Goal: Task Accomplishment & Management: Use online tool/utility

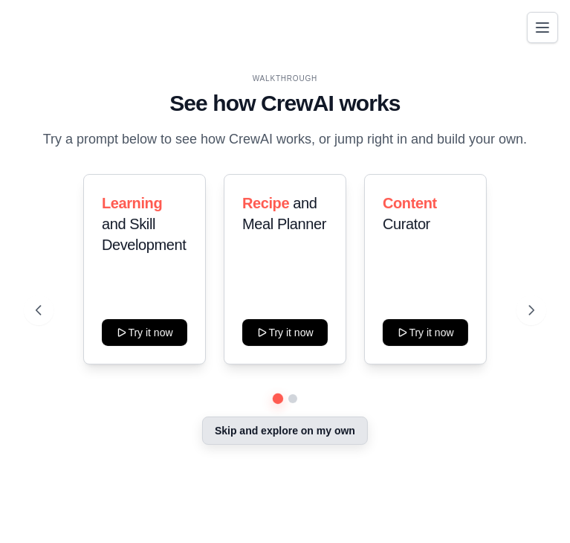
click at [302, 433] on button "Skip and explore on my own" at bounding box center [285, 430] width 166 height 28
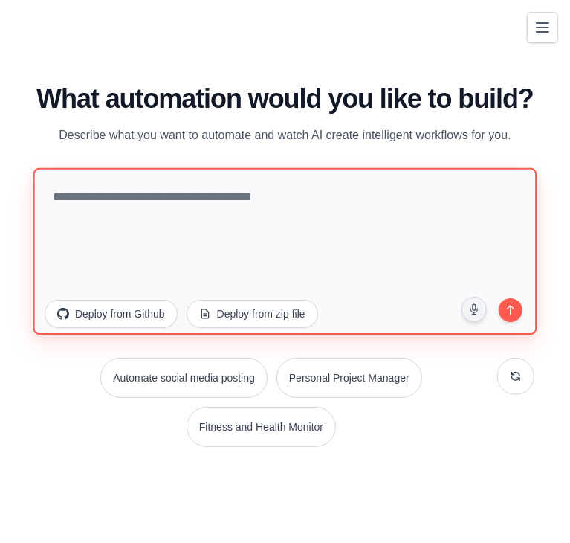
click at [165, 233] on textarea at bounding box center [285, 251] width 504 height 166
type textarea "*"
click at [109, 238] on textarea at bounding box center [285, 251] width 504 height 166
paste textarea "**********"
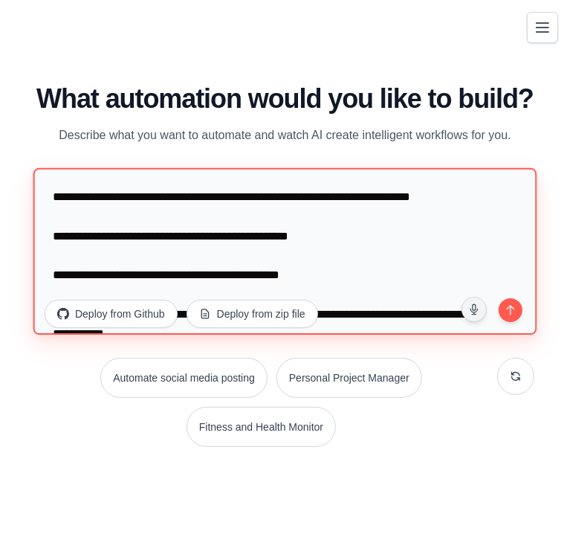
scroll to position [27, 0]
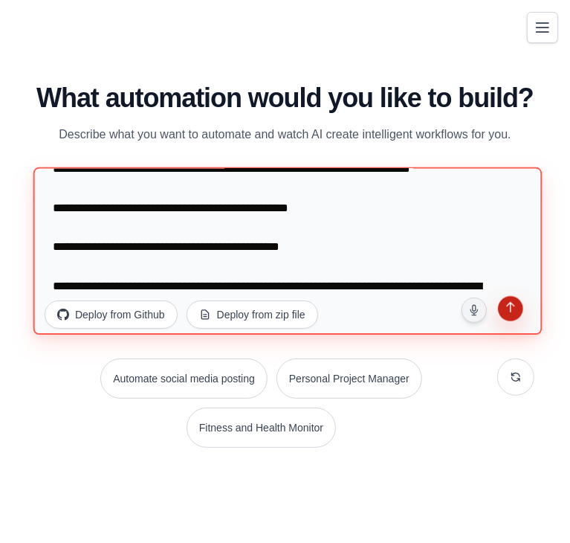
type textarea "**********"
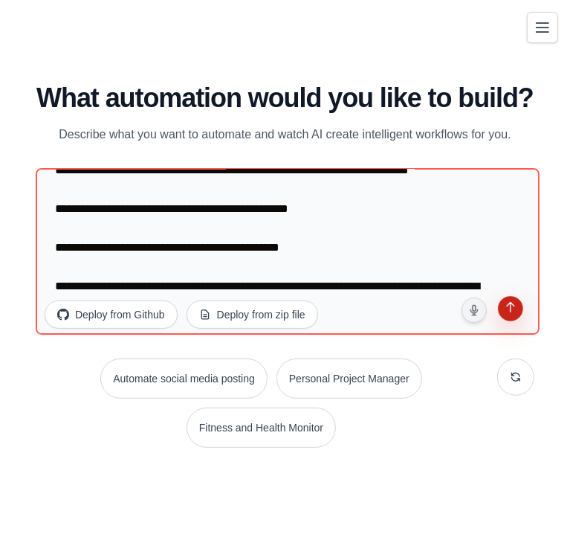
click at [520, 311] on button "submit" at bounding box center [510, 310] width 28 height 28
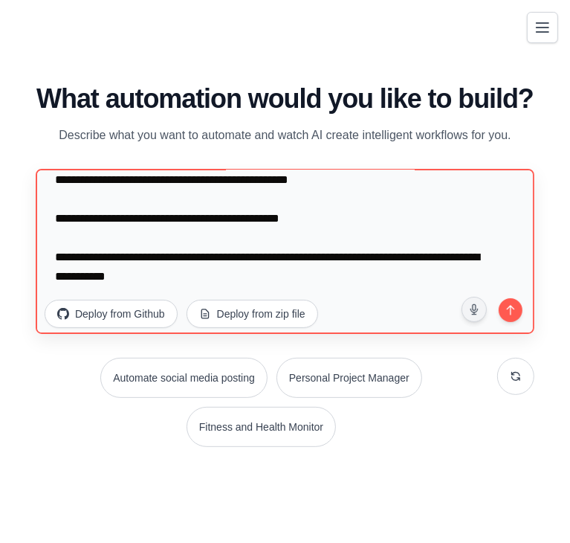
scroll to position [77, 0]
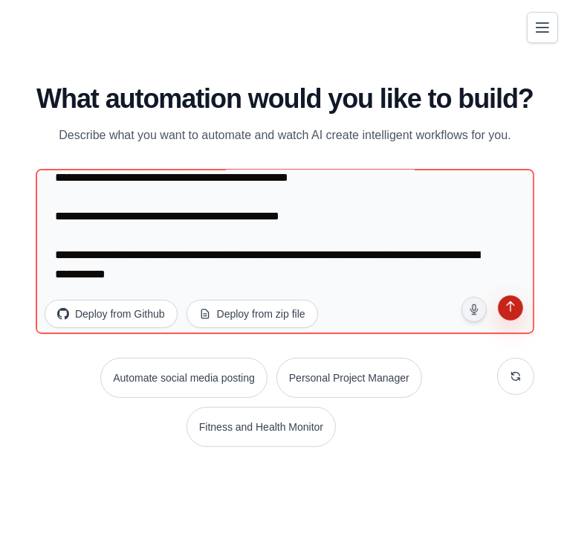
click at [510, 323] on button "submit" at bounding box center [510, 309] width 31 height 31
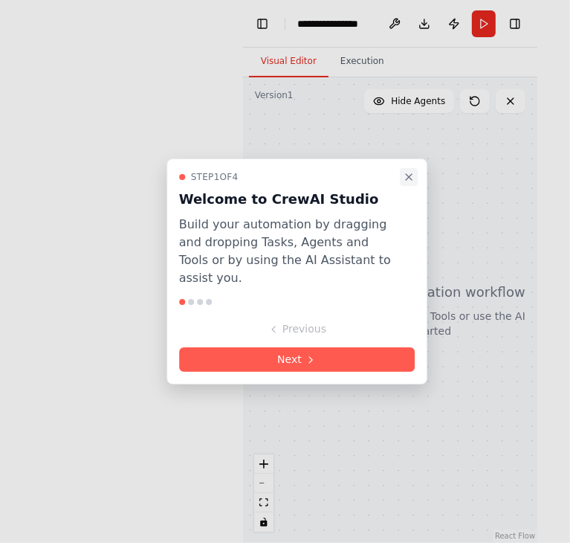
click at [410, 183] on icon "Close walkthrough" at bounding box center [409, 177] width 12 height 12
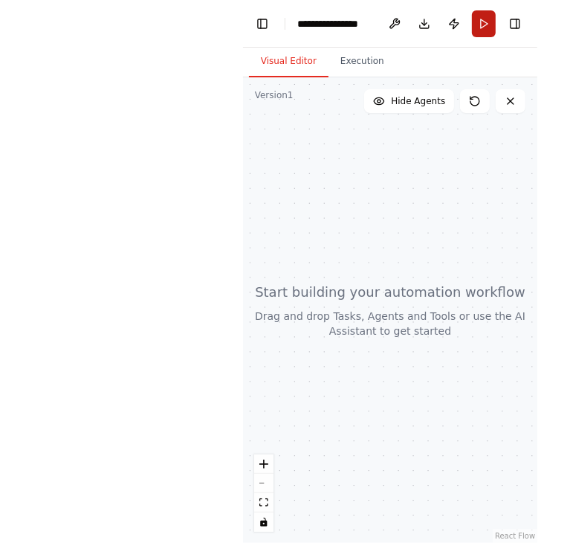
click at [482, 27] on button "Run" at bounding box center [484, 23] width 24 height 27
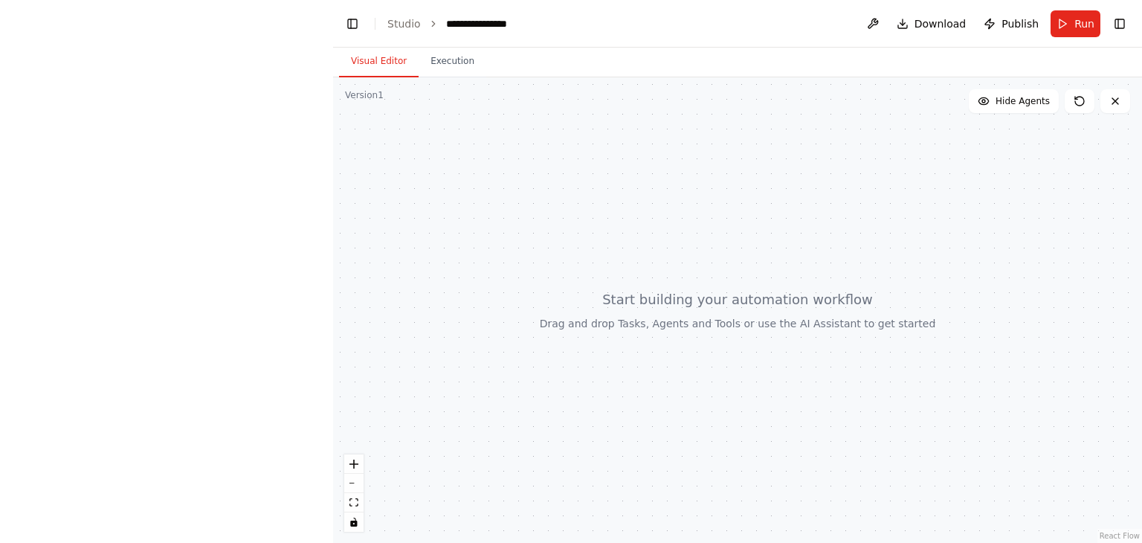
click at [569, 319] on div at bounding box center [737, 309] width 809 height 465
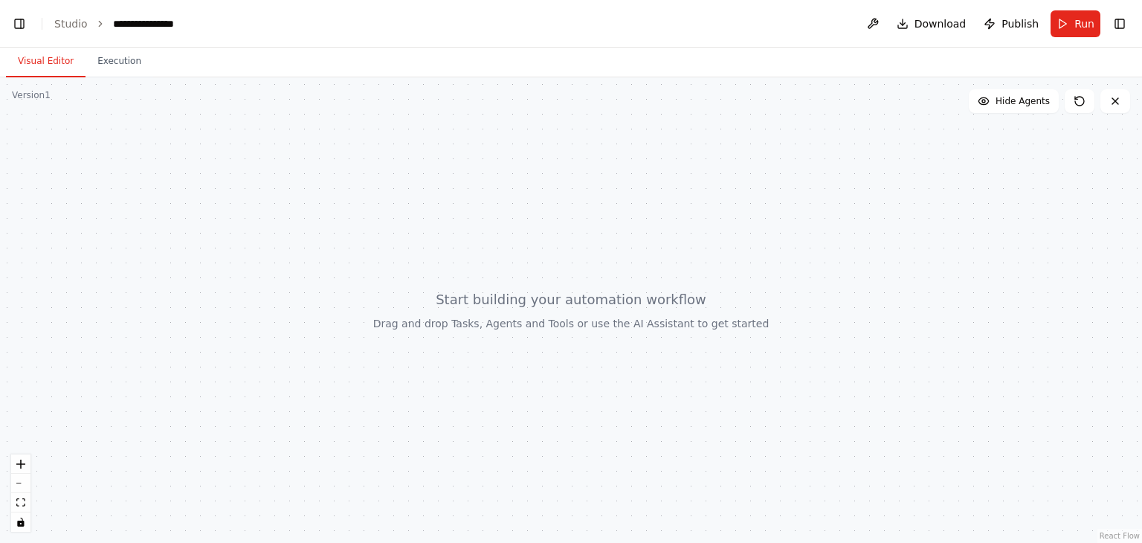
click at [48, 132] on div at bounding box center [571, 309] width 1142 height 465
click at [519, 318] on div at bounding box center [571, 309] width 1142 height 465
click at [78, 29] on link "Studio" at bounding box center [70, 24] width 33 height 12
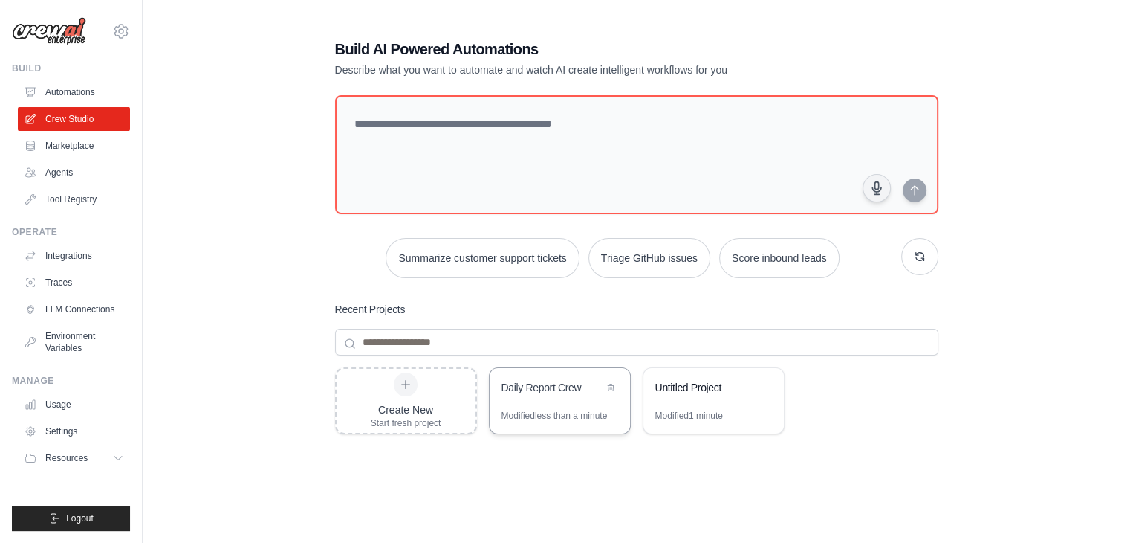
click at [534, 410] on div "Modified less than a minute" at bounding box center [555, 416] width 106 height 12
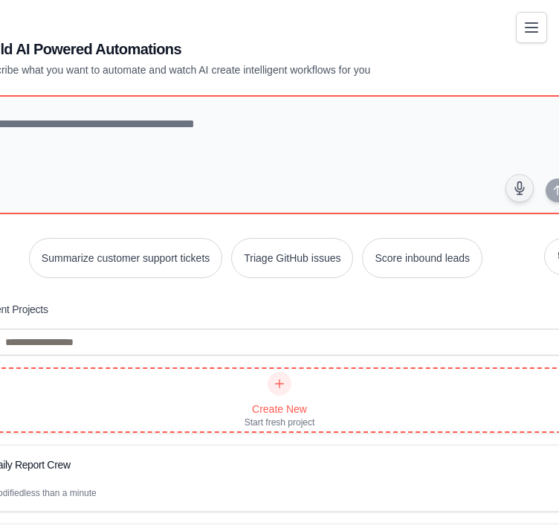
click at [201, 369] on div "Create New Start fresh project" at bounding box center [279, 400] width 601 height 62
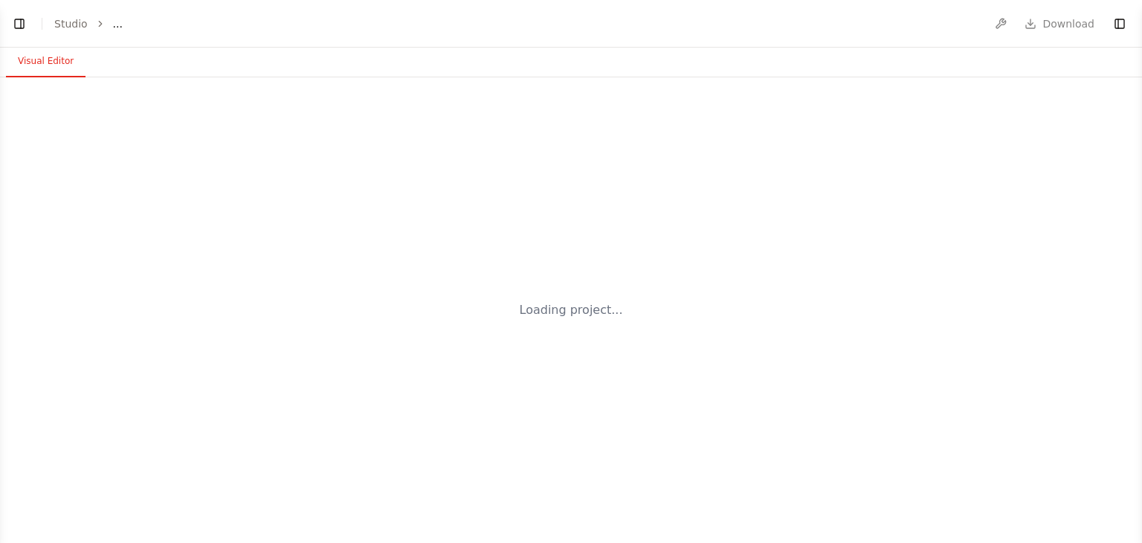
select select "****"
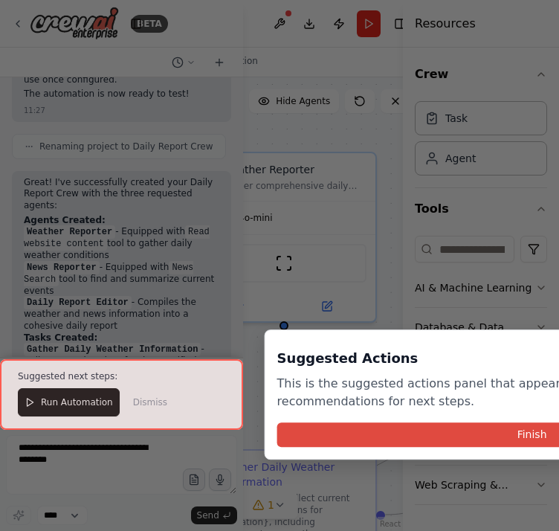
scroll to position [1675, 0]
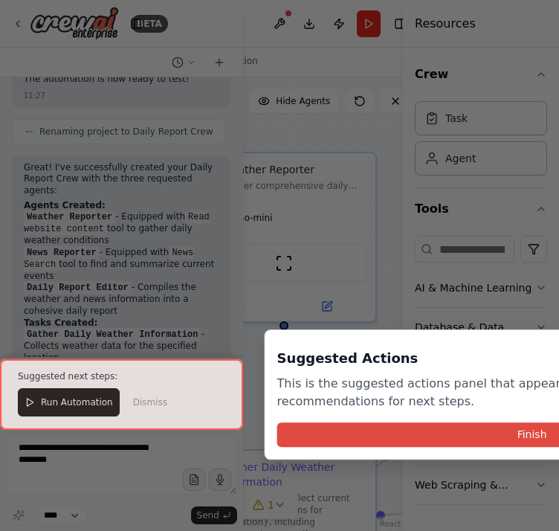
click at [408, 441] on button "Finish" at bounding box center [532, 434] width 510 height 25
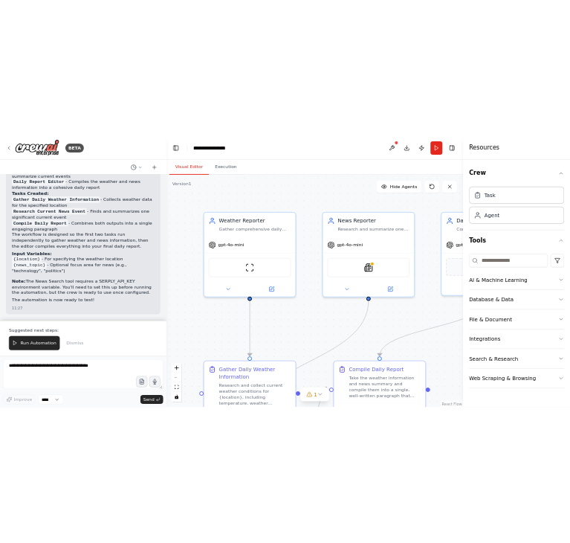
scroll to position [1538, 0]
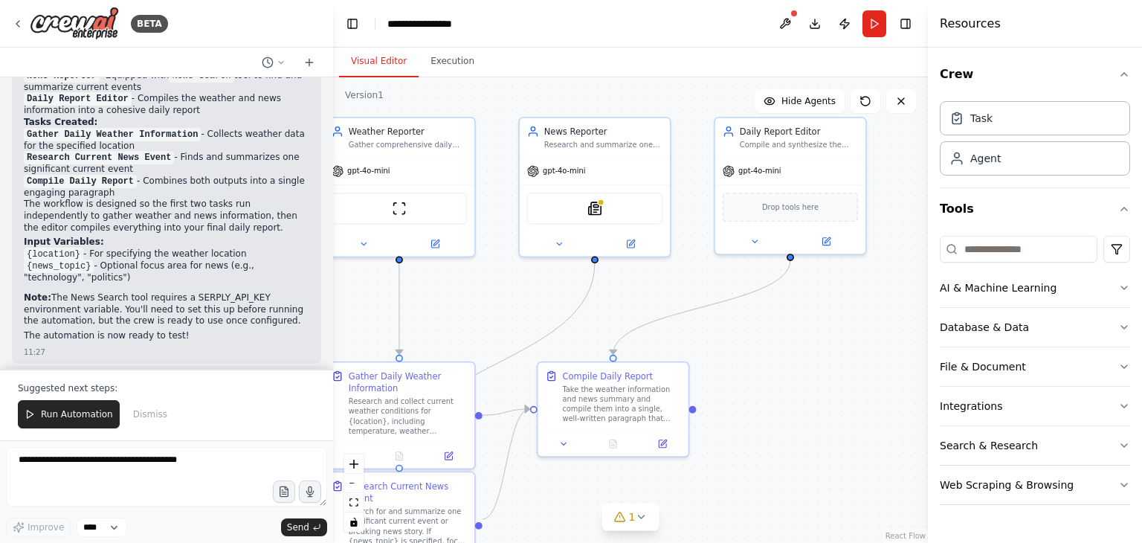
drag, startPoint x: 761, startPoint y: 384, endPoint x: 641, endPoint y: 331, distance: 131.1
click at [641, 331] on div ".deletable-edge-delete-btn { width: 20px; height: 20px; border: 0px solid #ffff…" at bounding box center [630, 309] width 595 height 465
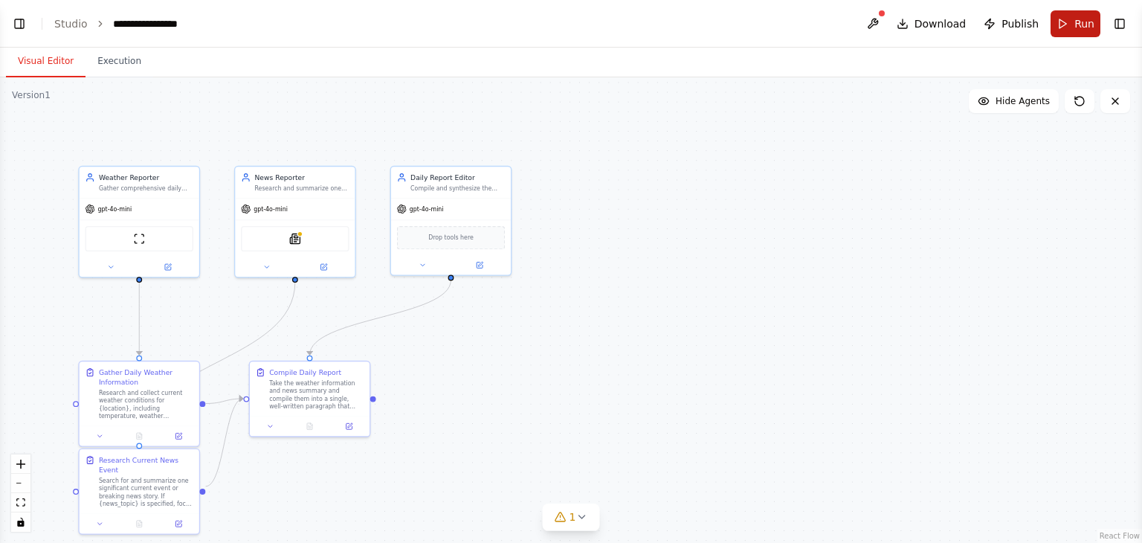
click at [1070, 22] on button "Run" at bounding box center [1075, 23] width 50 height 27
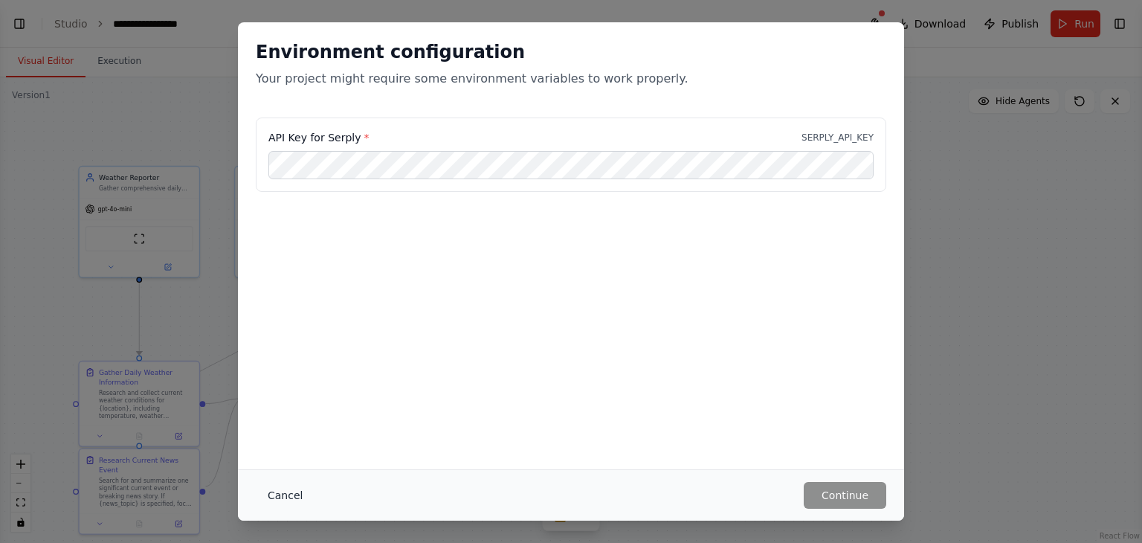
click at [281, 497] on button "Cancel" at bounding box center [285, 495] width 59 height 27
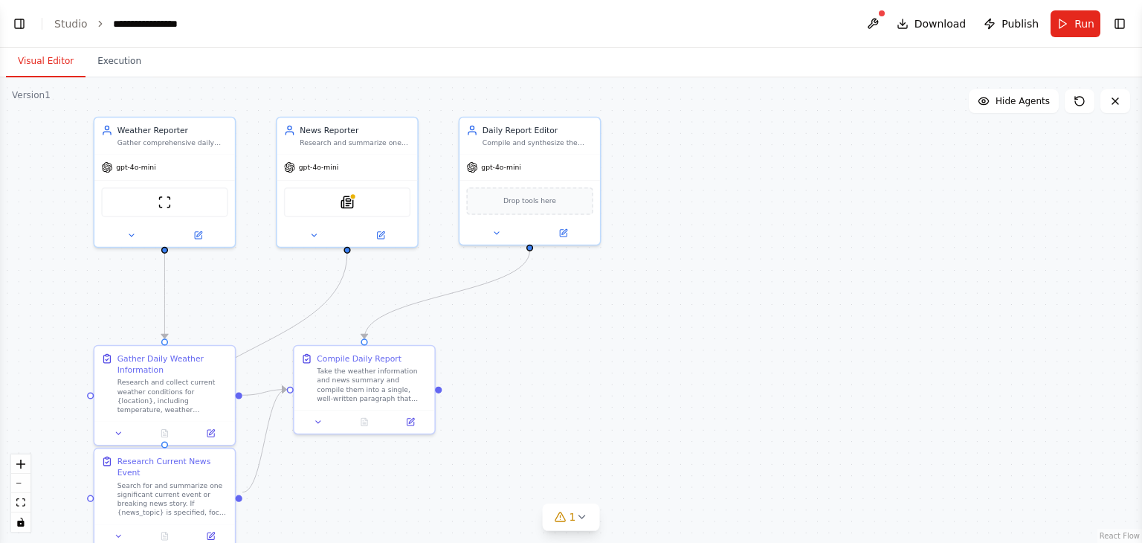
drag, startPoint x: 242, startPoint y: 295, endPoint x: 356, endPoint y: 266, distance: 118.1
click at [348, 268] on div ".deletable-edge-delete-btn { width: 20px; height: 20px; border: 0px solid #ffff…" at bounding box center [571, 309] width 1142 height 465
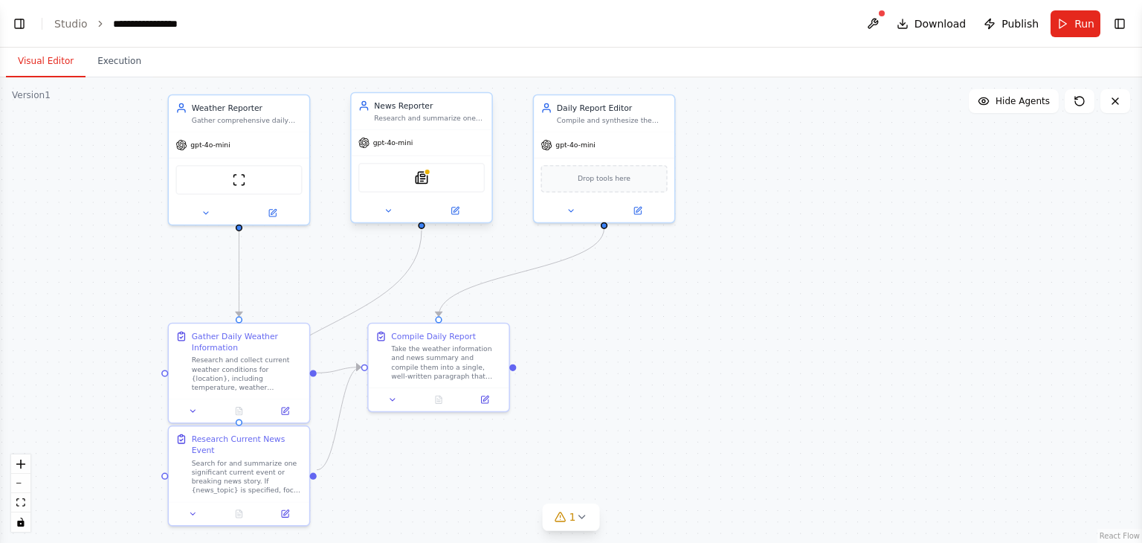
click at [413, 182] on div "SerplyNewsSearchTool" at bounding box center [421, 178] width 126 height 30
click at [418, 183] on img at bounding box center [421, 177] width 13 height 13
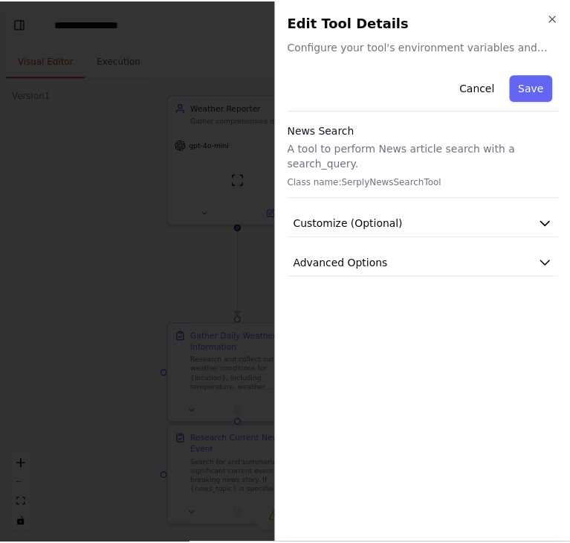
scroll to position [1842, 0]
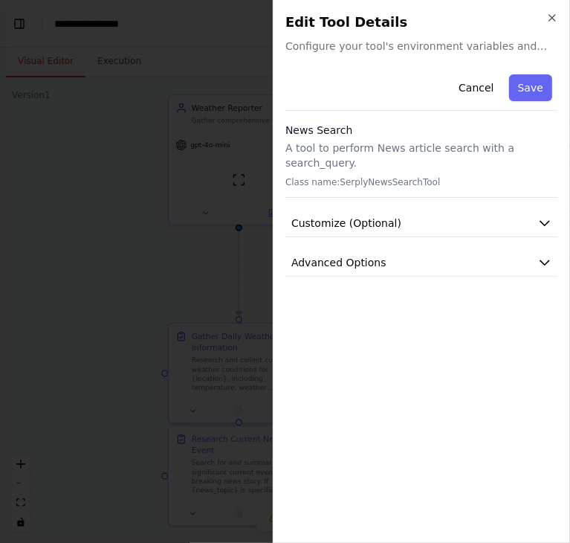
click at [201, 195] on div at bounding box center [285, 271] width 570 height 543
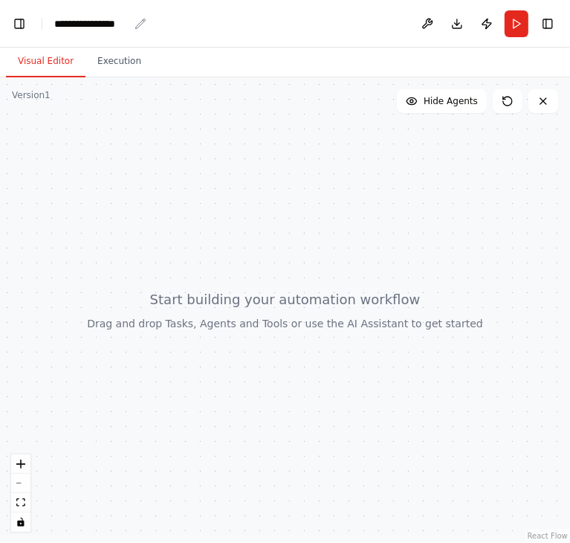
click at [57, 16] on div "**********" at bounding box center [91, 23] width 74 height 15
click at [129, 30] on header "**********" at bounding box center [285, 24] width 570 height 48
click at [125, 24] on div "**********" at bounding box center [91, 23] width 74 height 15
click at [230, 227] on div at bounding box center [285, 309] width 570 height 465
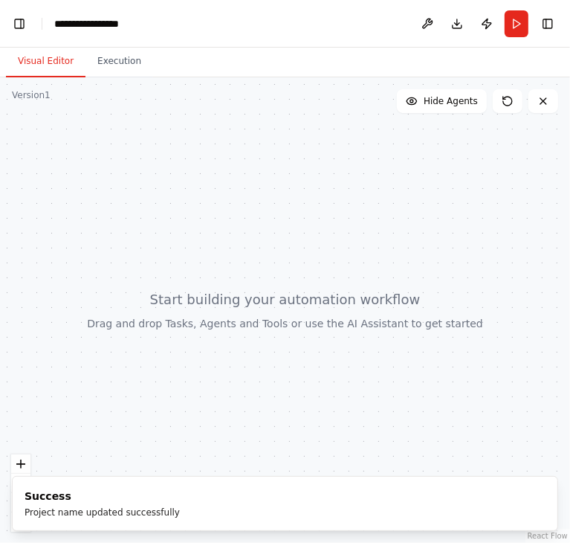
click at [20, 465] on ol "Success Project name updated successfully" at bounding box center [285, 503] width 570 height 79
click at [18, 462] on icon "zoom in" at bounding box center [20, 463] width 9 height 9
click at [21, 470] on ol "Success Project name updated successfully" at bounding box center [285, 503] width 570 height 79
click at [21, 462] on icon "zoom in" at bounding box center [20, 463] width 9 height 9
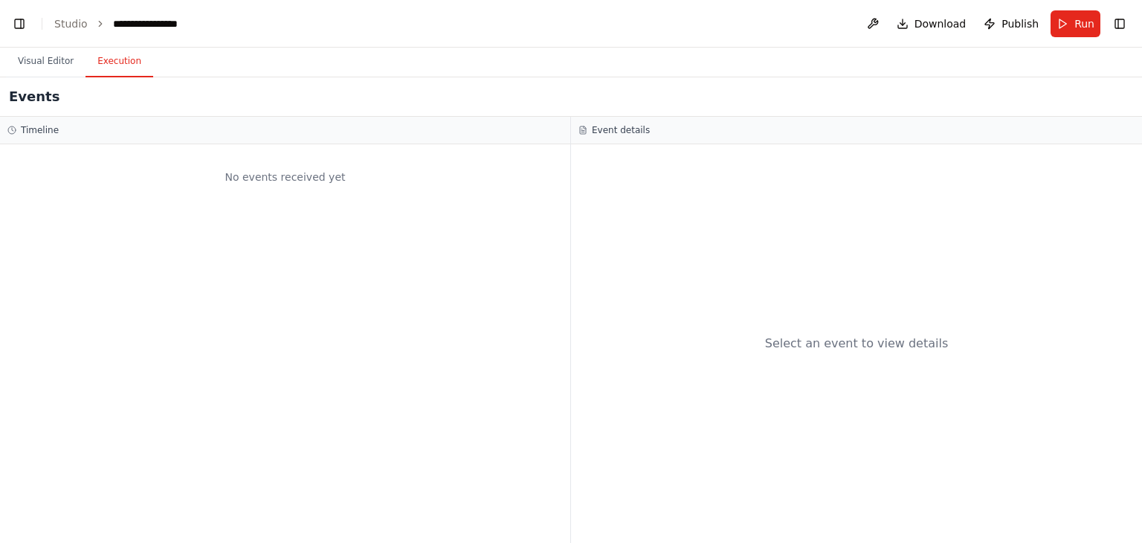
click at [120, 76] on button "Execution" at bounding box center [119, 61] width 68 height 31
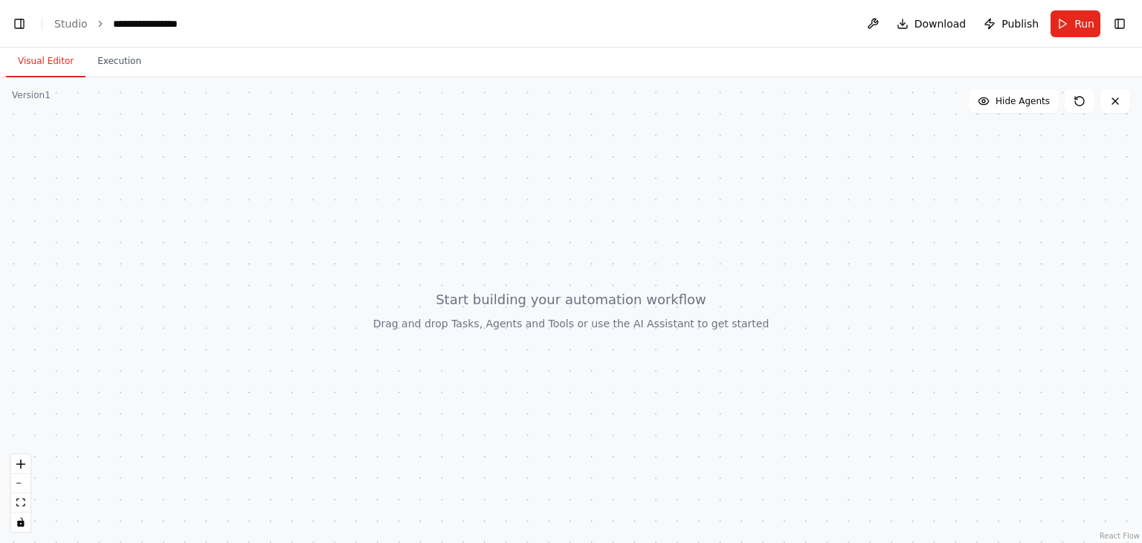
click at [63, 62] on button "Visual Editor" at bounding box center [46, 61] width 80 height 31
click at [539, 159] on div at bounding box center [571, 309] width 1142 height 465
drag, startPoint x: 549, startPoint y: 344, endPoint x: 483, endPoint y: 299, distance: 80.2
click at [483, 299] on div at bounding box center [571, 309] width 1142 height 465
click at [569, 296] on div at bounding box center [571, 309] width 1142 height 465
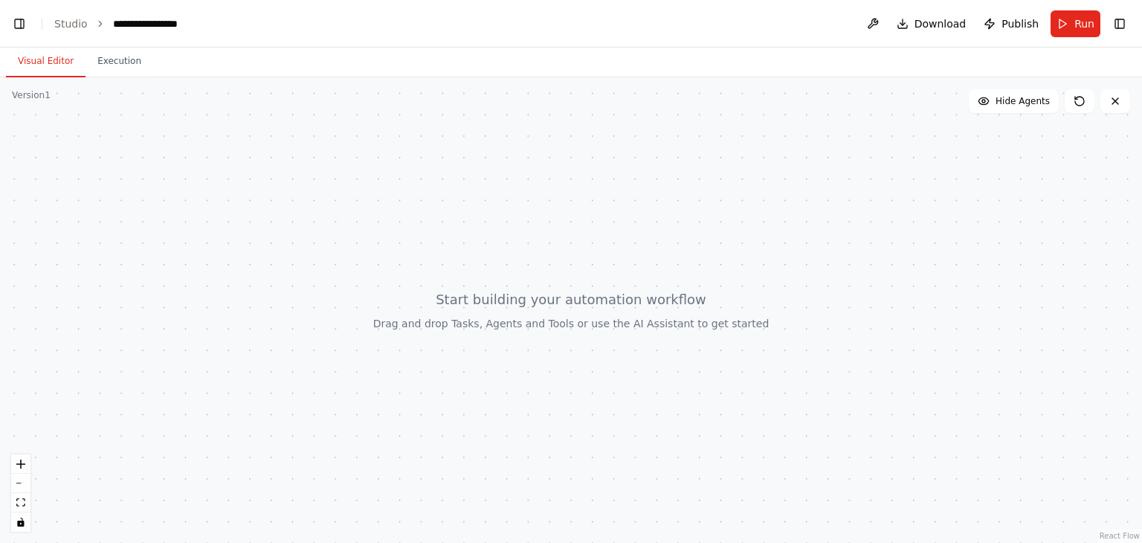
click at [569, 296] on div at bounding box center [571, 309] width 1142 height 465
click at [569, 23] on button at bounding box center [873, 23] width 24 height 27
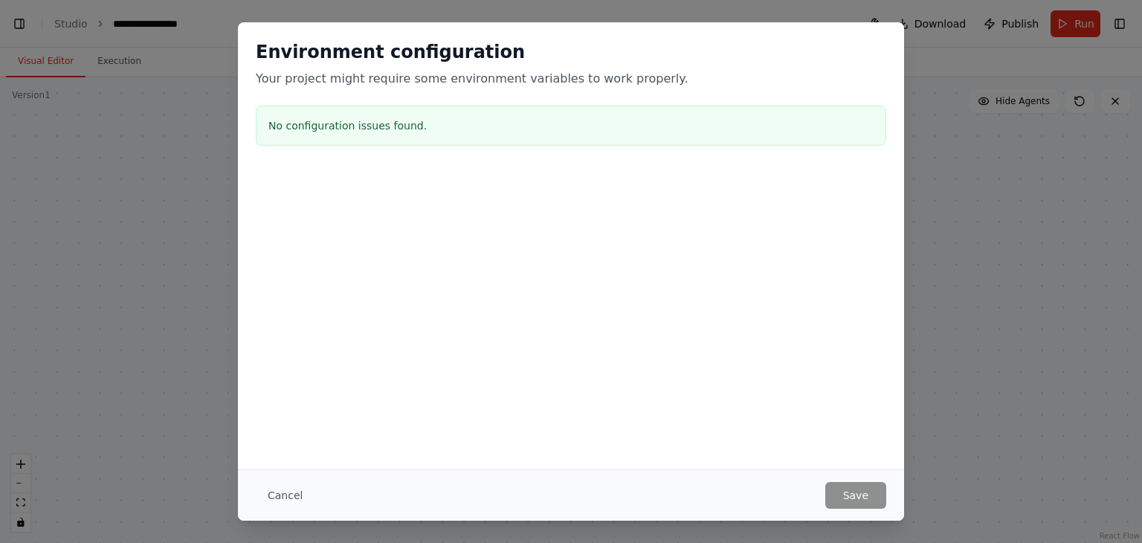
click at [569, 198] on div "Environment configuration Your project might require some environment variables…" at bounding box center [571, 271] width 1142 height 543
click at [288, 499] on button "Cancel" at bounding box center [285, 495] width 59 height 27
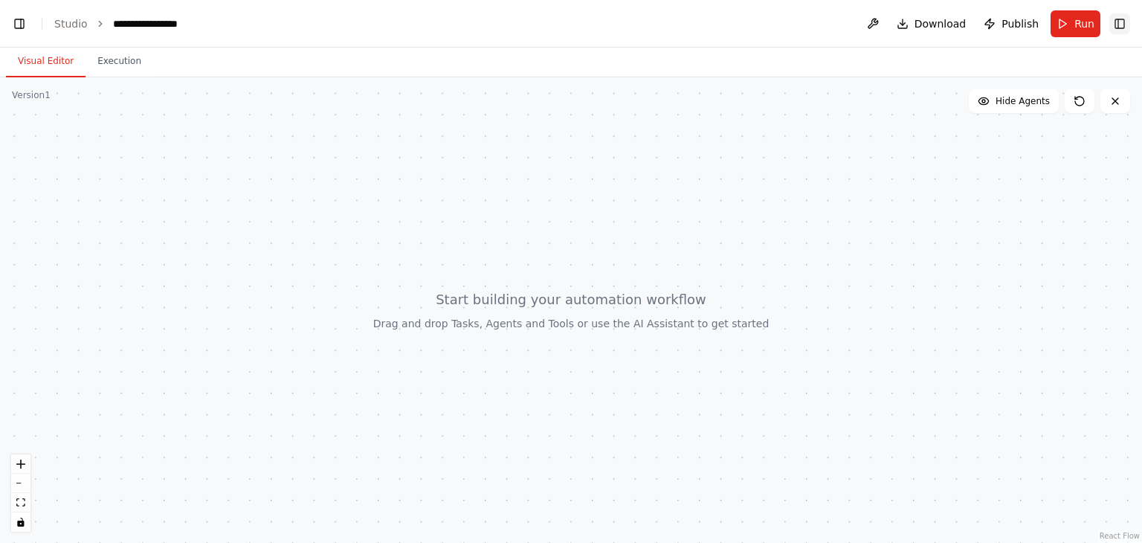
click at [569, 25] on button "Toggle Right Sidebar" at bounding box center [1119, 23] width 21 height 21
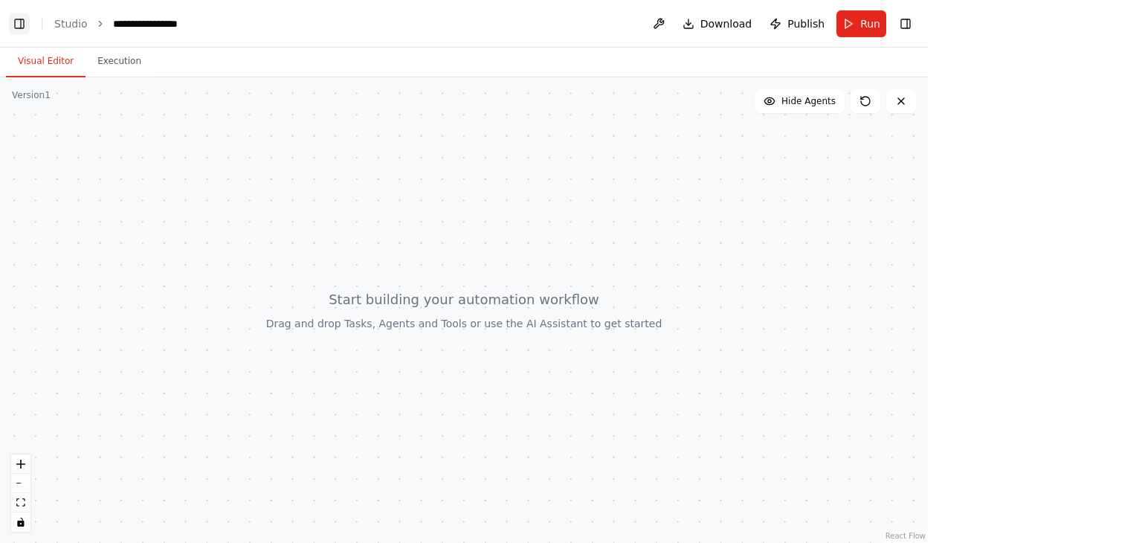
click at [19, 27] on button "Toggle Left Sidebar" at bounding box center [19, 23] width 21 height 21
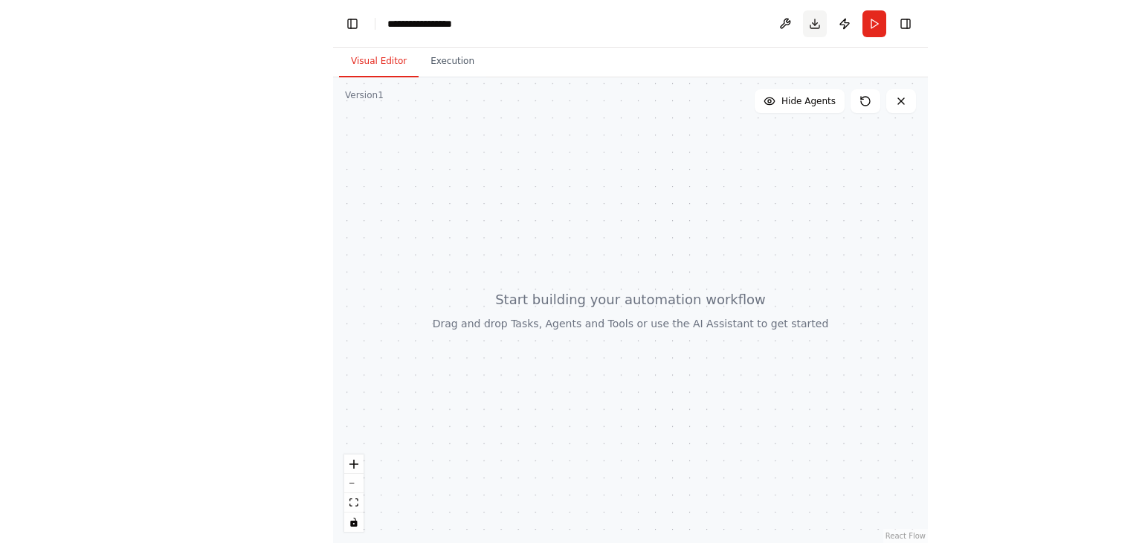
click at [569, 18] on button "Download" at bounding box center [815, 23] width 24 height 27
click at [357, 17] on button "Toggle Left Sidebar" at bounding box center [352, 23] width 21 height 21
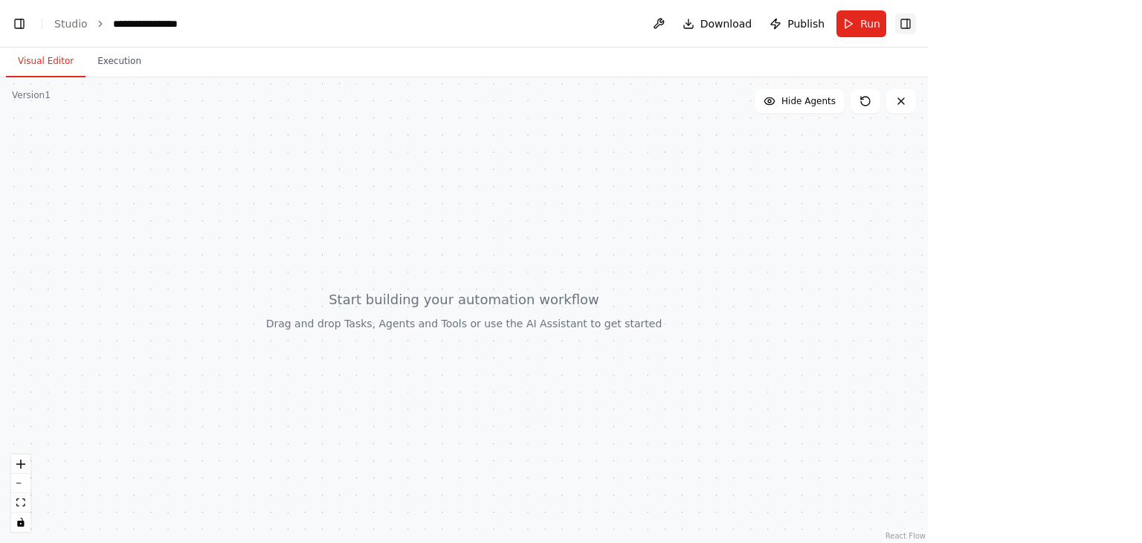
click at [569, 27] on button "Toggle Right Sidebar" at bounding box center [905, 23] width 21 height 21
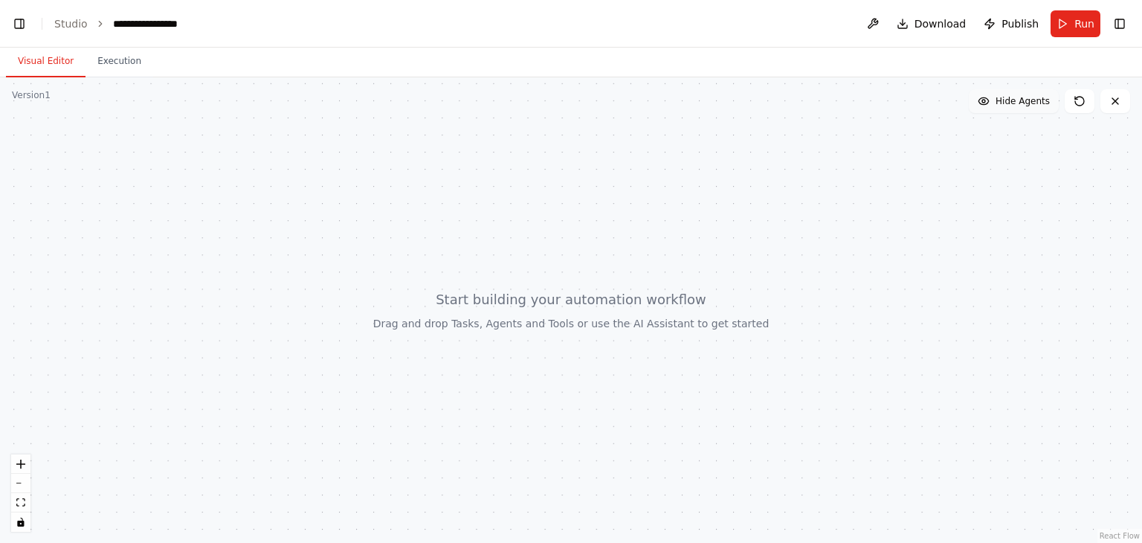
click at [569, 103] on span "Hide Agents" at bounding box center [1022, 101] width 54 height 12
click at [569, 103] on span "Show Agents" at bounding box center [1020, 101] width 58 height 12
click at [71, 23] on link "Studio" at bounding box center [70, 24] width 33 height 12
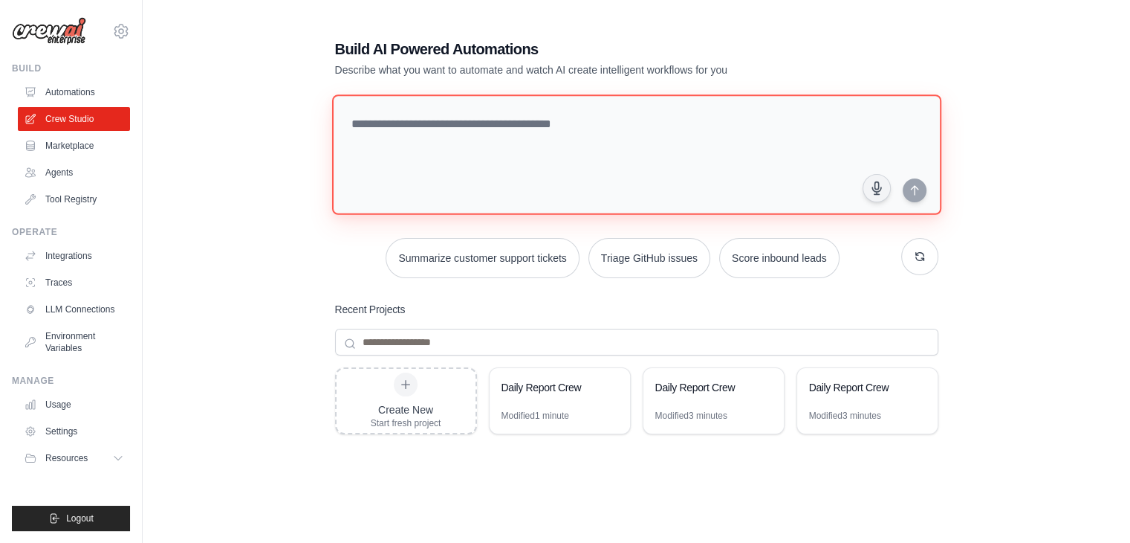
click at [475, 146] on textarea at bounding box center [635, 154] width 609 height 120
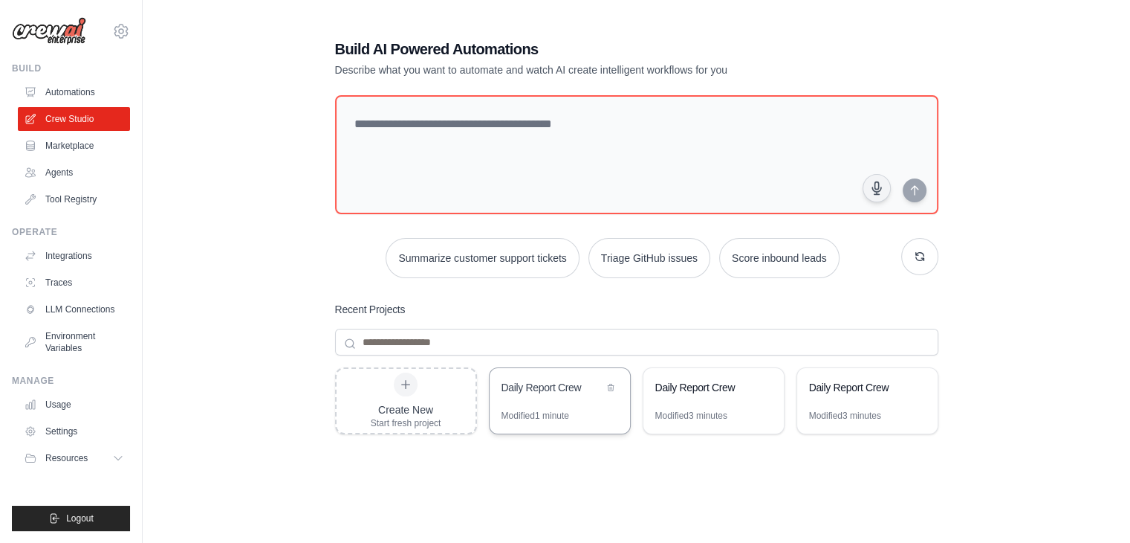
click at [561, 412] on div "Modified 1 minute" at bounding box center [536, 416] width 68 height 12
click at [619, 384] on div "Daily Report Crew" at bounding box center [560, 389] width 140 height 42
click at [612, 389] on icon at bounding box center [611, 387] width 6 height 7
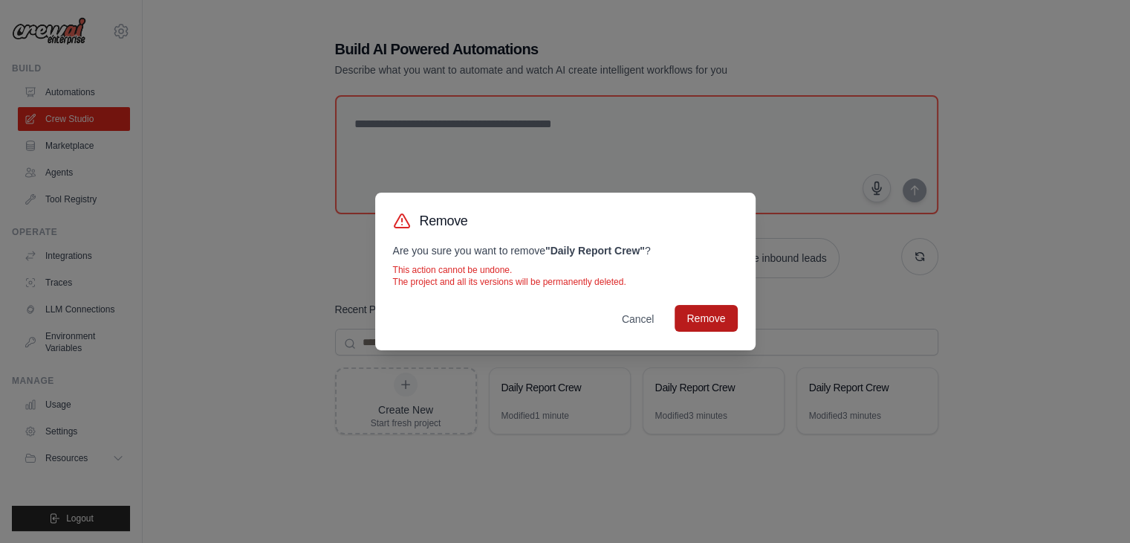
click at [708, 316] on button "Remove" at bounding box center [706, 318] width 62 height 27
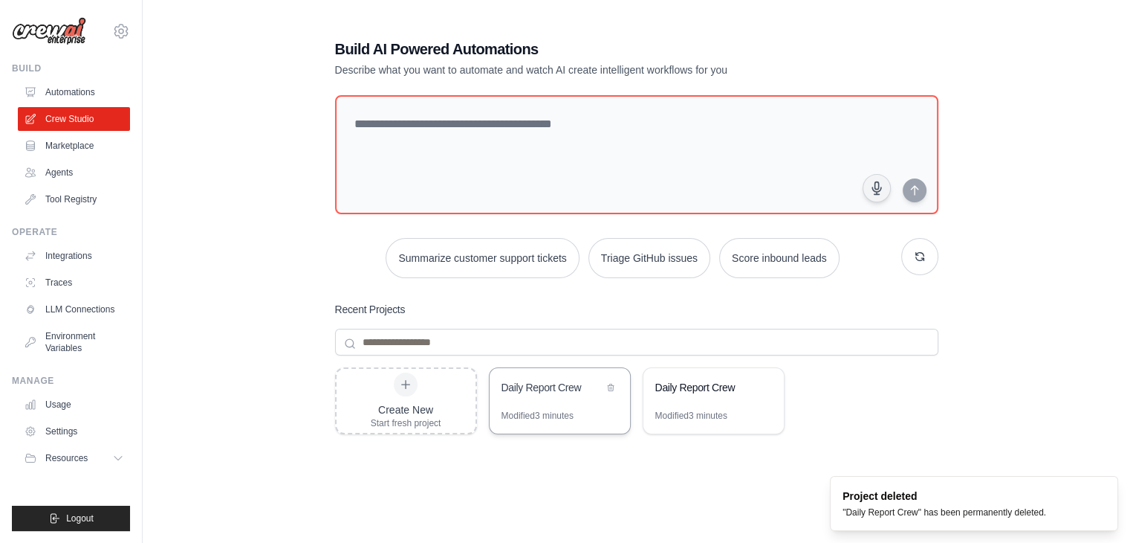
click at [591, 390] on div "Daily Report Crew" at bounding box center [553, 387] width 102 height 15
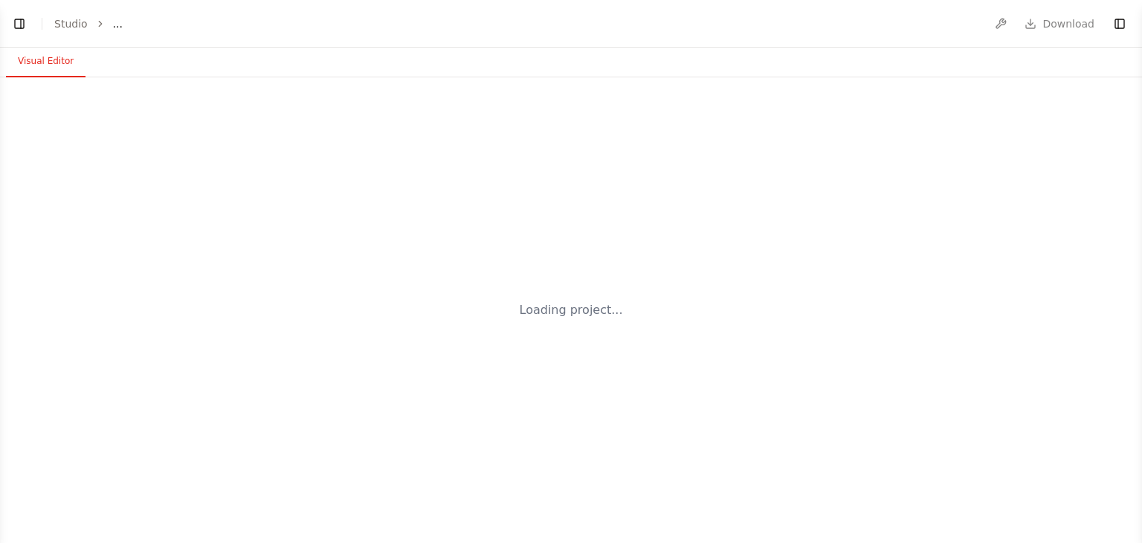
select select "****"
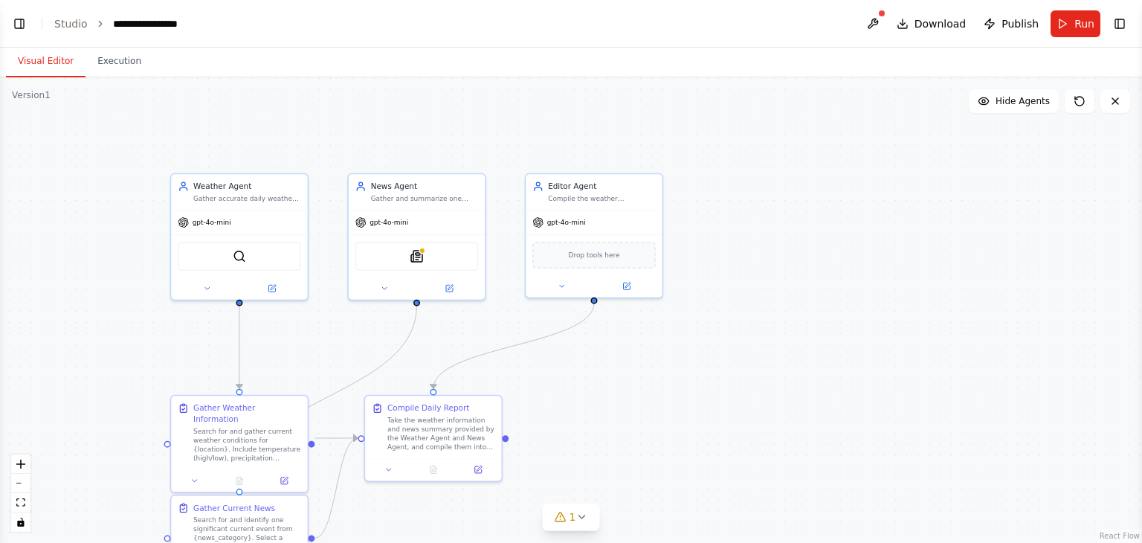
drag, startPoint x: 333, startPoint y: 326, endPoint x: 449, endPoint y: 164, distance: 199.2
click at [449, 164] on div ".deletable-edge-delete-btn { width: 20px; height: 20px; border: 0px solid #ffff…" at bounding box center [571, 309] width 1142 height 465
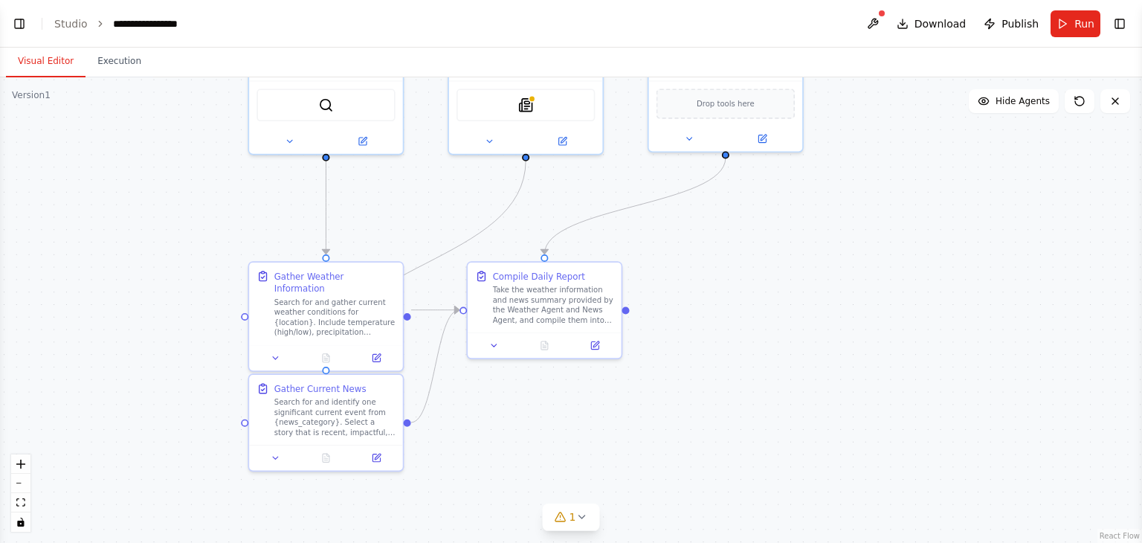
drag, startPoint x: 436, startPoint y: 190, endPoint x: 450, endPoint y: 296, distance: 106.5
click at [450, 296] on div ".deletable-edge-delete-btn { width: 20px; height: 20px; border: 0px solid #ffff…" at bounding box center [571, 309] width 1142 height 465
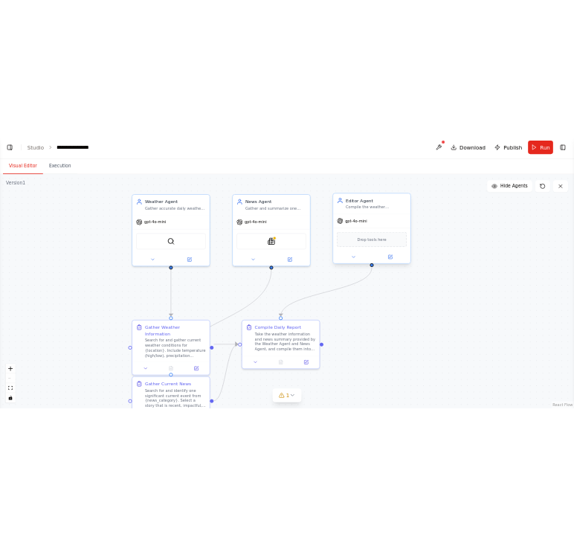
scroll to position [1689, 0]
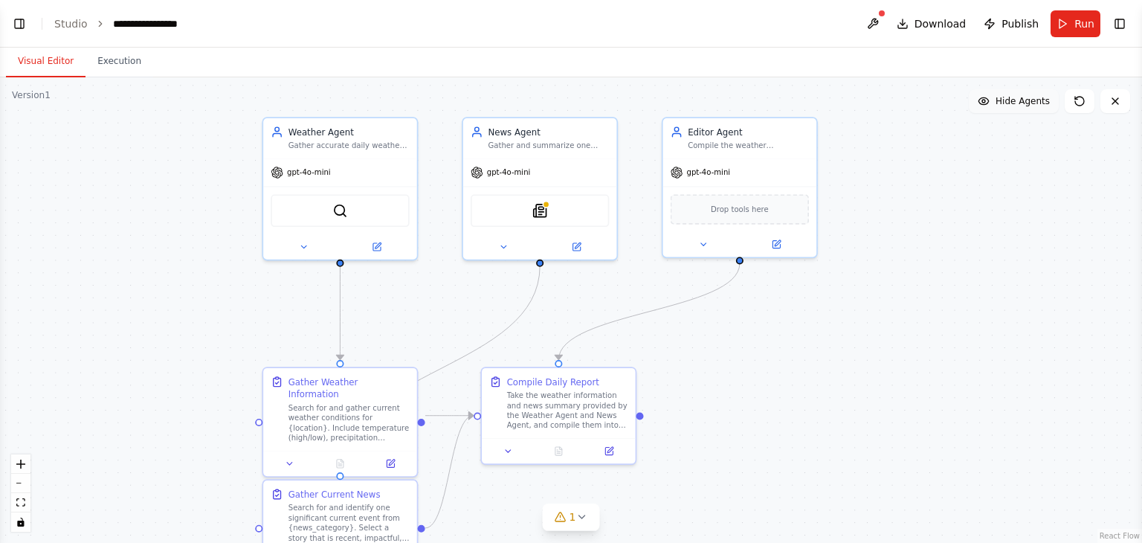
click at [1041, 95] on span "Hide Agents" at bounding box center [1022, 101] width 54 height 12
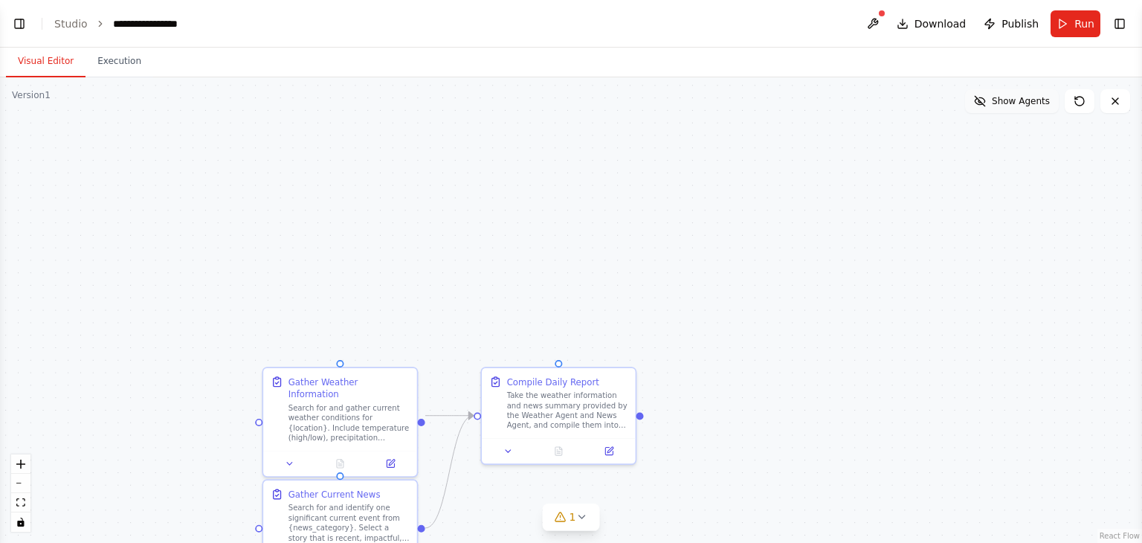
click at [1041, 95] on span "Show Agents" at bounding box center [1020, 101] width 58 height 12
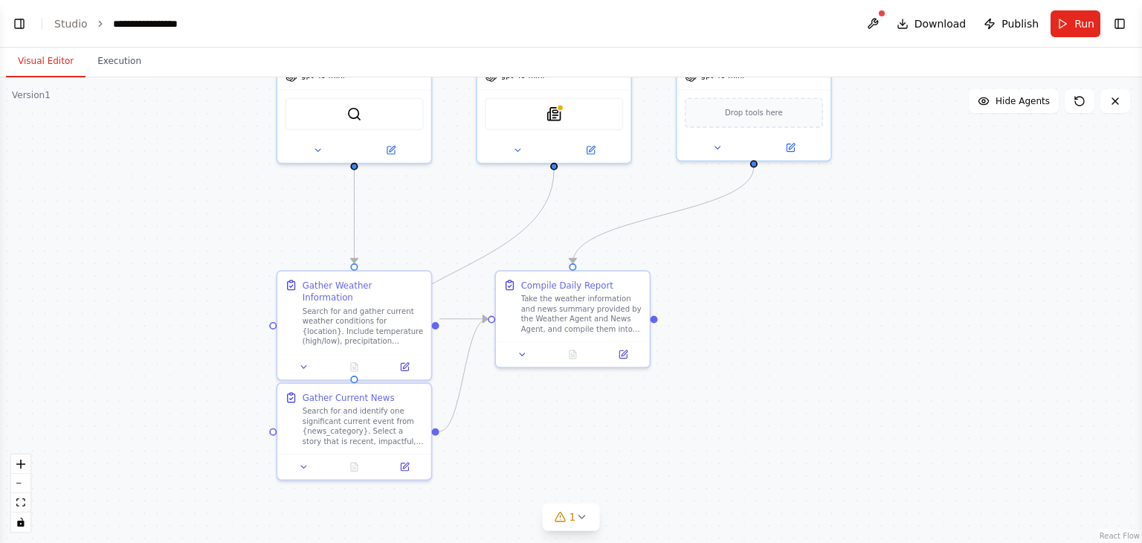
drag, startPoint x: 704, startPoint y: 368, endPoint x: 721, endPoint y: 252, distance: 117.2
click at [721, 252] on div ".deletable-edge-delete-btn { width: 20px; height: 20px; border: 0px solid #ffff…" at bounding box center [571, 309] width 1142 height 465
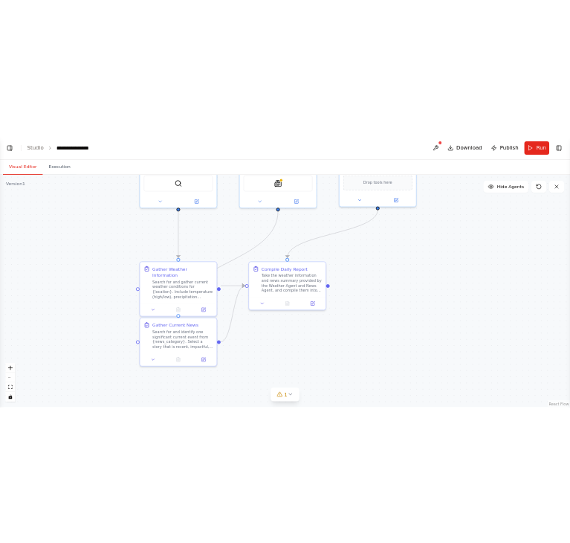
scroll to position [1863, 0]
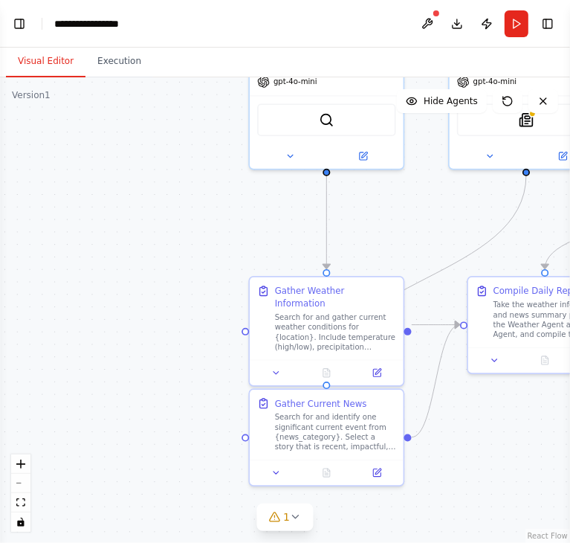
drag, startPoint x: 295, startPoint y: 221, endPoint x: 164, endPoint y: 341, distance: 178.3
click at [164, 341] on div ".deletable-edge-delete-btn { width: 20px; height: 20px; border: 0px solid #ffff…" at bounding box center [285, 309] width 570 height 465
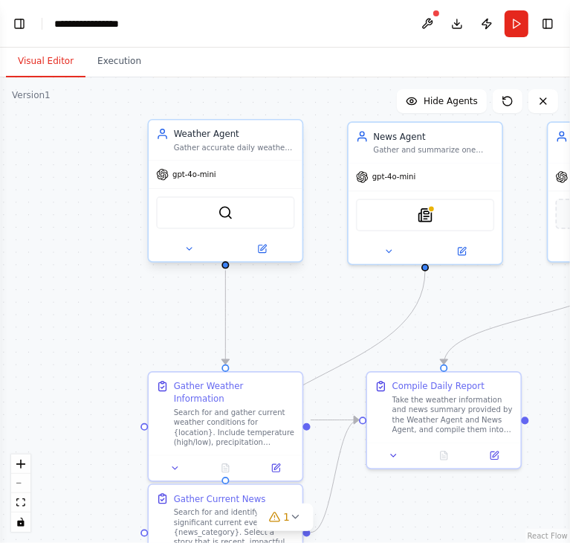
click at [271, 260] on div "Weather Agent Gather accurate daily weather conditions for {location} including…" at bounding box center [225, 190] width 156 height 143
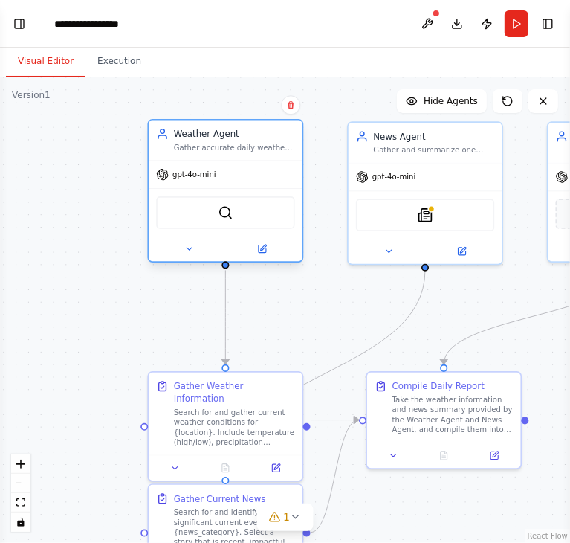
click at [271, 257] on div at bounding box center [226, 248] width 154 height 25
click at [265, 249] on icon at bounding box center [262, 248] width 7 height 7
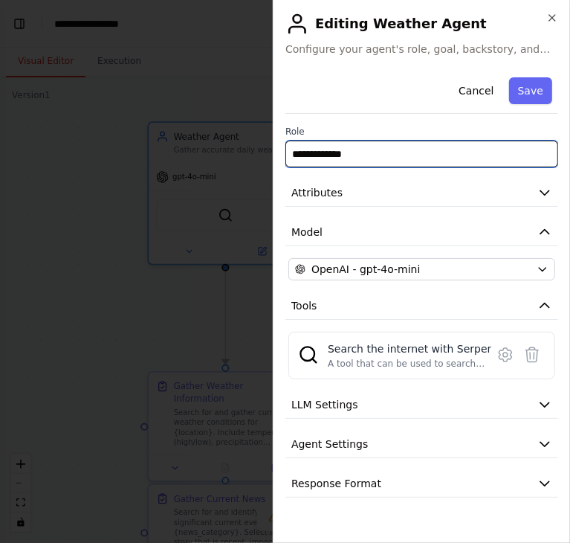
click at [372, 158] on input "**********" at bounding box center [421, 153] width 273 height 27
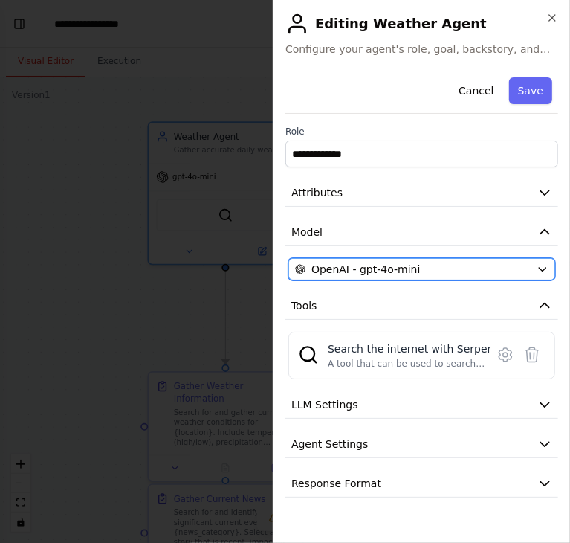
click at [438, 266] on div "OpenAI - gpt-4o-mini" at bounding box center [413, 269] width 236 height 15
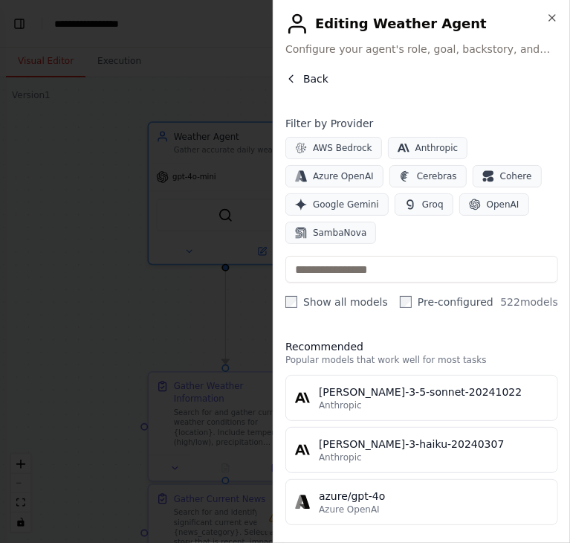
click at [301, 80] on button "Back" at bounding box center [306, 78] width 43 height 15
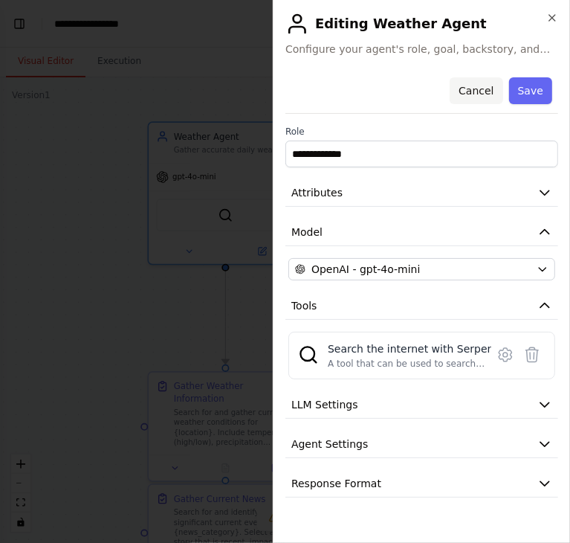
click at [479, 87] on button "Cancel" at bounding box center [476, 90] width 53 height 27
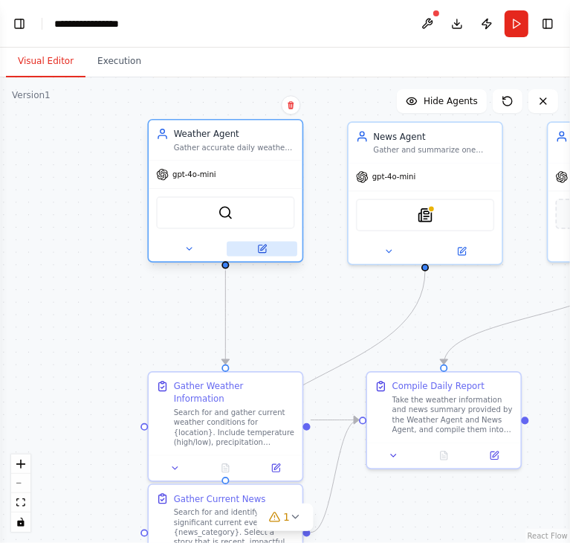
click at [259, 245] on icon at bounding box center [262, 248] width 7 height 7
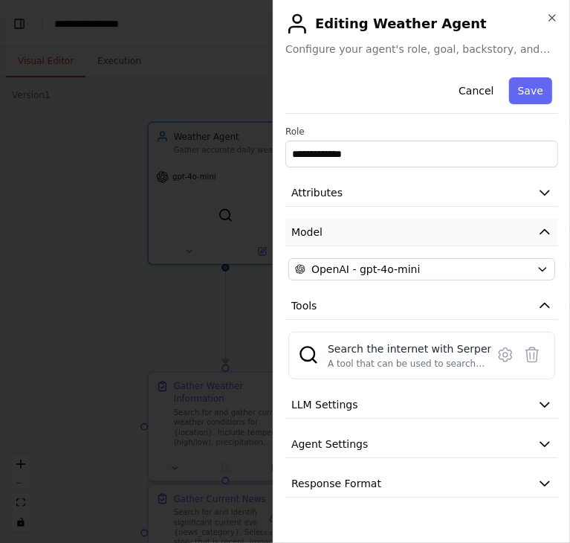
click at [372, 224] on button "Model" at bounding box center [421, 232] width 273 height 27
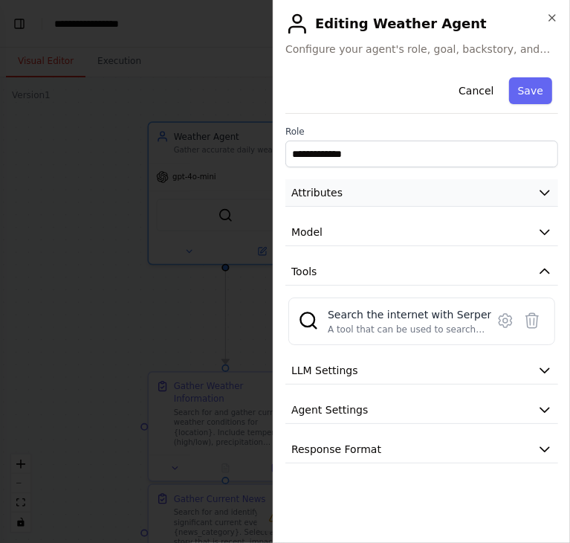
click at [384, 185] on button "Attributes" at bounding box center [421, 192] width 273 height 27
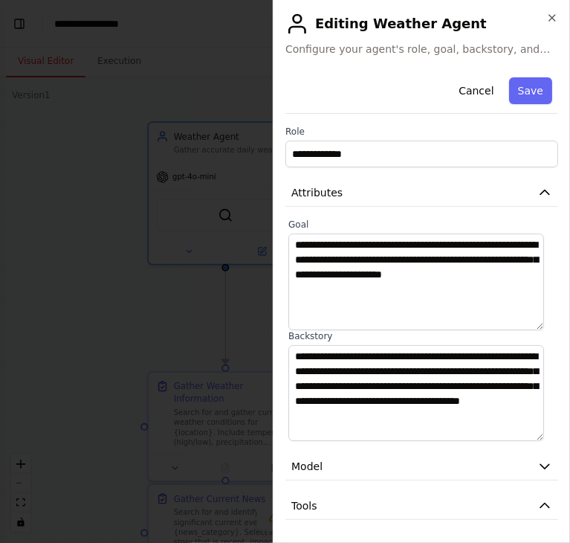
scroll to position [6, 0]
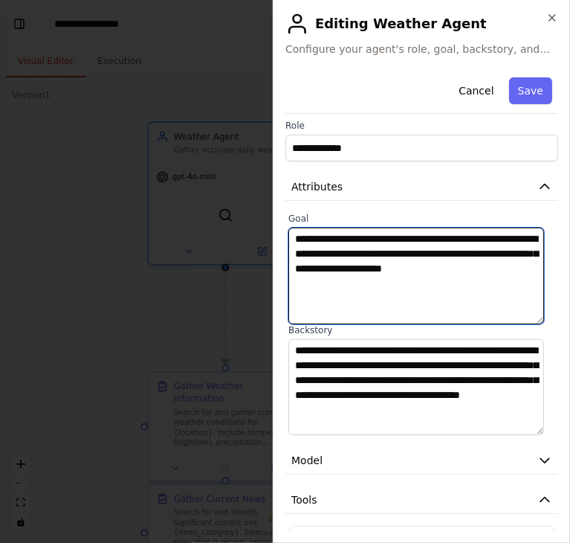
click at [432, 279] on textarea "**********" at bounding box center [416, 275] width 256 height 97
paste textarea
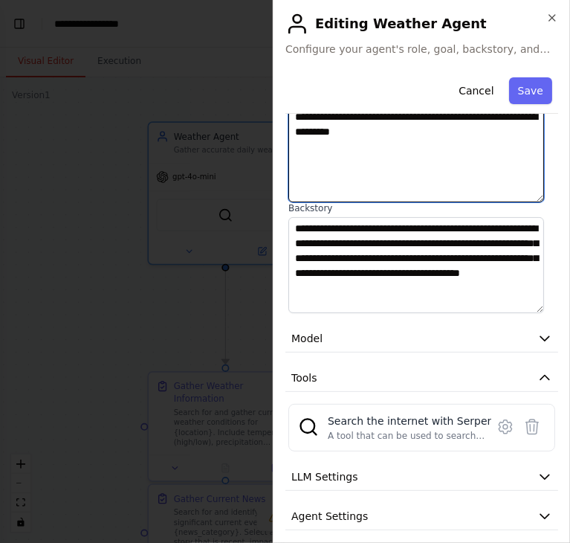
scroll to position [131, 0]
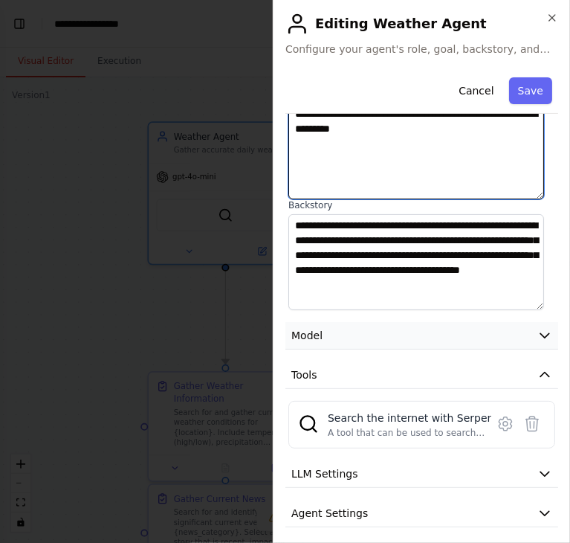
type textarea "**********"
click at [429, 323] on button "Model" at bounding box center [421, 335] width 273 height 27
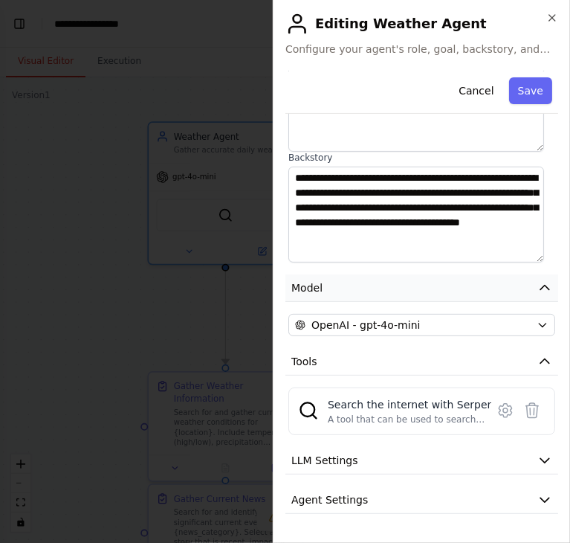
scroll to position [184, 0]
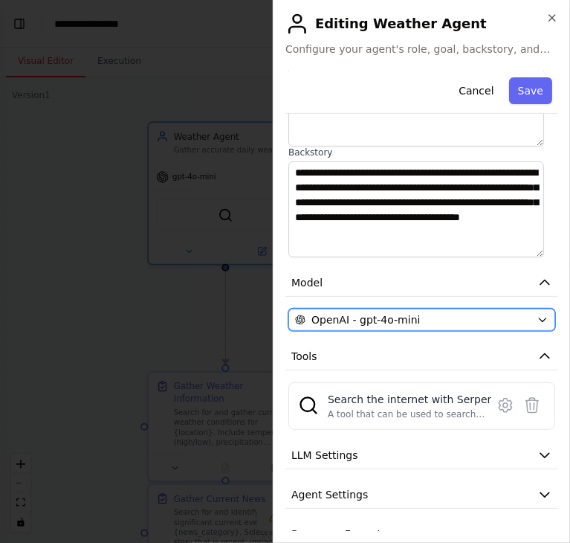
click at [473, 319] on div "OpenAI - gpt-4o-mini" at bounding box center [413, 319] width 236 height 15
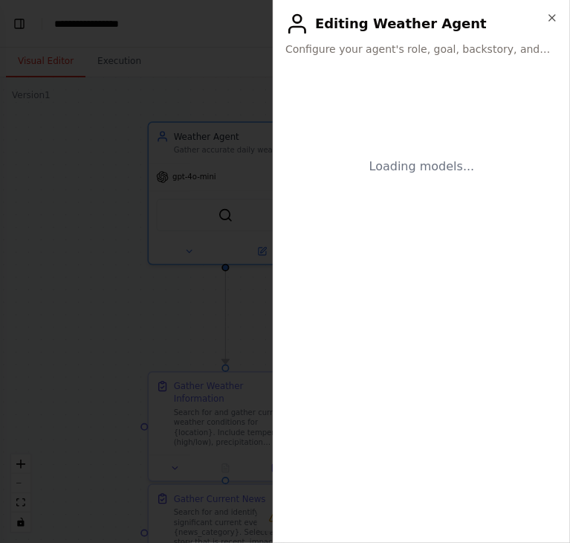
scroll to position [0, 0]
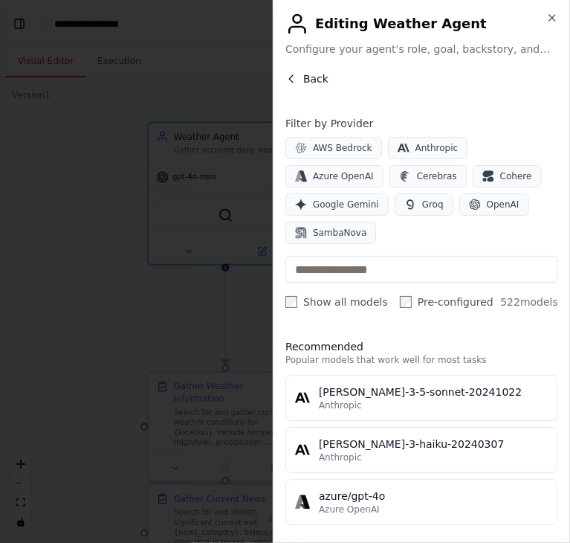
click at [297, 80] on button "Back" at bounding box center [306, 78] width 43 height 15
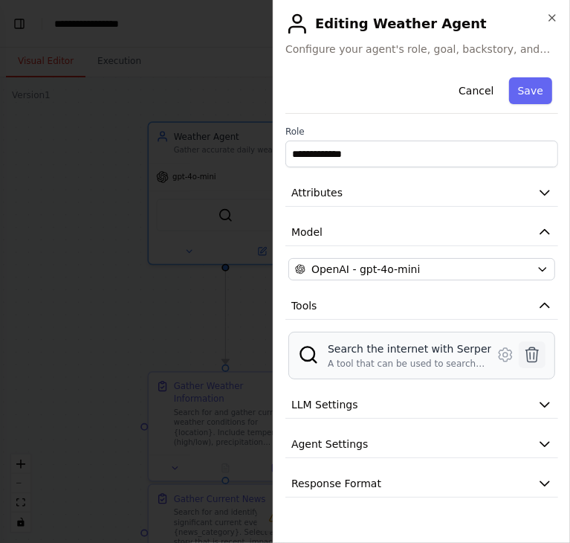
click at [526, 354] on icon at bounding box center [532, 355] width 18 height 18
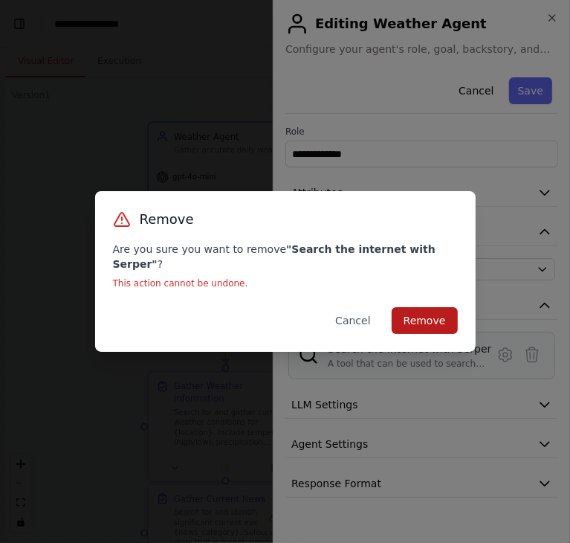
click at [439, 309] on button "Remove" at bounding box center [425, 320] width 66 height 27
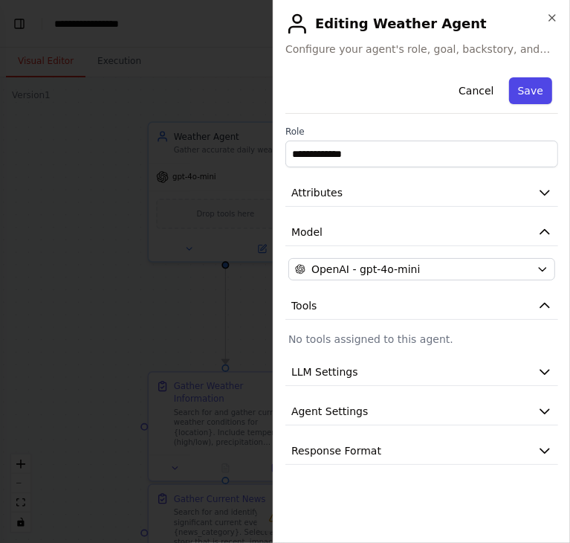
click at [526, 85] on button "Save" at bounding box center [530, 90] width 43 height 27
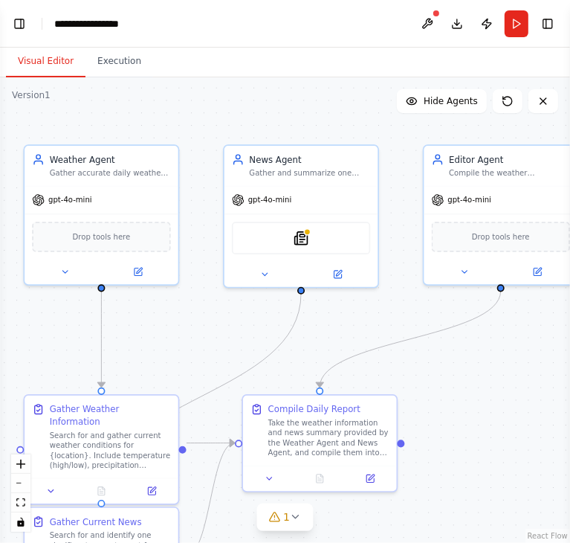
drag, startPoint x: 318, startPoint y: 311, endPoint x: 140, endPoint y: 329, distance: 179.3
click at [140, 329] on div ".deletable-edge-delete-btn { width: 20px; height: 20px; border: 0px solid #ffff…" at bounding box center [285, 309] width 570 height 465
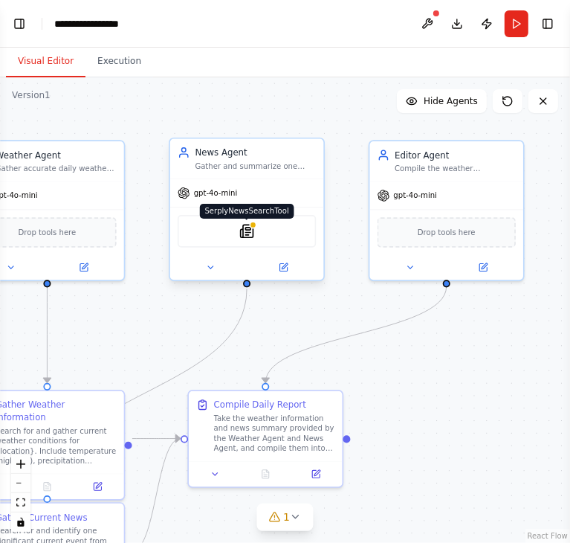
click at [250, 230] on img at bounding box center [246, 231] width 15 height 15
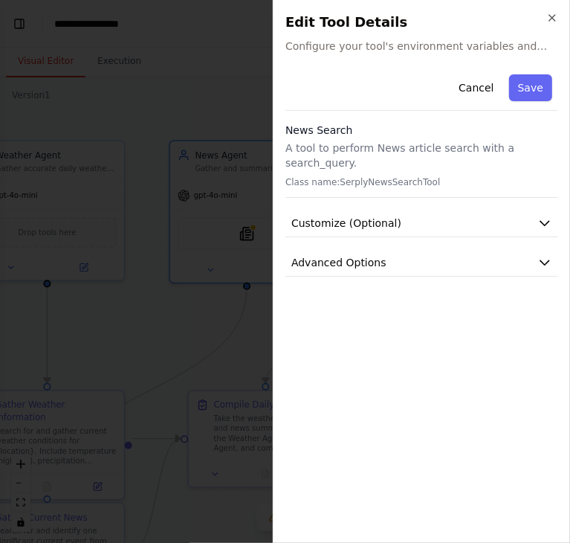
click at [245, 142] on div at bounding box center [285, 271] width 570 height 543
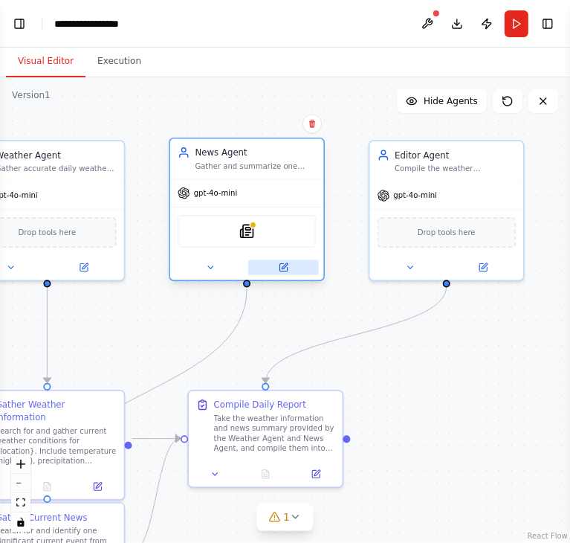
click at [279, 264] on icon at bounding box center [282, 267] width 7 height 7
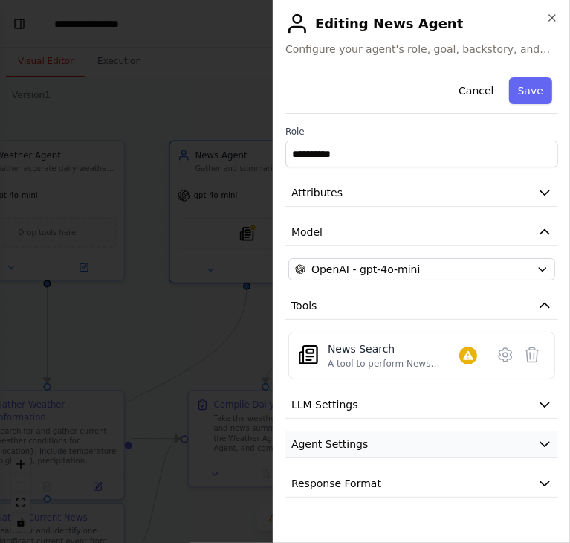
click at [359, 443] on span "Agent Settings" at bounding box center [329, 443] width 77 height 15
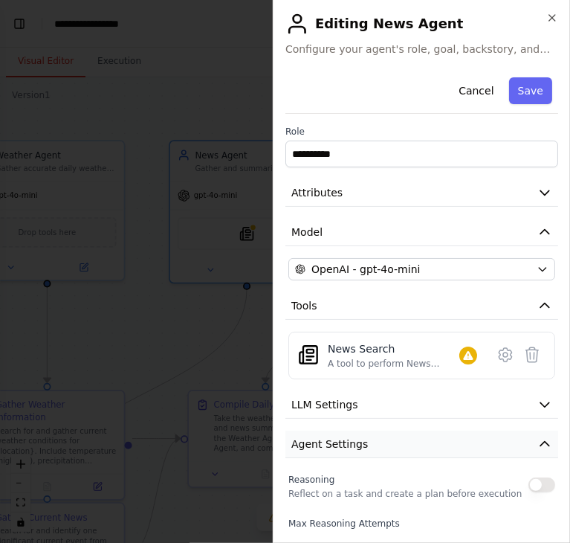
scroll to position [238, 0]
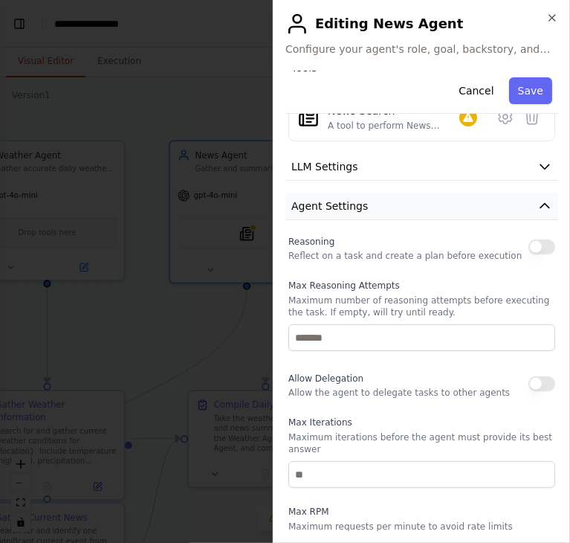
click at [349, 211] on span "Agent Settings" at bounding box center [329, 205] width 77 height 15
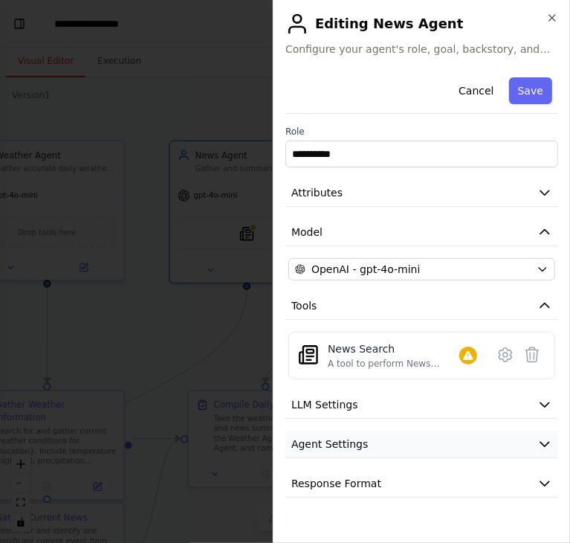
scroll to position [0, 0]
click at [361, 488] on span "Response Format" at bounding box center [336, 483] width 90 height 15
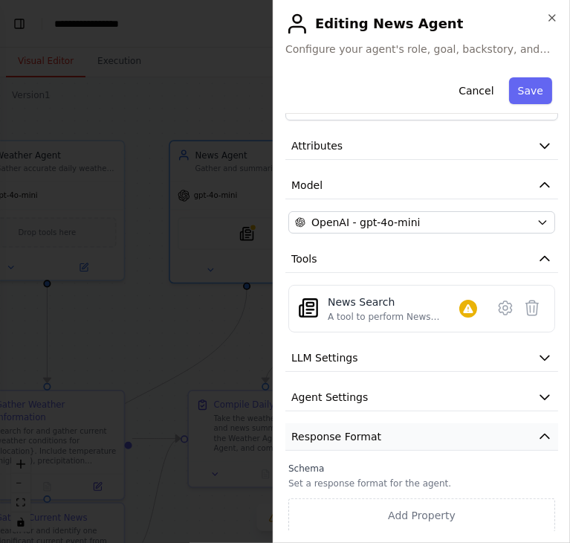
click at [363, 433] on span "Response Format" at bounding box center [336, 436] width 90 height 15
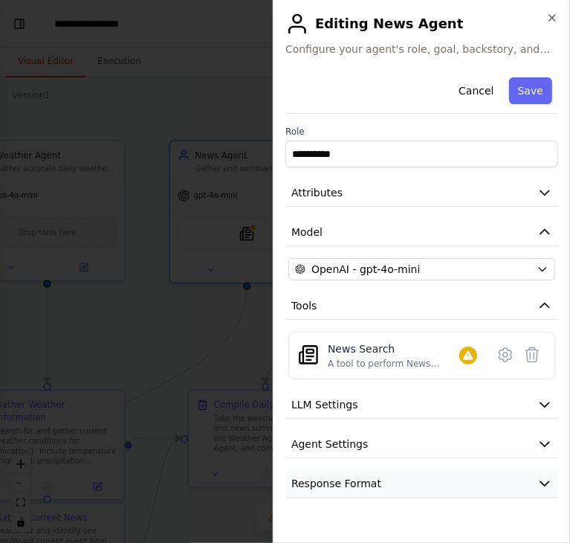
scroll to position [0, 0]
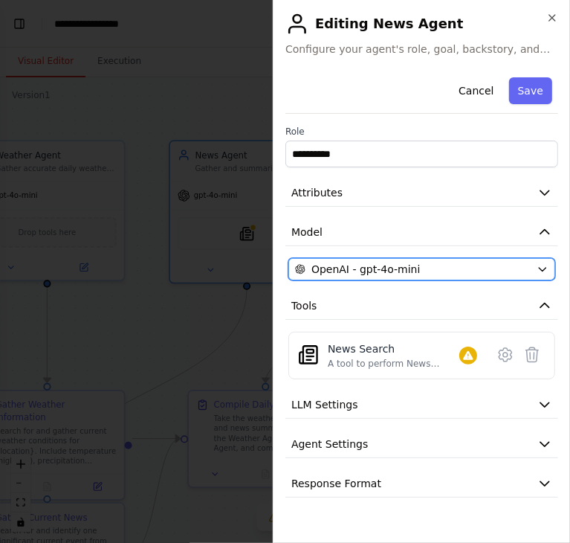
click at [398, 262] on span "OpenAI - gpt-4o-mini" at bounding box center [365, 269] width 109 height 15
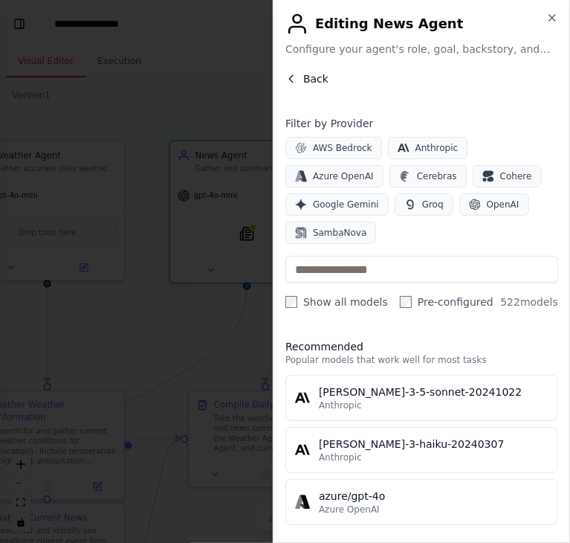
click at [293, 78] on icon "button" at bounding box center [291, 79] width 12 height 12
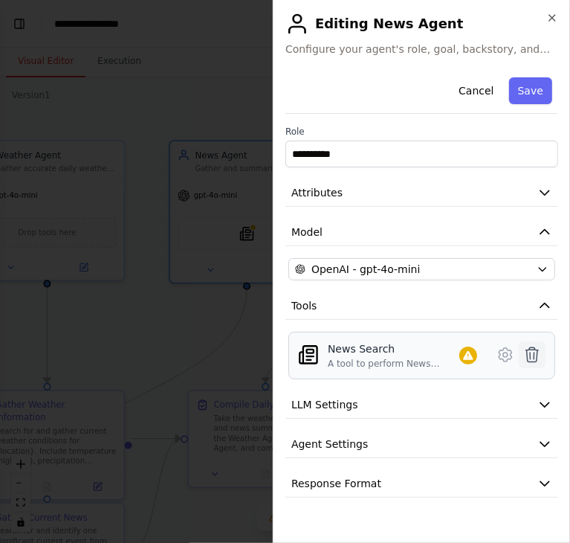
click at [525, 360] on icon at bounding box center [532, 355] width 18 height 18
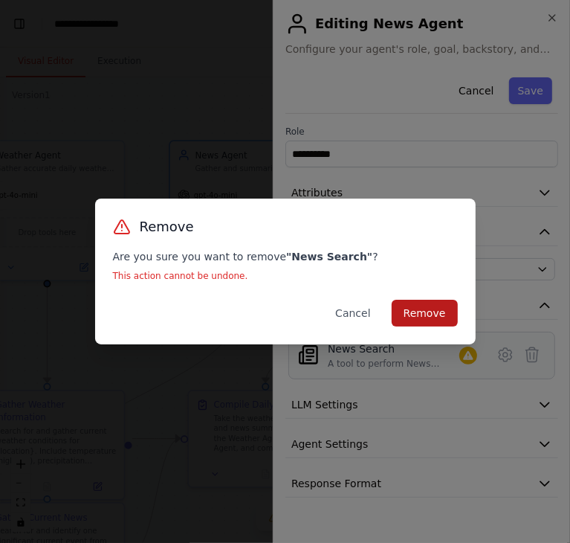
click at [425, 321] on button "Remove" at bounding box center [425, 313] width 66 height 27
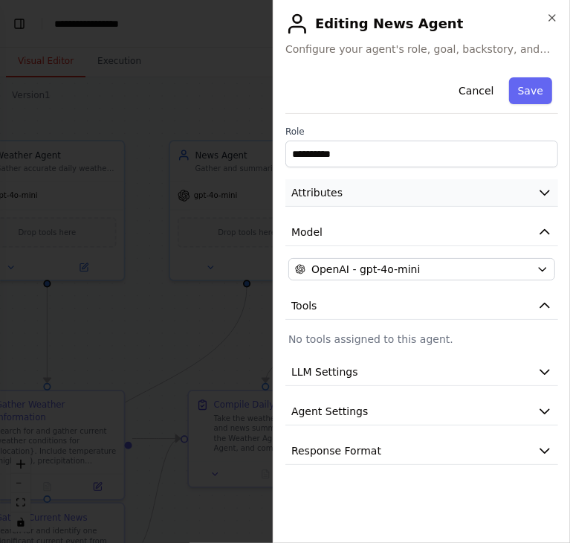
click at [364, 195] on button "Attributes" at bounding box center [421, 192] width 273 height 27
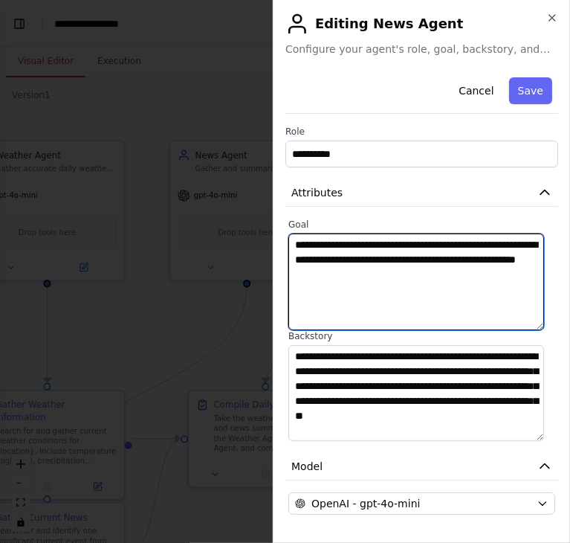
click at [383, 262] on textarea "**********" at bounding box center [416, 281] width 256 height 97
paste textarea
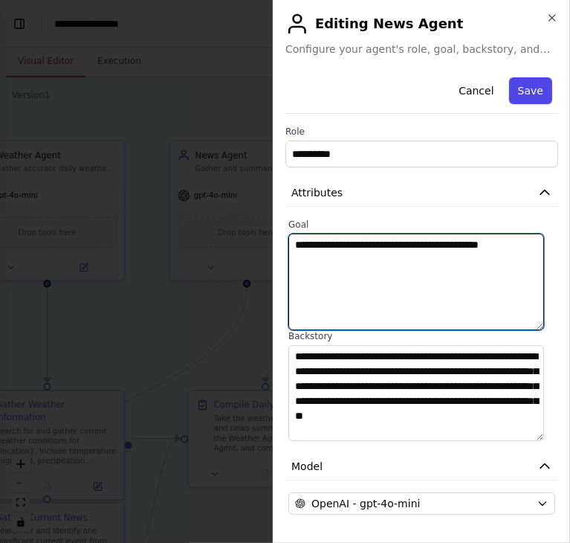
type textarea "**********"
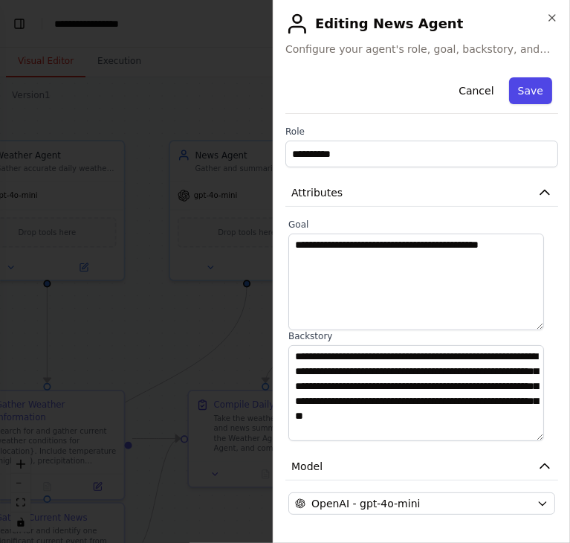
click at [524, 97] on button "Save" at bounding box center [530, 90] width 43 height 27
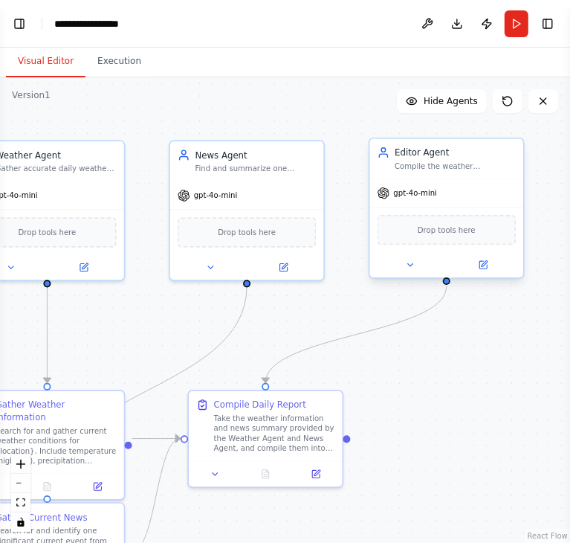
click at [428, 153] on div "Editor Agent" at bounding box center [455, 152] width 121 height 13
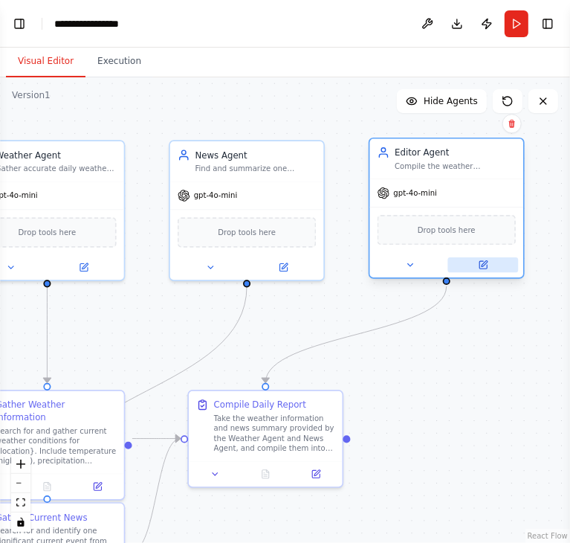
click at [484, 264] on icon at bounding box center [485, 264] width 6 height 6
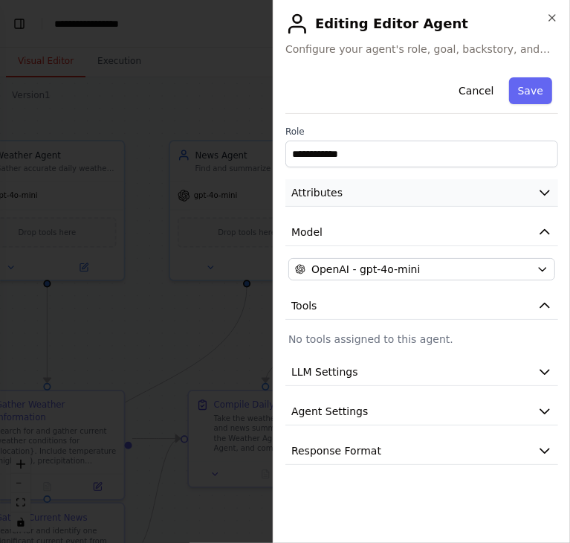
click at [360, 203] on button "Attributes" at bounding box center [421, 192] width 273 height 27
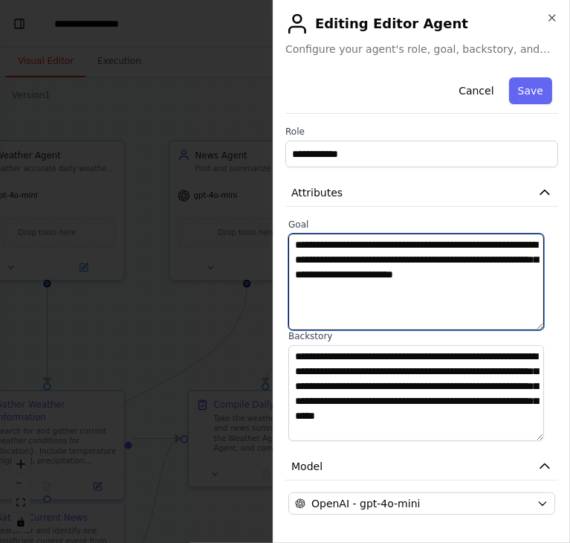
click at [419, 298] on textarea "**********" at bounding box center [416, 281] width 256 height 97
click at [437, 289] on textarea "**********" at bounding box center [416, 281] width 256 height 97
paste textarea
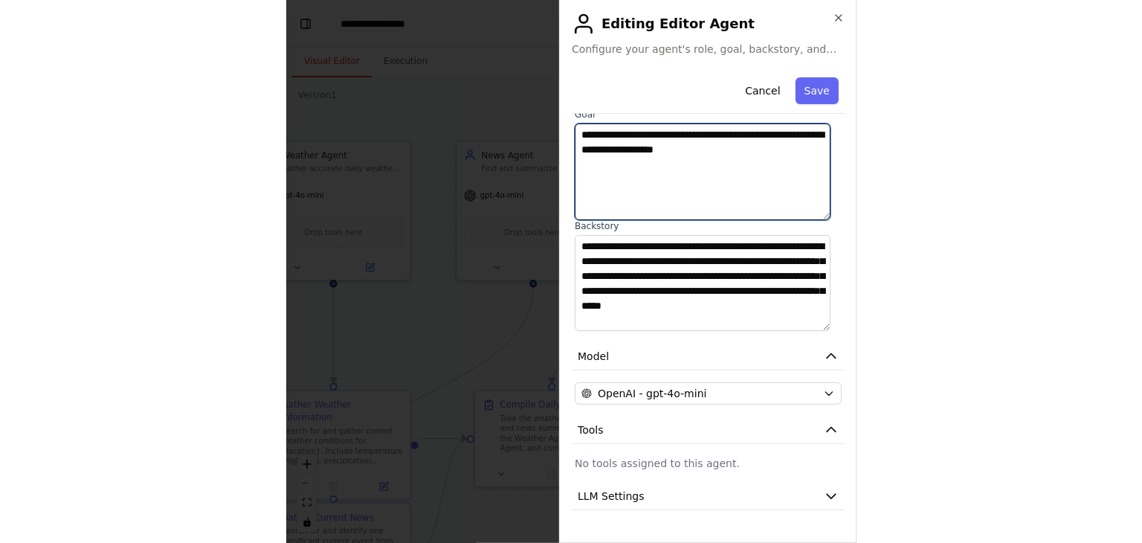
scroll to position [111, 0]
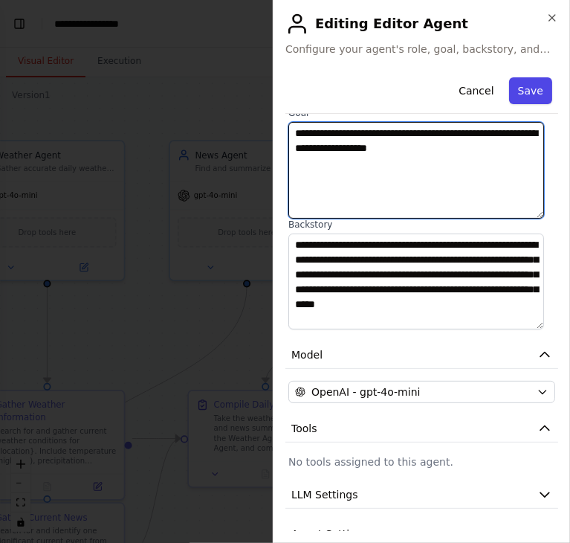
type textarea "**********"
click at [520, 81] on button "Save" at bounding box center [530, 90] width 43 height 27
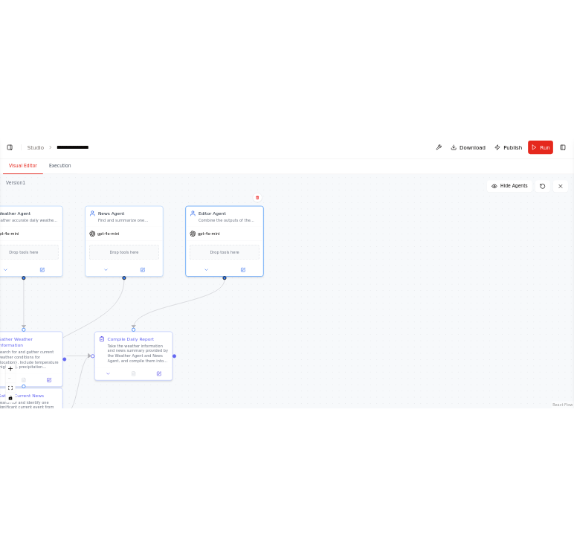
scroll to position [1689, 0]
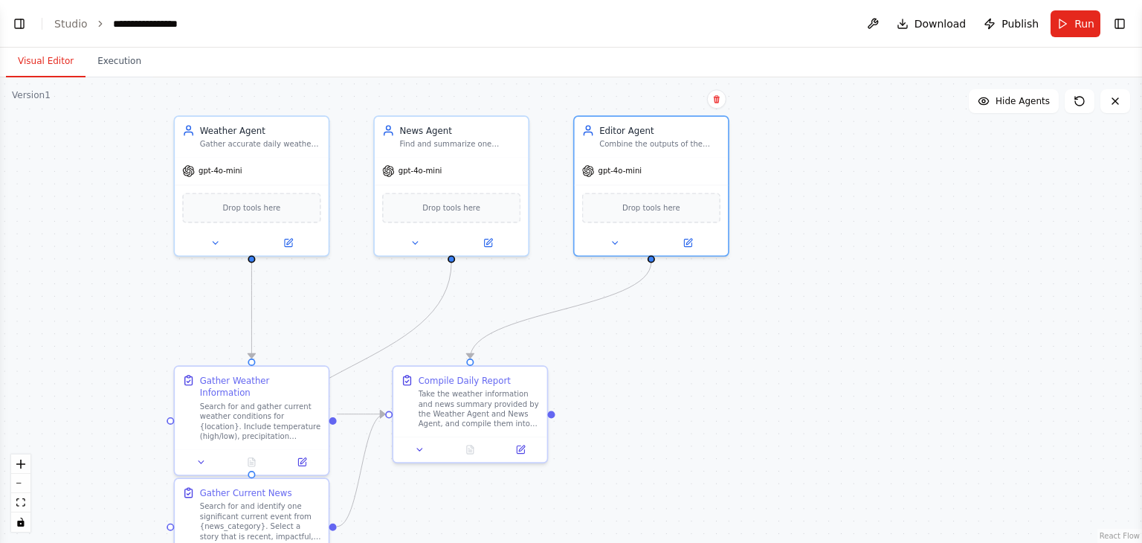
drag, startPoint x: 283, startPoint y: 366, endPoint x: 550, endPoint y: 328, distance: 269.6
click at [550, 328] on div ".deletable-edge-delete-btn { width: 20px; height: 20px; border: 0px solid #ffff…" at bounding box center [571, 309] width 1142 height 465
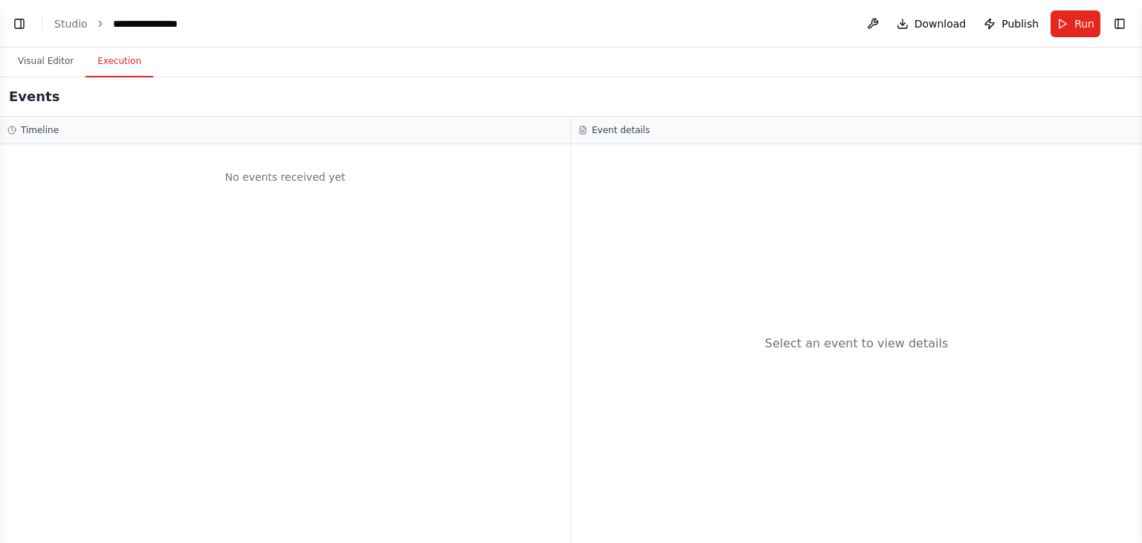
click at [110, 73] on button "Execution" at bounding box center [119, 61] width 68 height 31
click at [1067, 26] on button "Run" at bounding box center [1075, 23] width 50 height 27
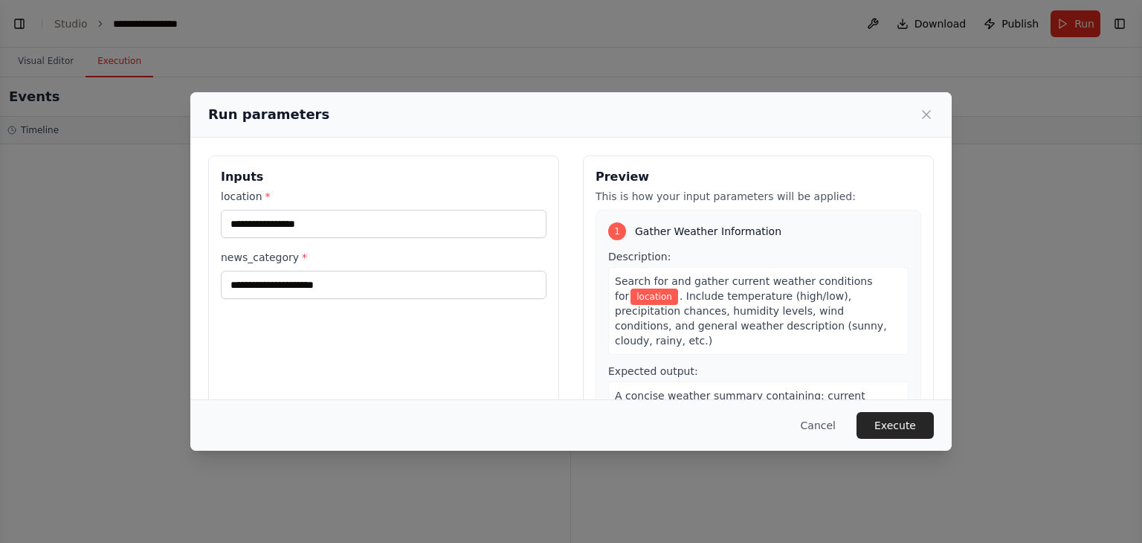
click at [137, 268] on div "Run parameters Inputs location * news_category * Preview This is how your input…" at bounding box center [571, 271] width 1142 height 543
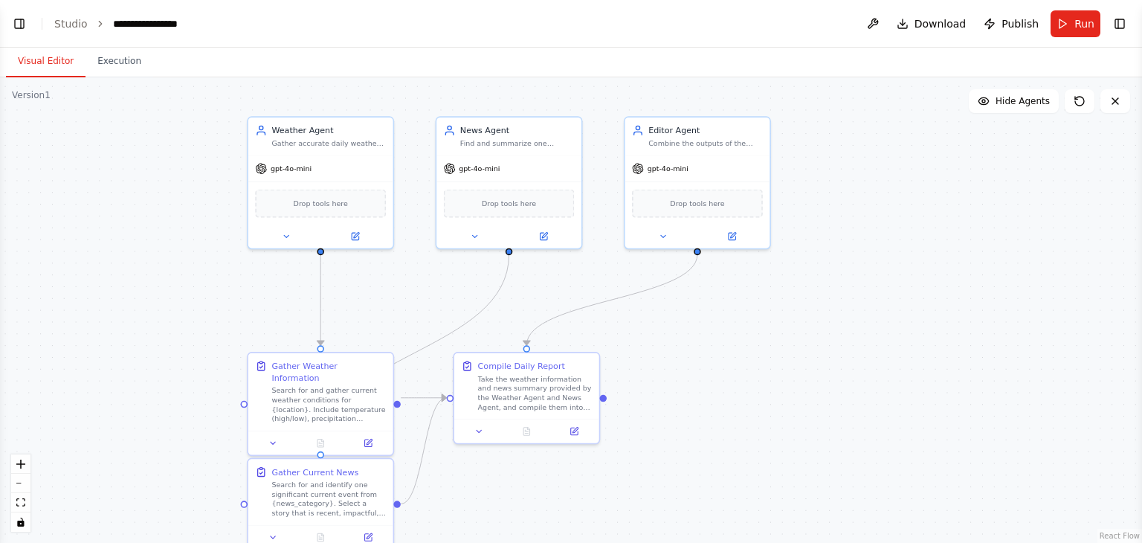
click at [48, 52] on button "Visual Editor" at bounding box center [46, 61] width 80 height 31
click at [1073, 25] on button "Run" at bounding box center [1075, 23] width 50 height 27
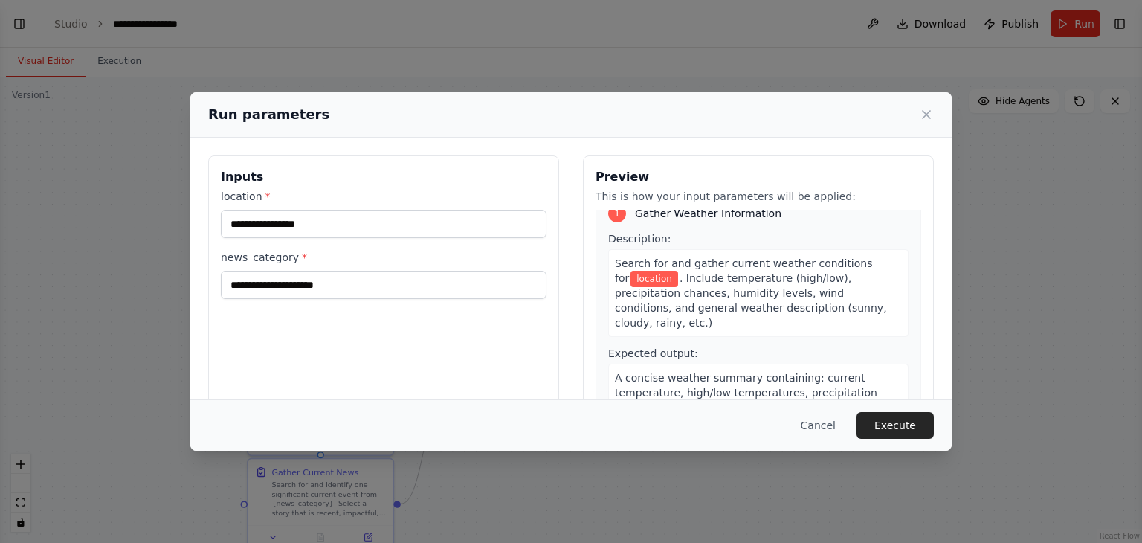
scroll to position [20, 0]
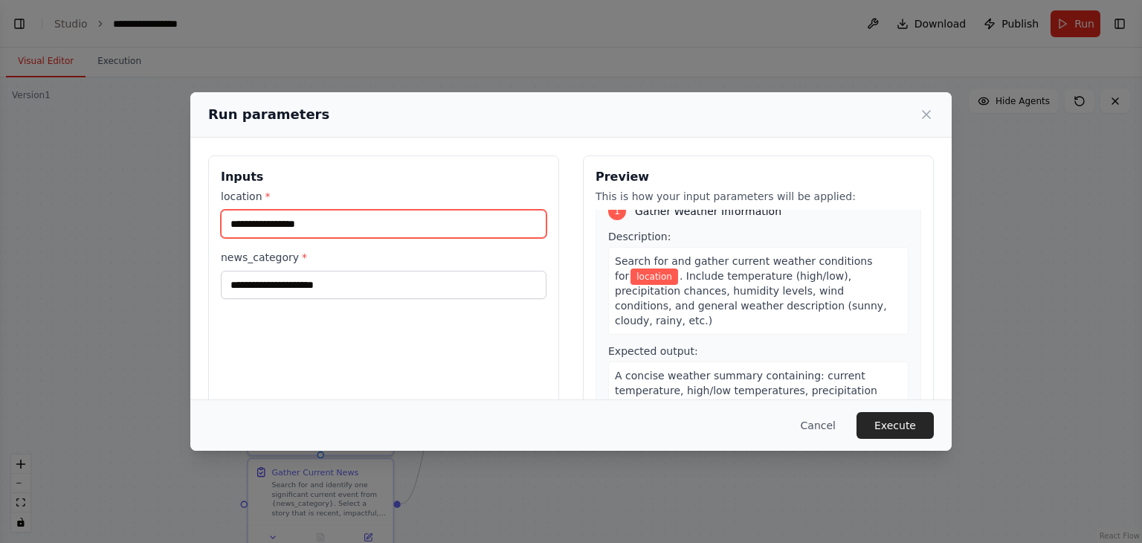
click at [338, 226] on input "location *" at bounding box center [384, 224] width 326 height 28
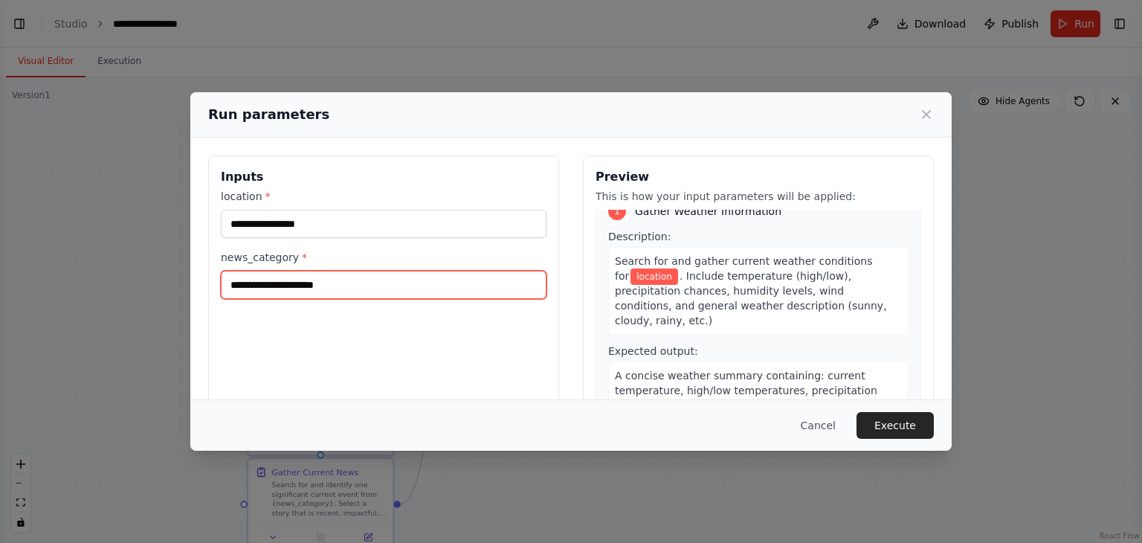
click at [338, 297] on input "news_category *" at bounding box center [384, 285] width 326 height 28
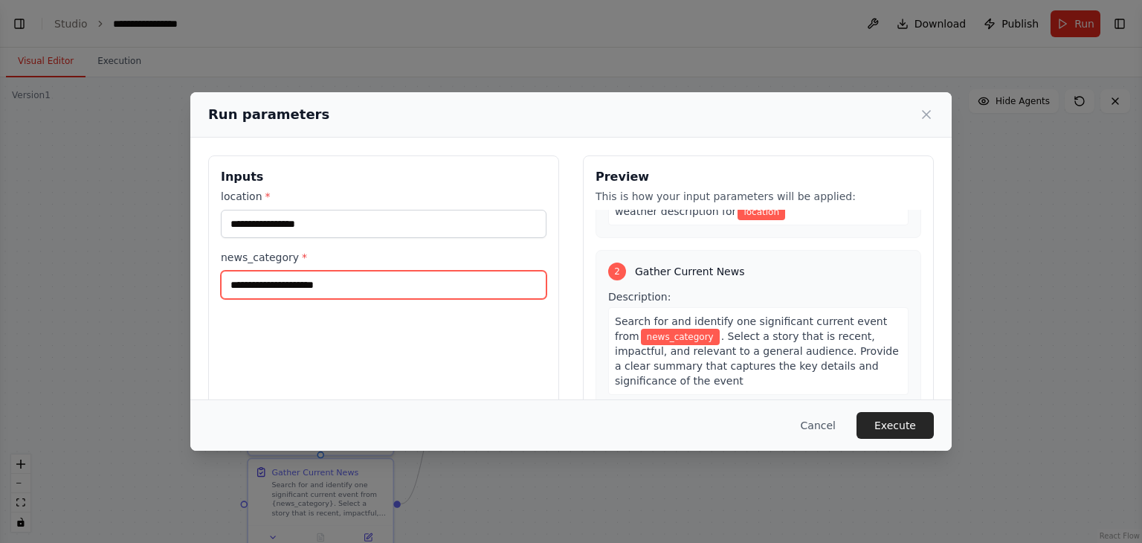
scroll to position [228, 0]
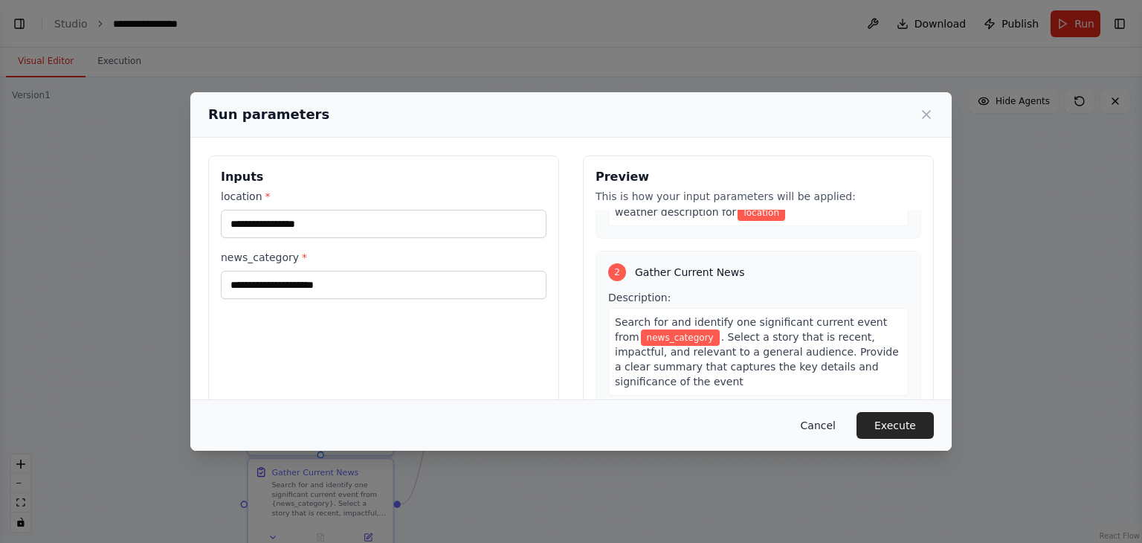
click at [826, 429] on button "Cancel" at bounding box center [818, 425] width 59 height 27
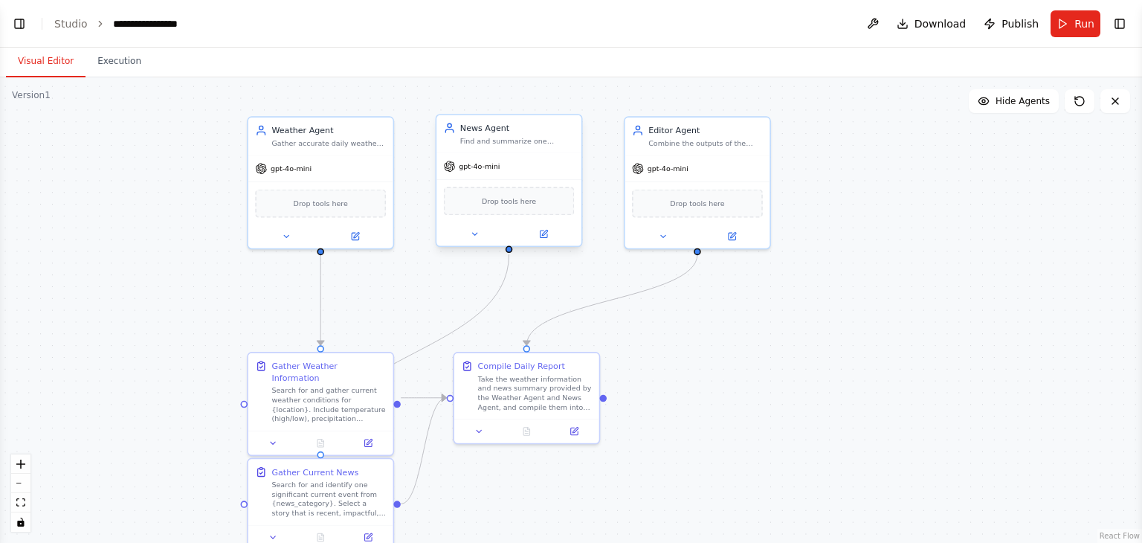
click at [534, 182] on div "Drop tools here" at bounding box center [508, 200] width 145 height 43
click at [545, 236] on icon at bounding box center [543, 233] width 7 height 7
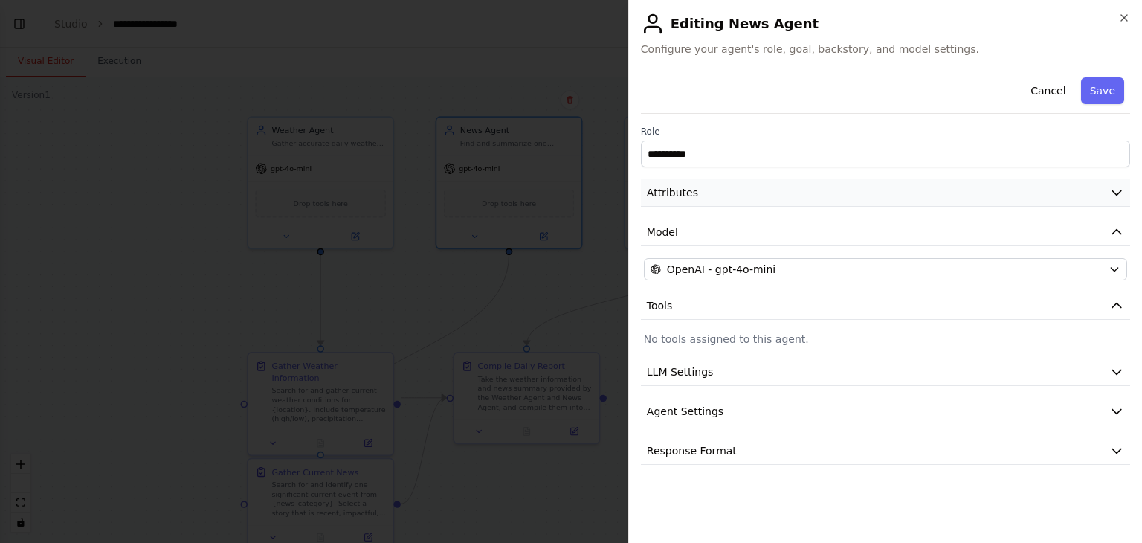
click at [710, 204] on button "Attributes" at bounding box center [885, 192] width 489 height 27
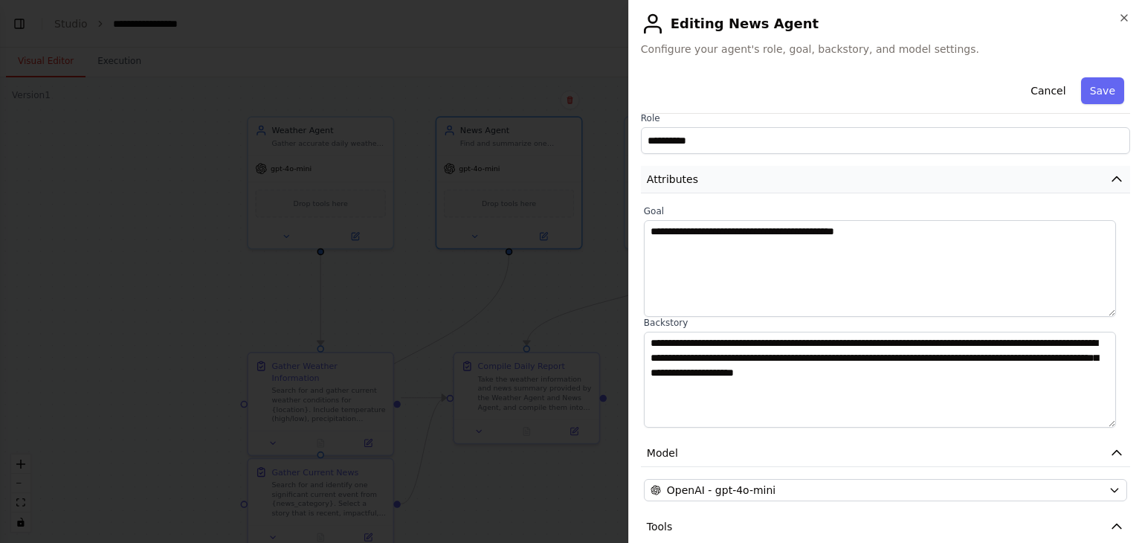
scroll to position [12, 0]
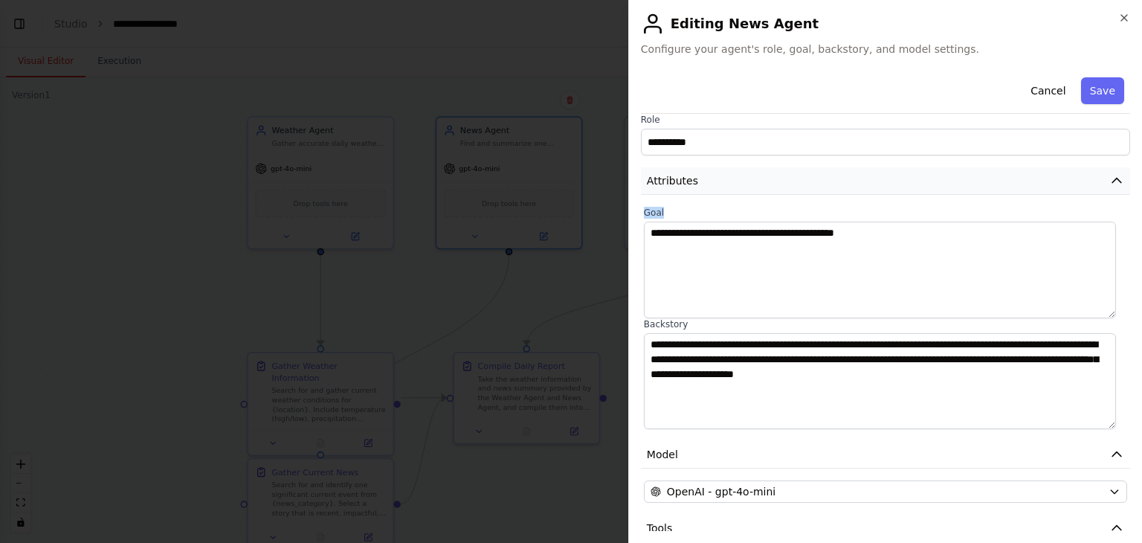
drag, startPoint x: 702, startPoint y: 197, endPoint x: 702, endPoint y: 190, distance: 7.5
click at [702, 190] on div "**********" at bounding box center [885, 372] width 489 height 627
click at [702, 190] on button "Attributes" at bounding box center [885, 180] width 489 height 27
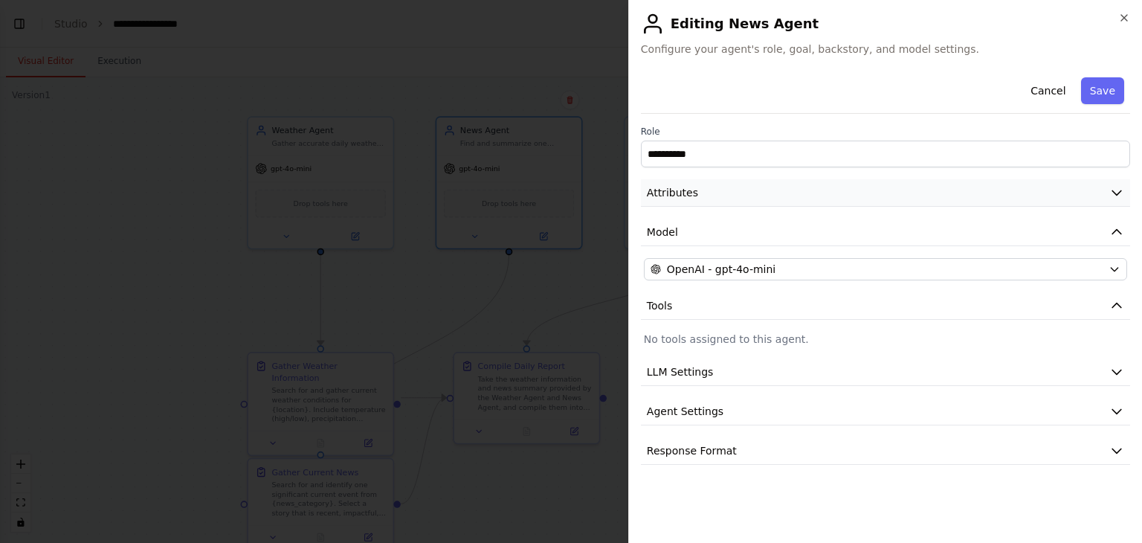
scroll to position [0, 0]
click at [708, 382] on button "LLM Settings" at bounding box center [885, 371] width 489 height 27
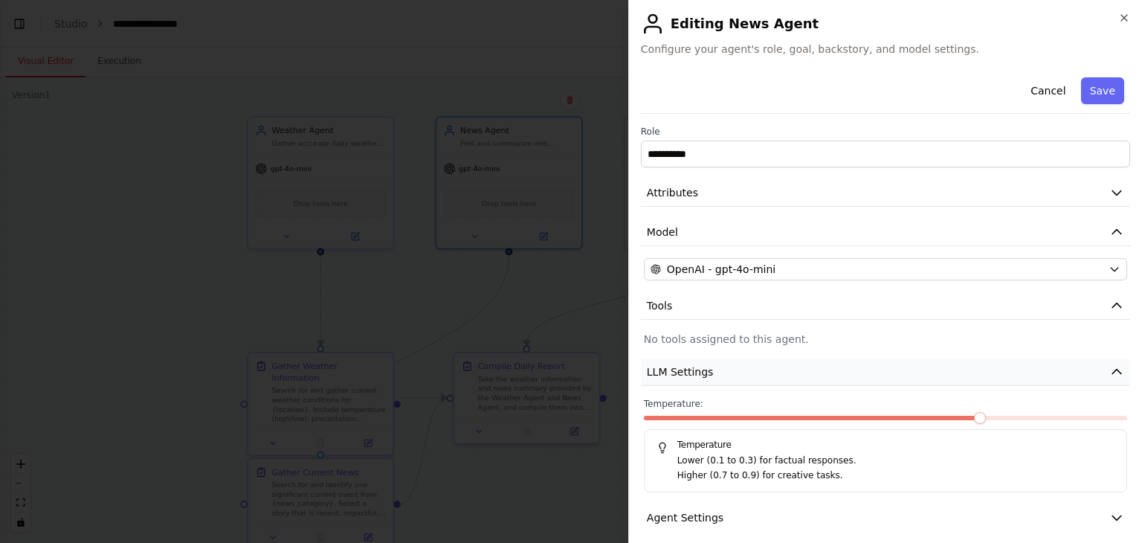
scroll to position [51, 0]
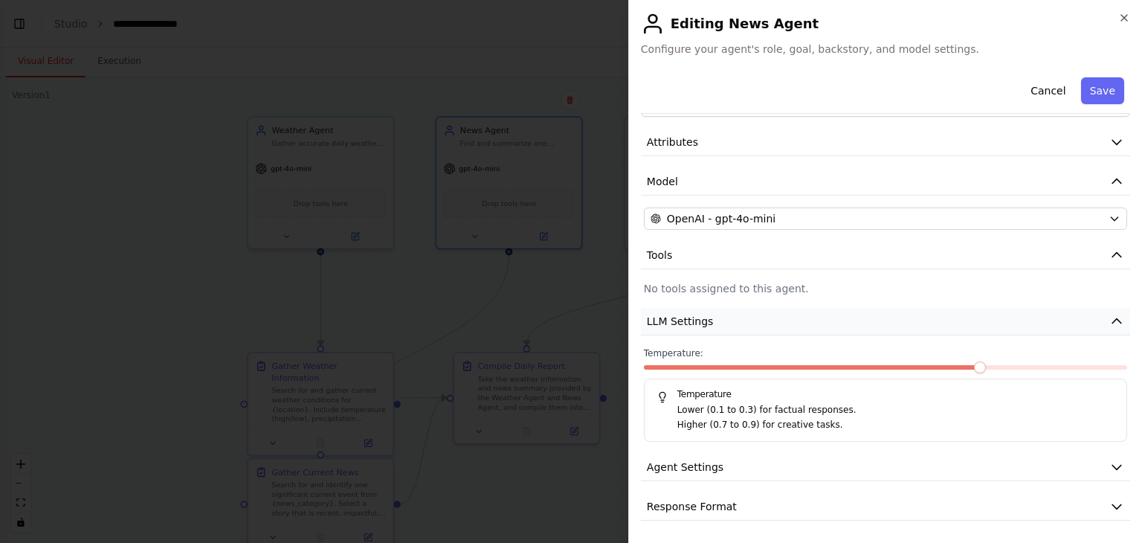
click at [708, 316] on button "LLM Settings" at bounding box center [885, 321] width 489 height 27
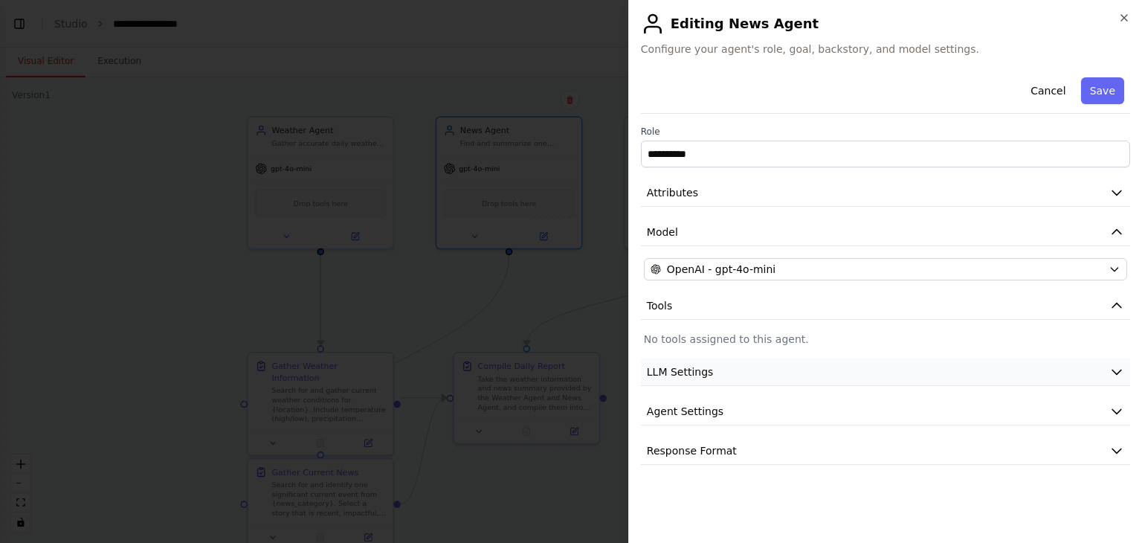
scroll to position [0, 0]
click at [712, 406] on span "Agent Settings" at bounding box center [685, 411] width 77 height 15
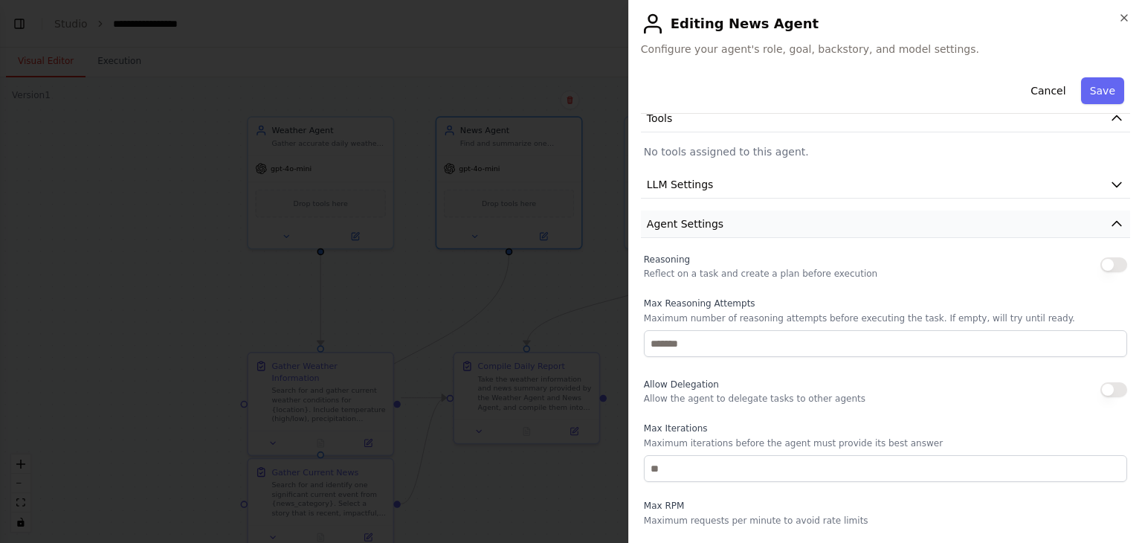
scroll to position [173, 0]
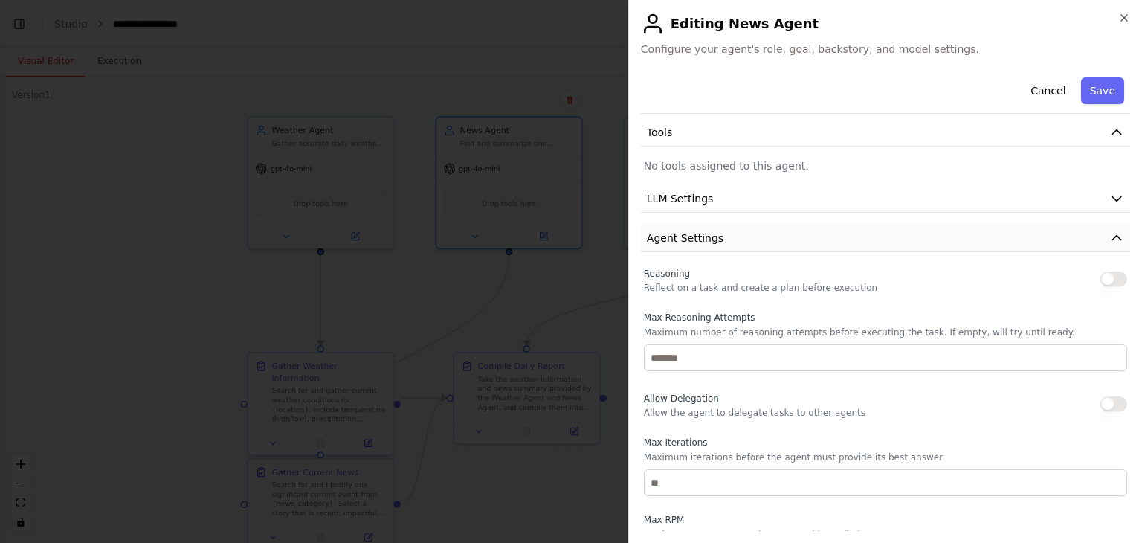
click at [706, 245] on button "Agent Settings" at bounding box center [885, 237] width 489 height 27
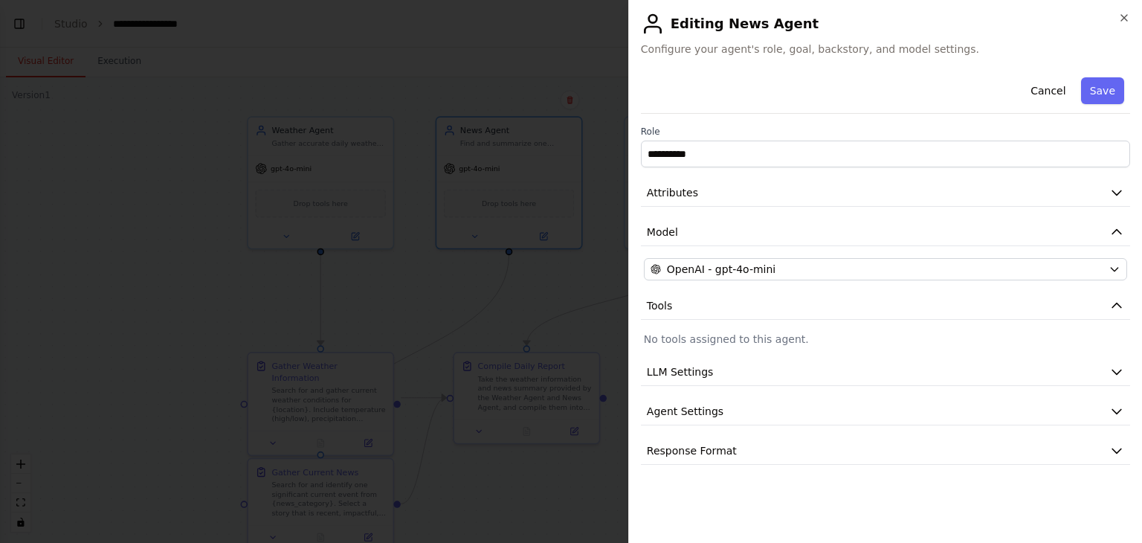
click at [707, 463] on div "**********" at bounding box center [885, 300] width 489 height 459
click at [711, 453] on span "Response Format" at bounding box center [692, 450] width 90 height 15
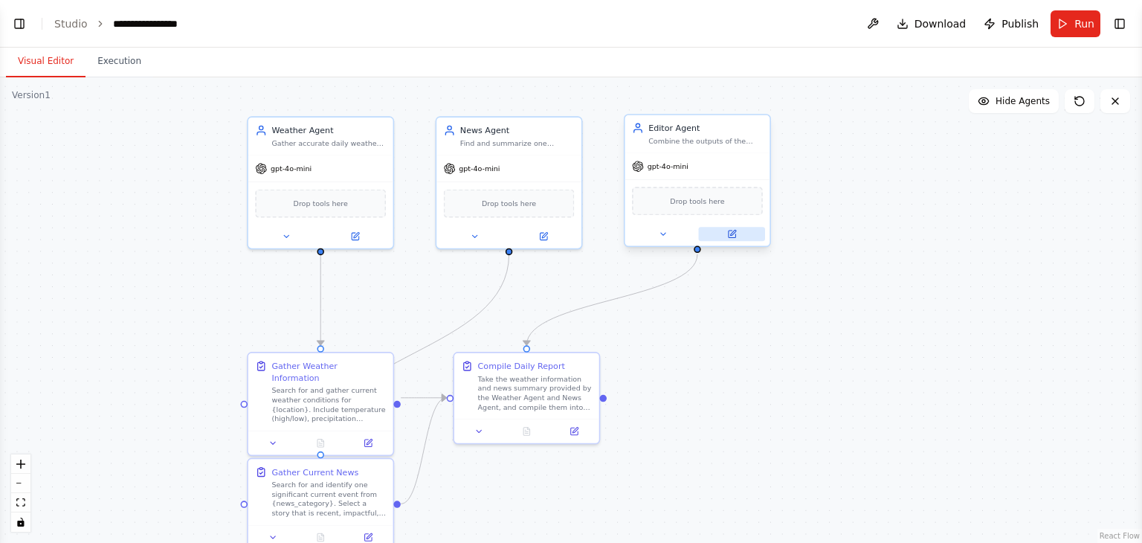
click at [729, 230] on icon at bounding box center [731, 233] width 7 height 7
click at [537, 237] on button at bounding box center [543, 234] width 66 height 14
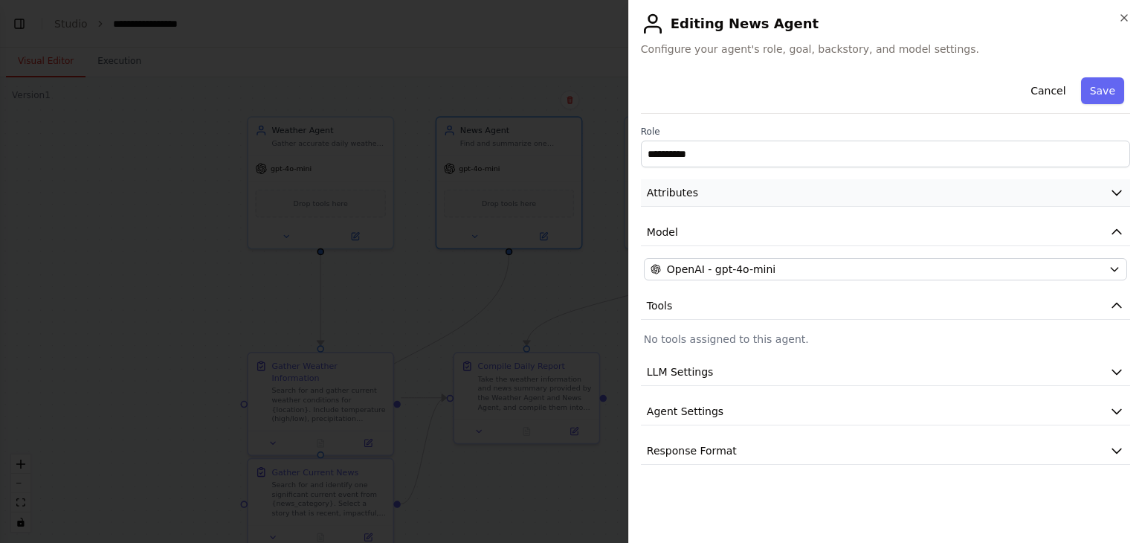
click at [740, 185] on button "Attributes" at bounding box center [885, 192] width 489 height 27
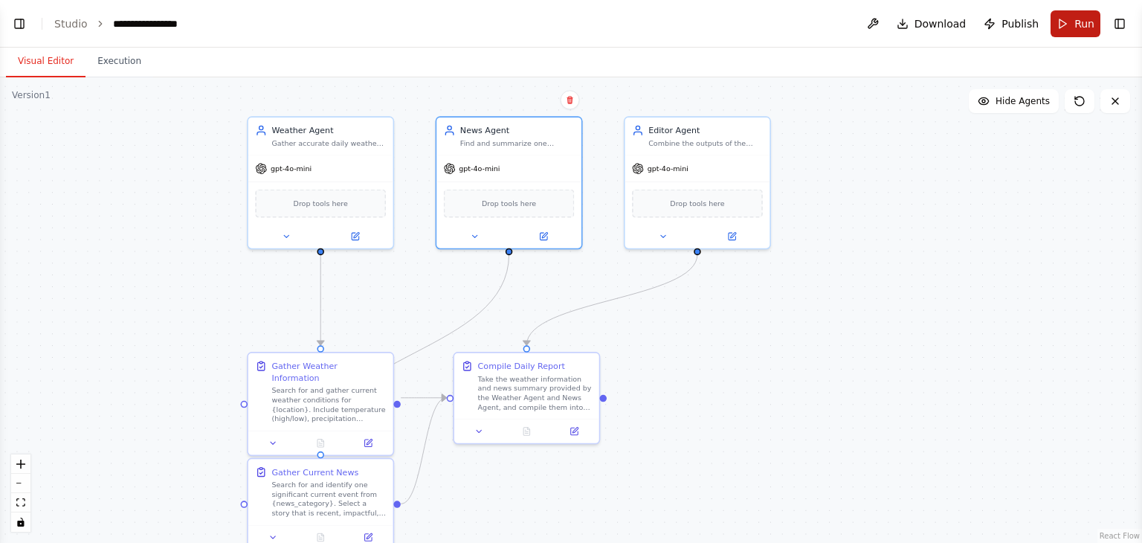
click at [1067, 18] on button "Run" at bounding box center [1075, 23] width 50 height 27
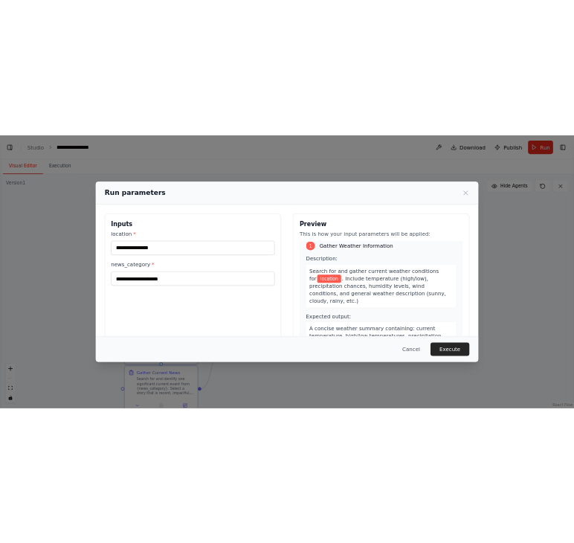
scroll to position [11, 0]
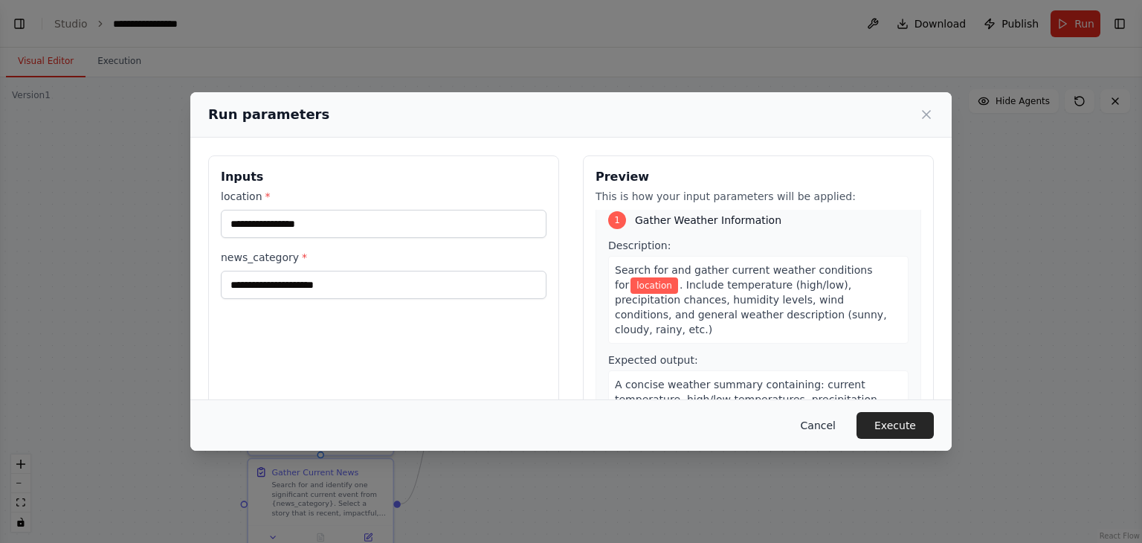
click at [829, 423] on button "Cancel" at bounding box center [818, 425] width 59 height 27
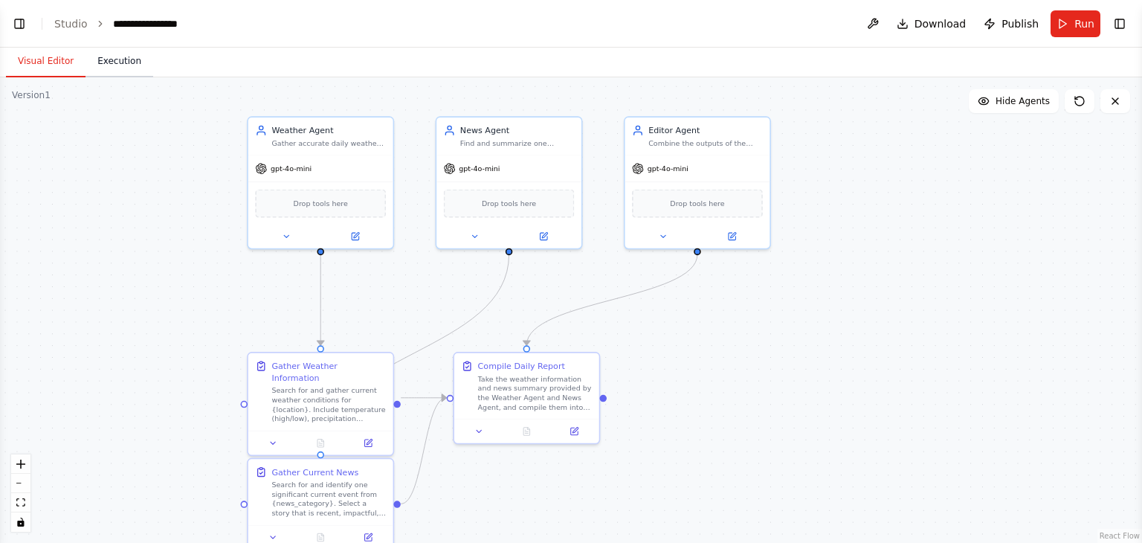
drag, startPoint x: 669, startPoint y: 355, endPoint x: 104, endPoint y: 62, distance: 636.2
click at [104, 62] on button "Execution" at bounding box center [119, 61] width 68 height 31
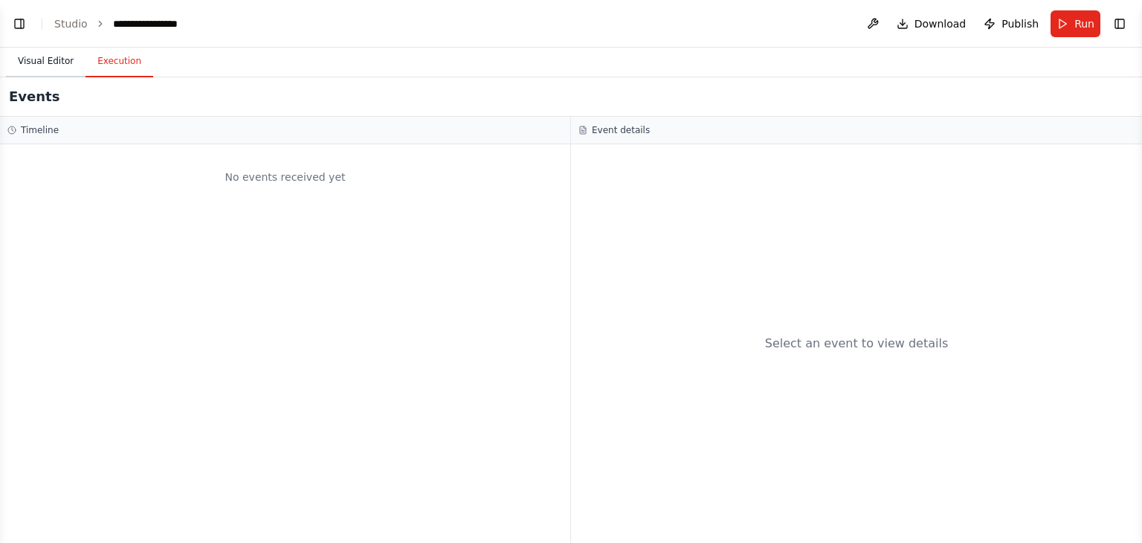
click at [74, 65] on button "Visual Editor" at bounding box center [46, 61] width 80 height 31
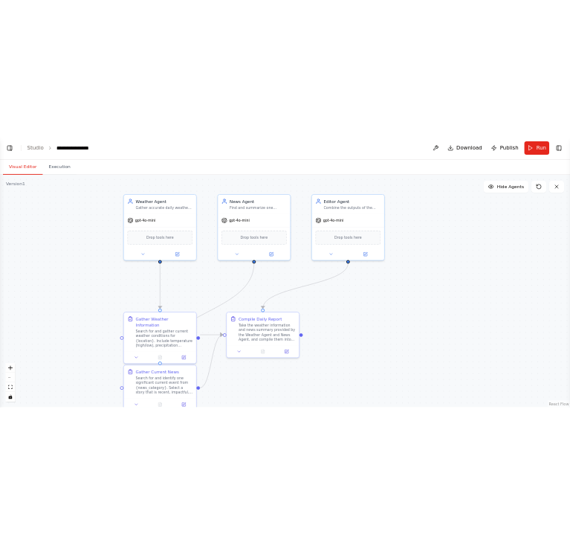
scroll to position [1863, 0]
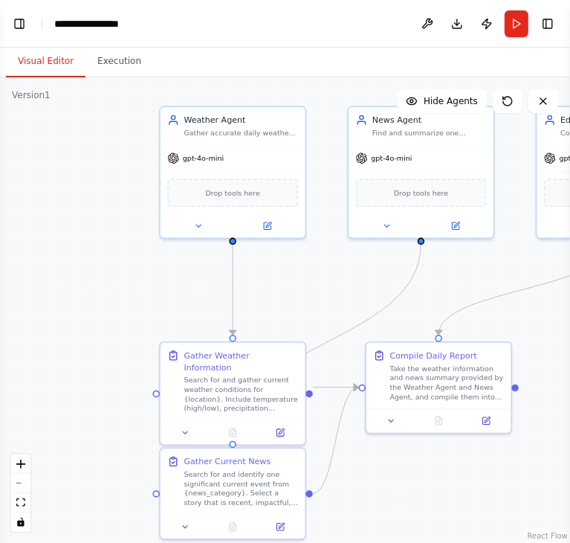
drag, startPoint x: 121, startPoint y: 215, endPoint x: 65, endPoint y: 195, distance: 59.7
click at [65, 195] on div ".deletable-edge-delete-btn { width: 20px; height: 20px; border: 0px solid #ffff…" at bounding box center [285, 309] width 570 height 465
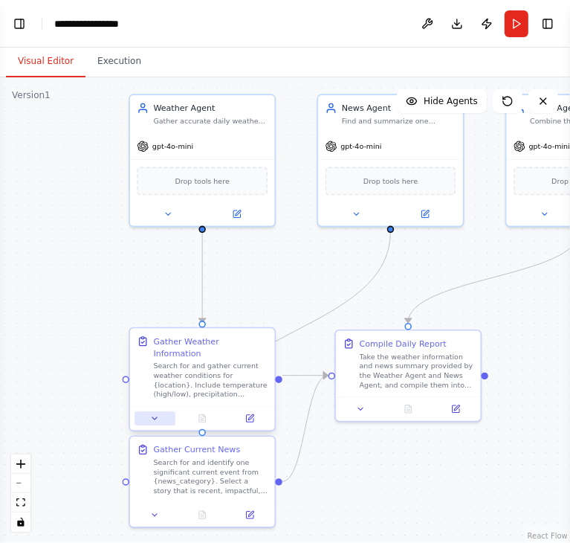
click at [161, 411] on button at bounding box center [155, 418] width 40 height 14
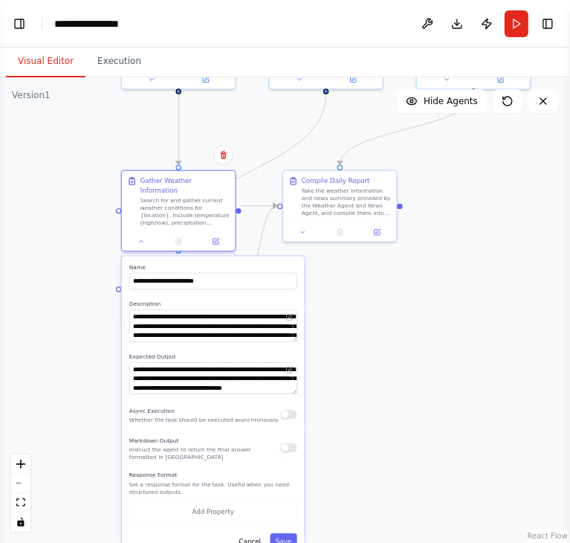
drag, startPoint x: 377, startPoint y: 460, endPoint x: 354, endPoint y: 283, distance: 178.4
click at [354, 283] on div ".deletable-edge-delete-btn { width: 20px; height: 20px; border: 0px solid #ffff…" at bounding box center [285, 309] width 570 height 465
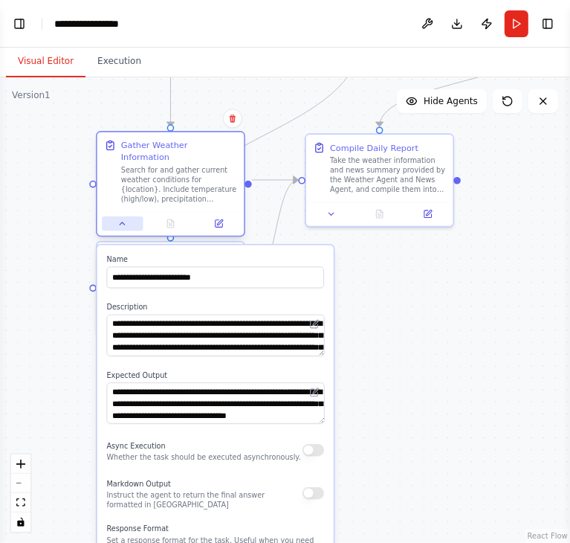
click at [123, 219] on icon at bounding box center [122, 224] width 10 height 10
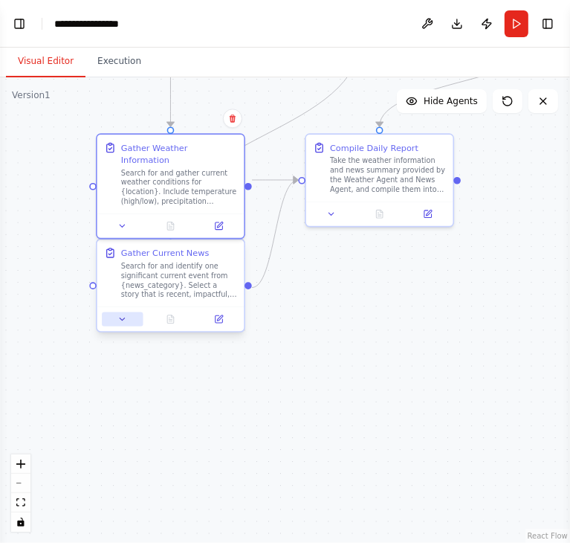
click at [122, 314] on icon at bounding box center [122, 319] width 10 height 10
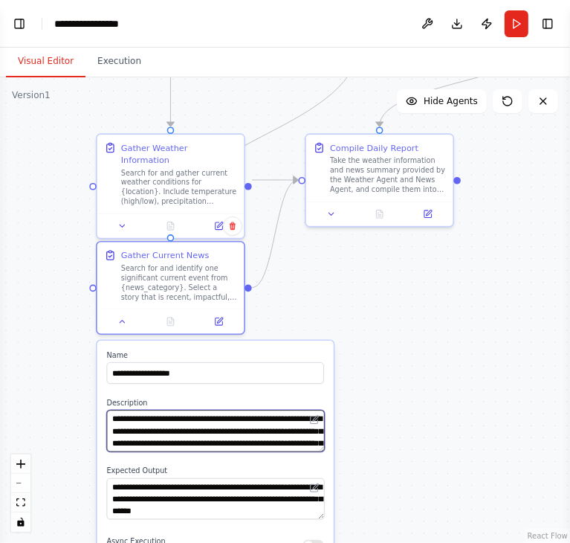
click at [191, 427] on textarea "**********" at bounding box center [216, 431] width 218 height 42
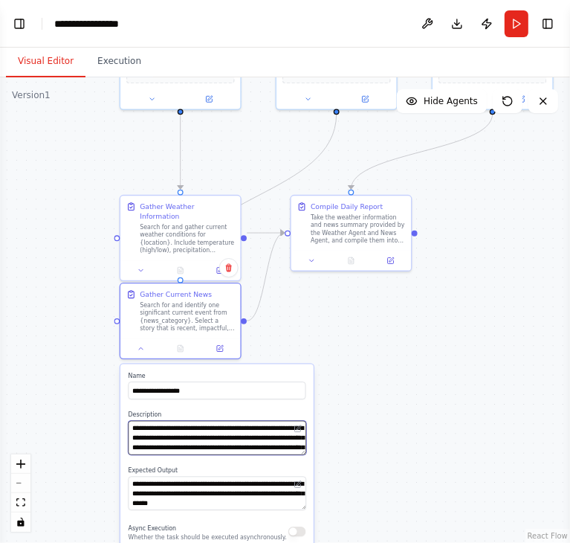
type textarea "**********"
click at [376, 401] on div ".deletable-edge-delete-btn { width: 20px; height: 20px; border: 0px solid #ffff…" at bounding box center [285, 309] width 570 height 465
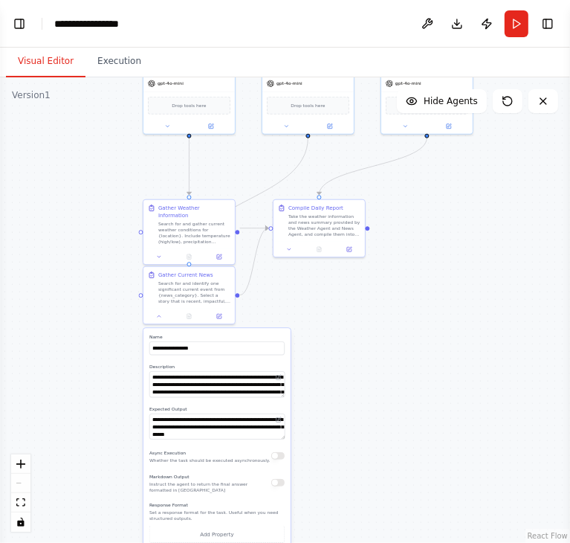
drag, startPoint x: 395, startPoint y: 403, endPoint x: 392, endPoint y: 189, distance: 214.1
click at [392, 189] on div ".deletable-edge-delete-btn { width: 20px; height: 20px; border: 0px solid #ffff…" at bounding box center [285, 309] width 570 height 465
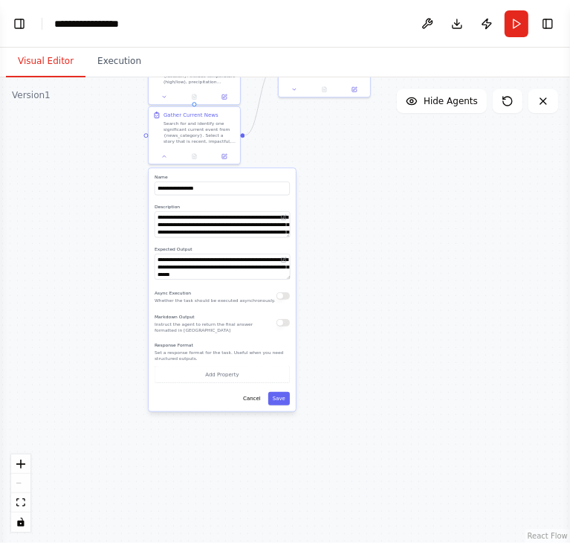
click at [279, 407] on div "**********" at bounding box center [222, 289] width 147 height 243
click at [284, 402] on button "Save" at bounding box center [279, 398] width 22 height 13
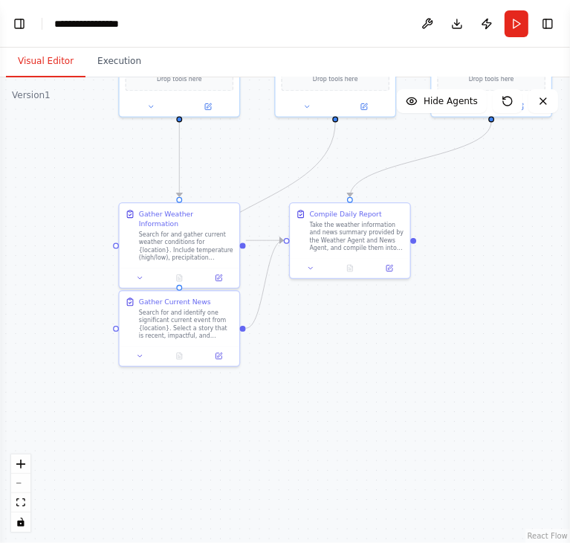
drag, startPoint x: 295, startPoint y: 236, endPoint x: 331, endPoint y: 469, distance: 235.5
click at [331, 469] on div ".deletable-edge-delete-btn { width: 20px; height: 20px; border: 0px solid #ffff…" at bounding box center [285, 309] width 570 height 465
click at [511, 27] on button "Run" at bounding box center [517, 23] width 24 height 27
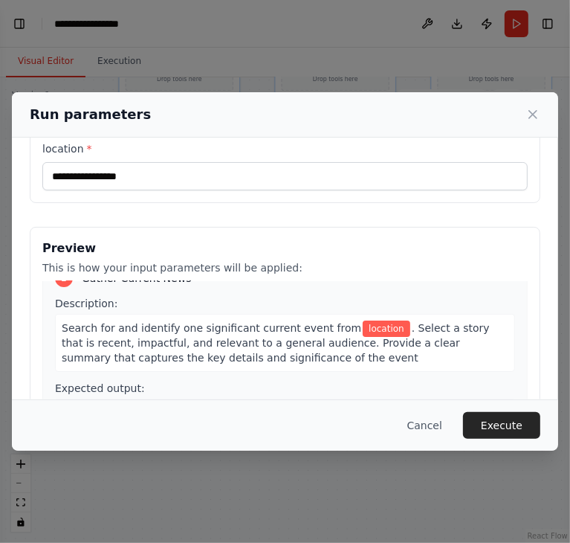
scroll to position [358, 0]
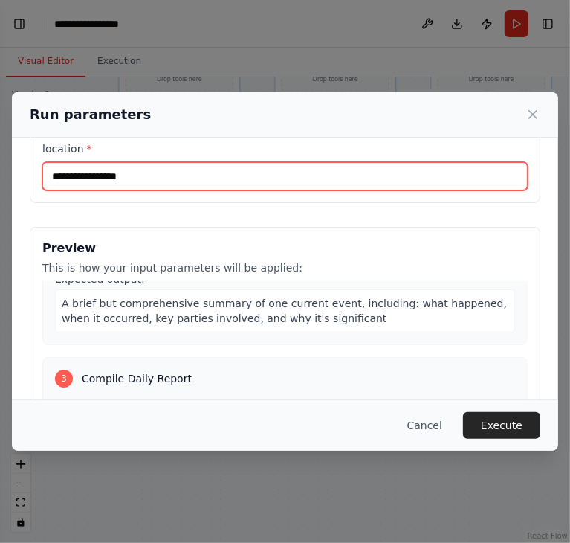
click at [109, 180] on input "location *" at bounding box center [284, 176] width 485 height 28
type input "******"
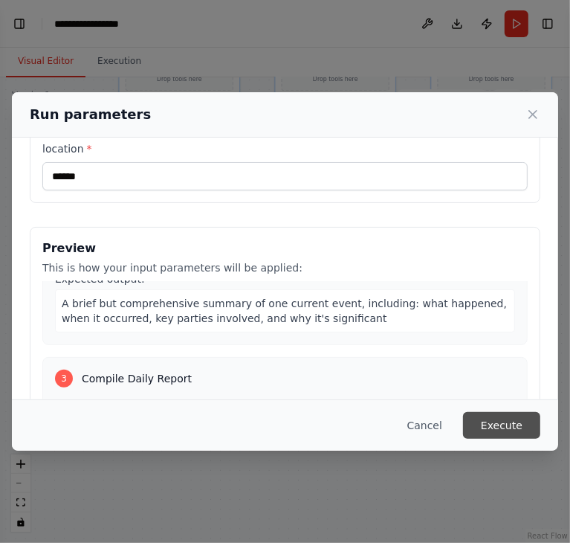
click at [520, 428] on button "Execute" at bounding box center [501, 425] width 77 height 27
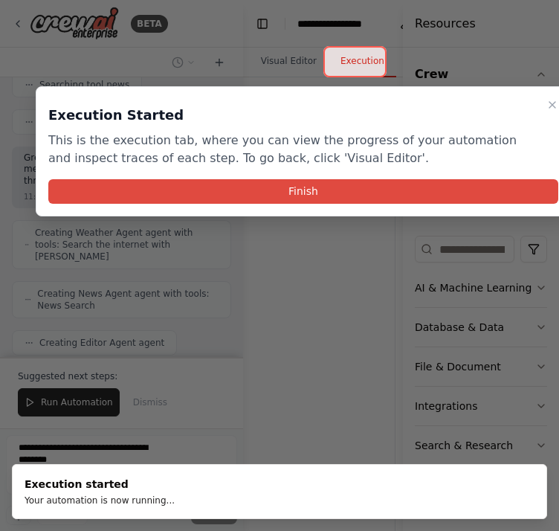
click at [315, 179] on button "Finish" at bounding box center [303, 191] width 510 height 25
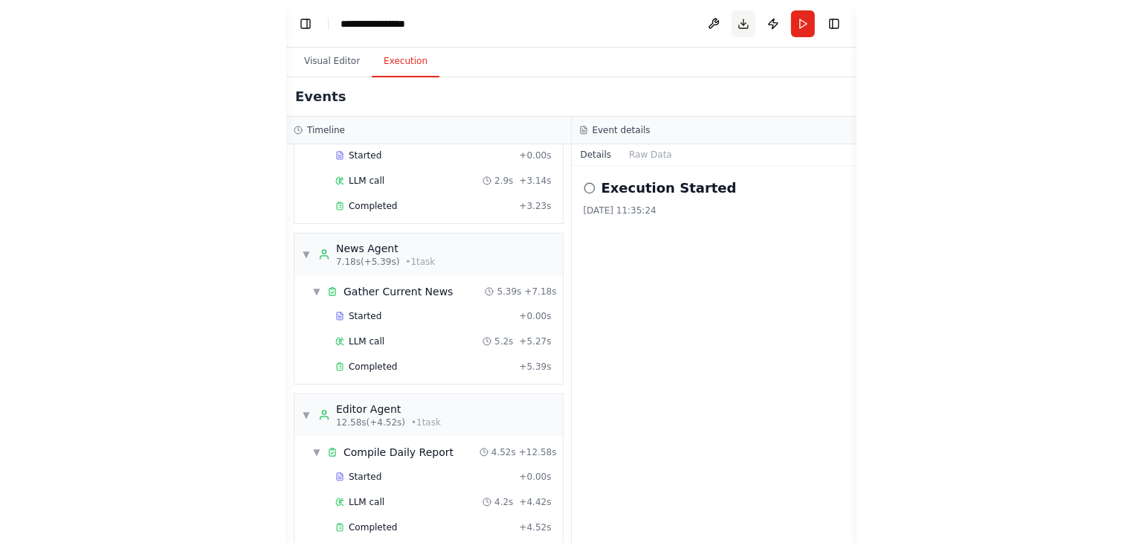
scroll to position [1689, 0]
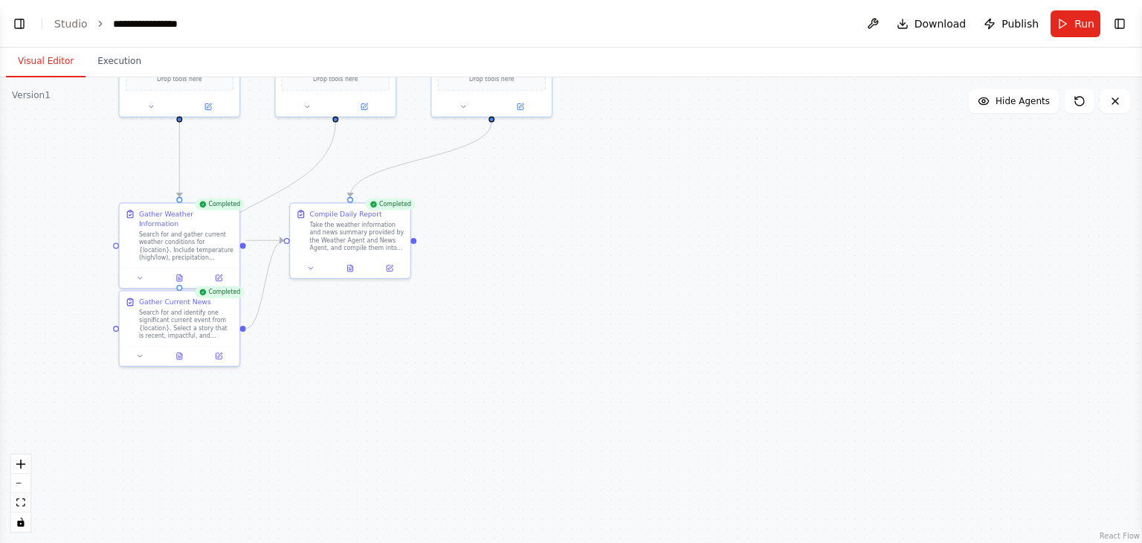
click at [36, 62] on button "Visual Editor" at bounding box center [46, 61] width 80 height 31
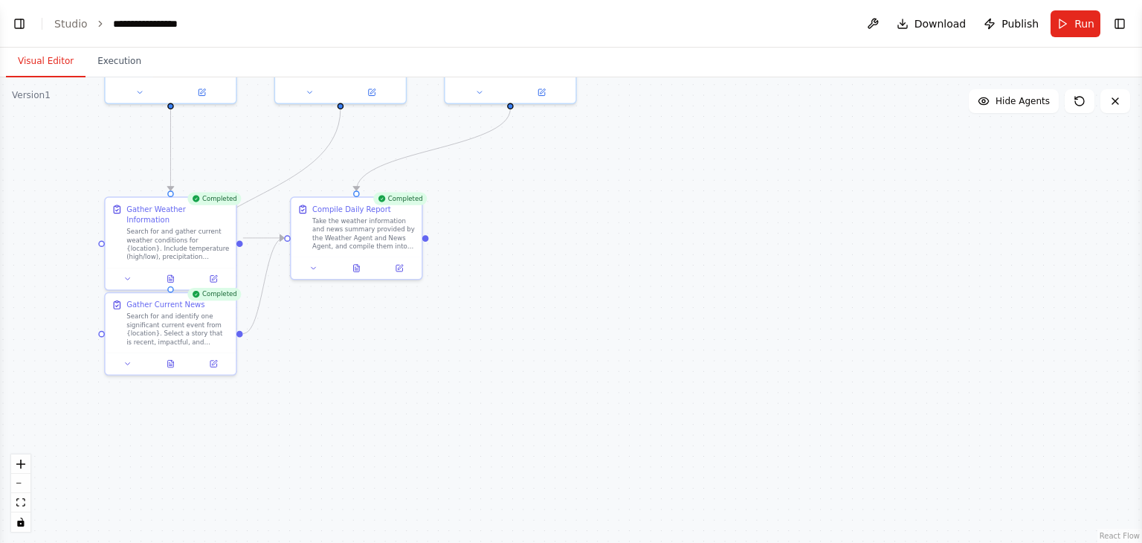
drag, startPoint x: 349, startPoint y: 377, endPoint x: 410, endPoint y: 509, distance: 145.7
click at [410, 509] on div ".deletable-edge-delete-btn { width: 20px; height: 20px; border: 0px solid #ffff…" at bounding box center [571, 309] width 1142 height 465
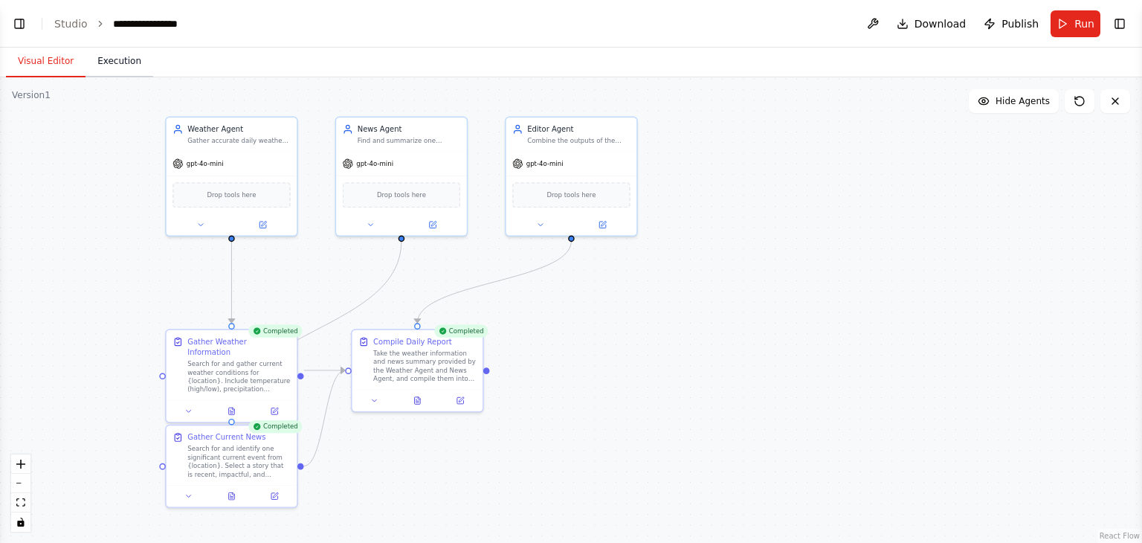
click at [113, 66] on button "Execution" at bounding box center [119, 61] width 68 height 31
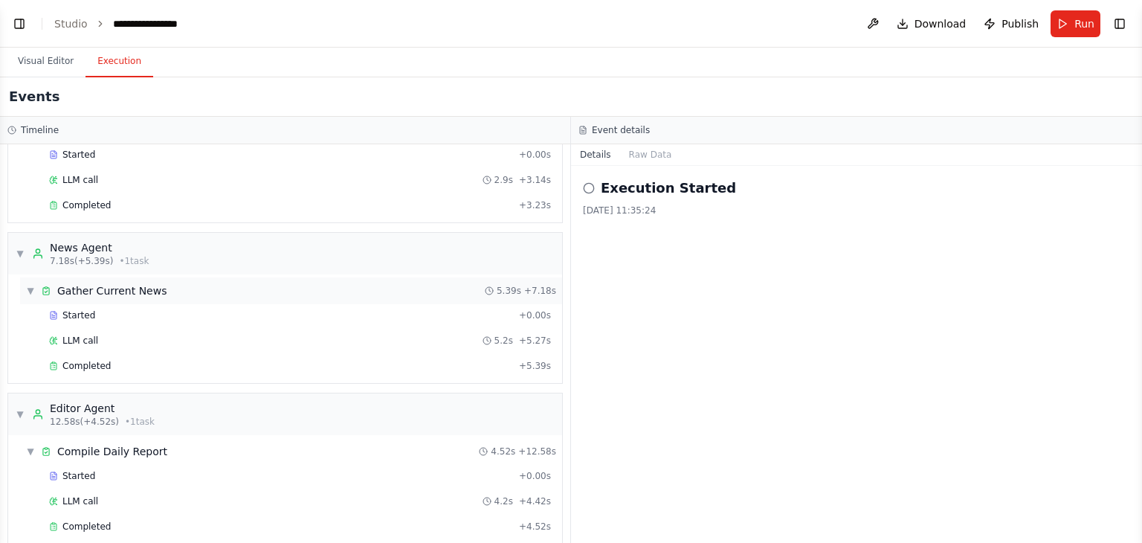
scroll to position [94, 0]
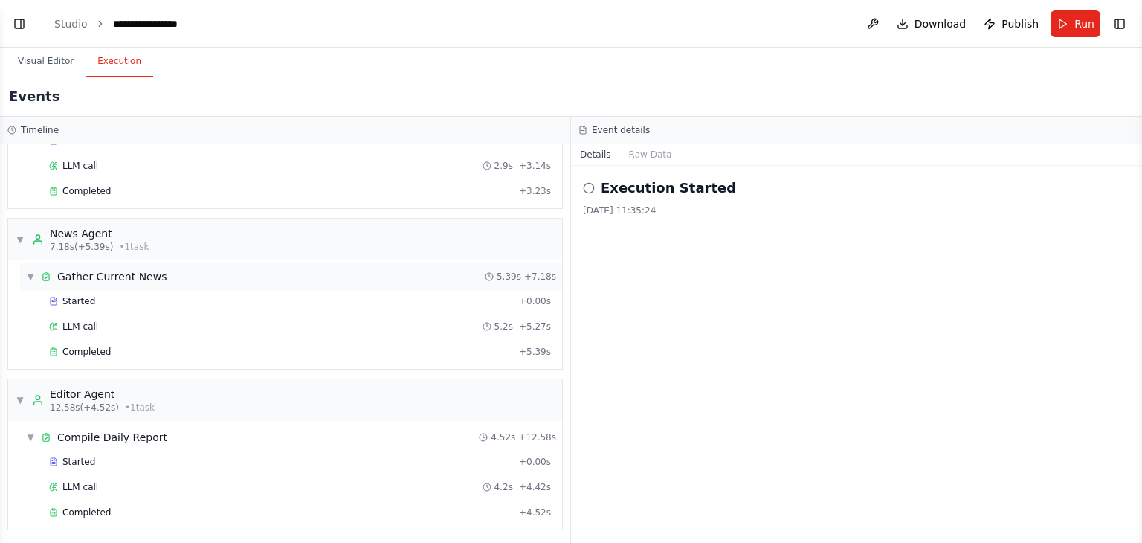
click at [289, 276] on div "▼ Gather Current News 5.39s + 7.18s" at bounding box center [291, 276] width 542 height 27
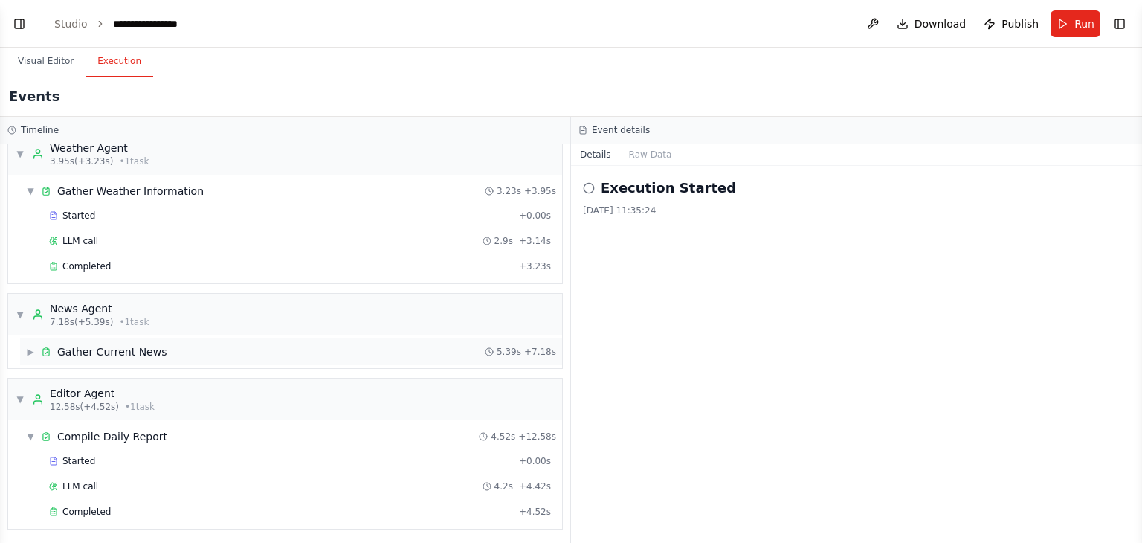
scroll to position [0, 0]
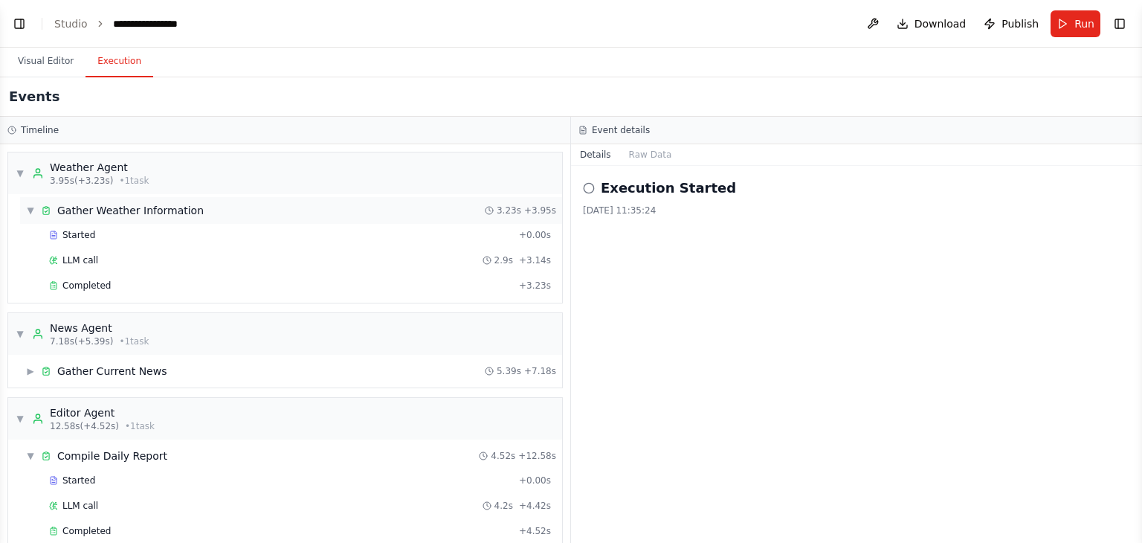
click at [138, 207] on div "Gather Weather Information" at bounding box center [130, 210] width 146 height 15
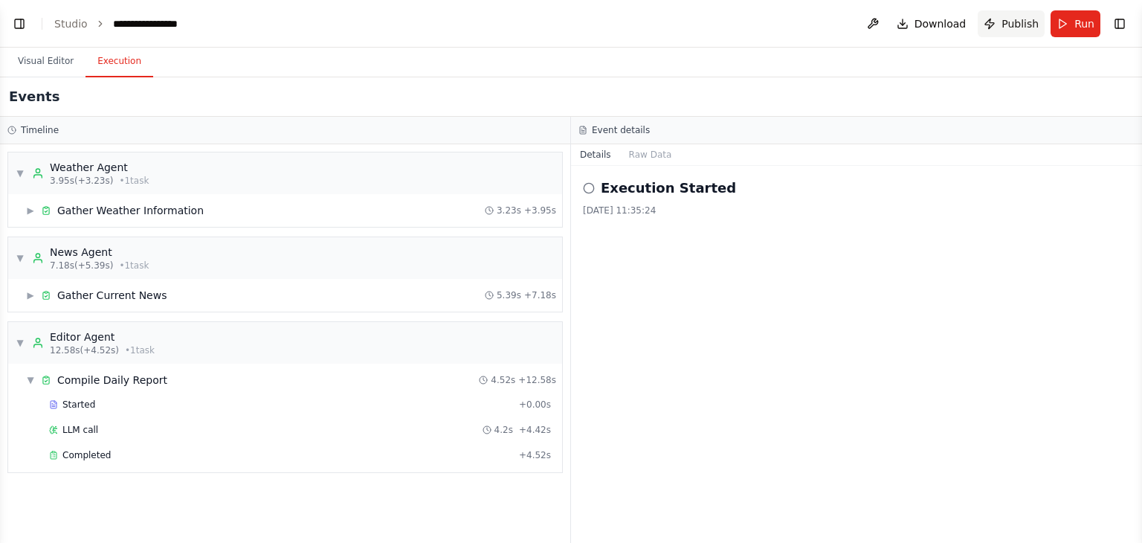
click at [1012, 26] on span "Publish" at bounding box center [1019, 23] width 37 height 15
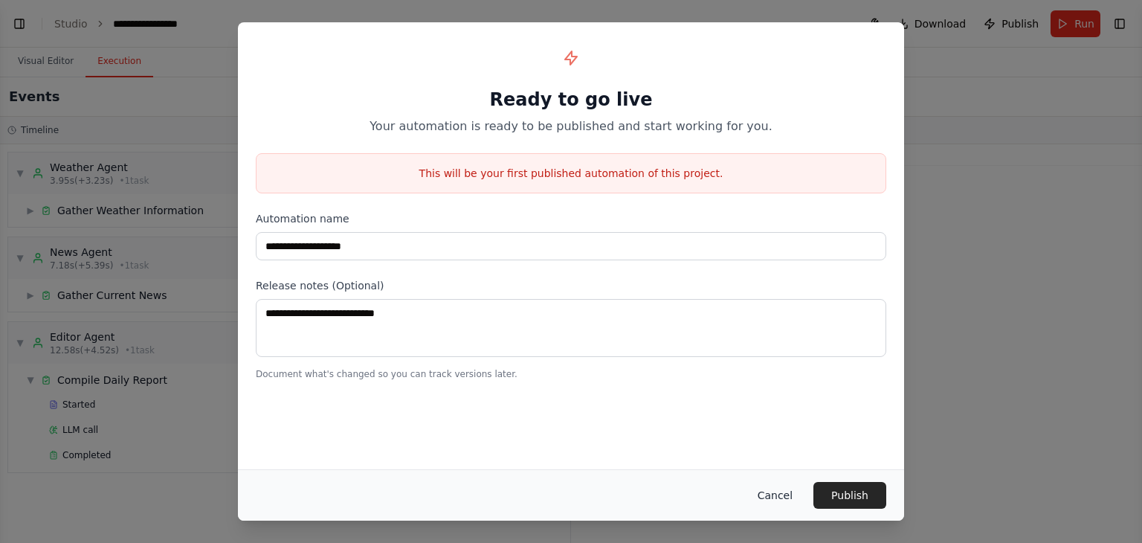
click at [797, 493] on button "Cancel" at bounding box center [774, 495] width 59 height 27
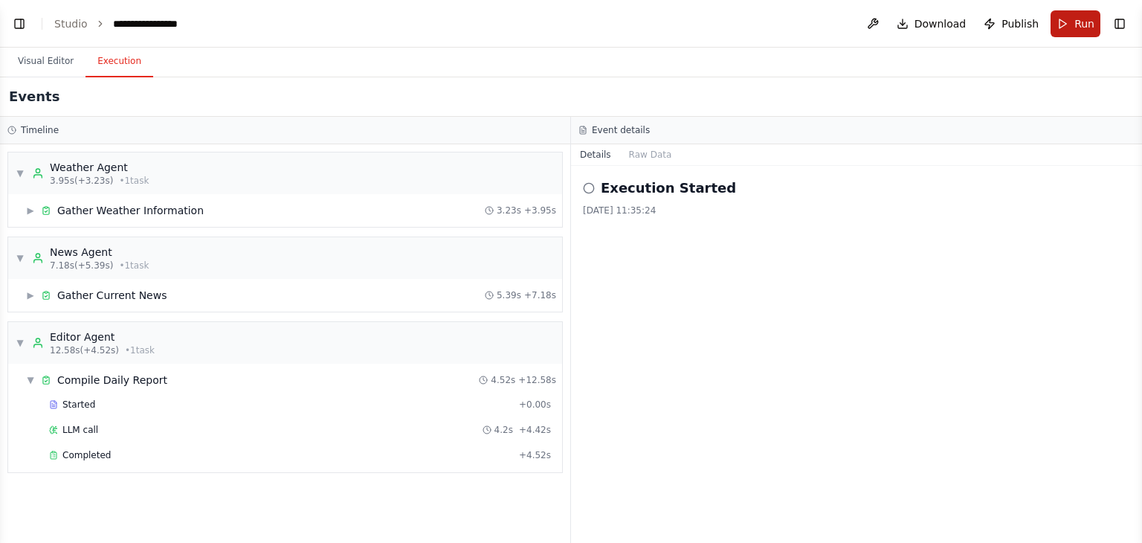
click at [1081, 17] on span "Run" at bounding box center [1084, 23] width 20 height 15
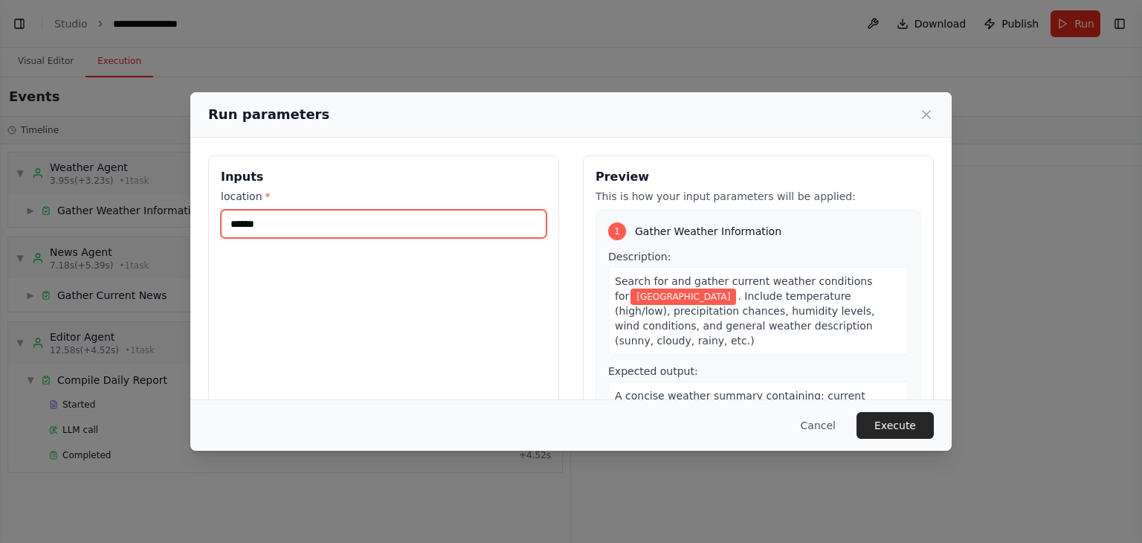
click at [490, 224] on input "******" at bounding box center [384, 224] width 326 height 28
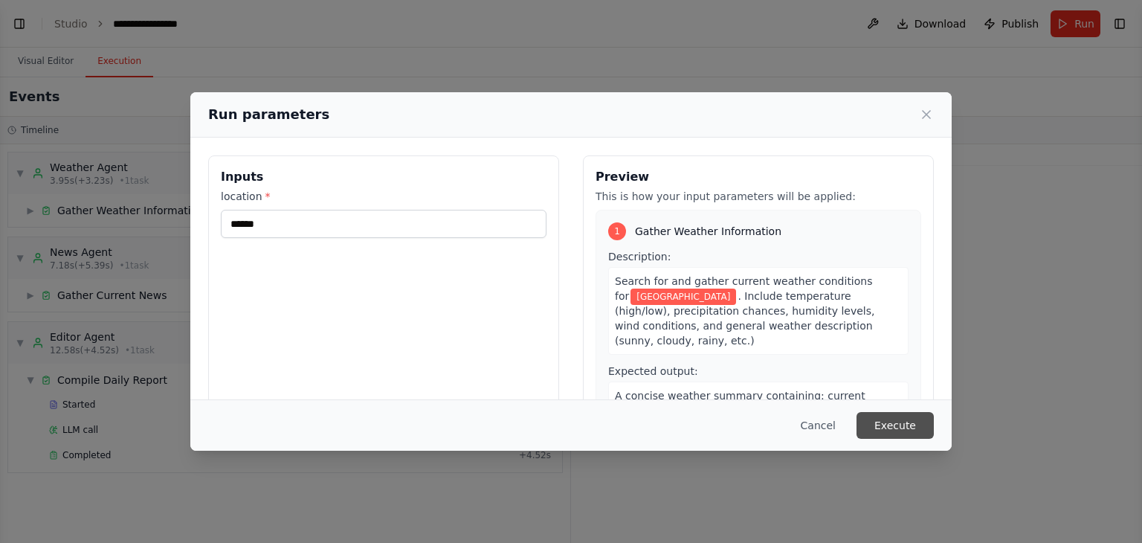
click at [874, 420] on button "Execute" at bounding box center [894, 425] width 77 height 27
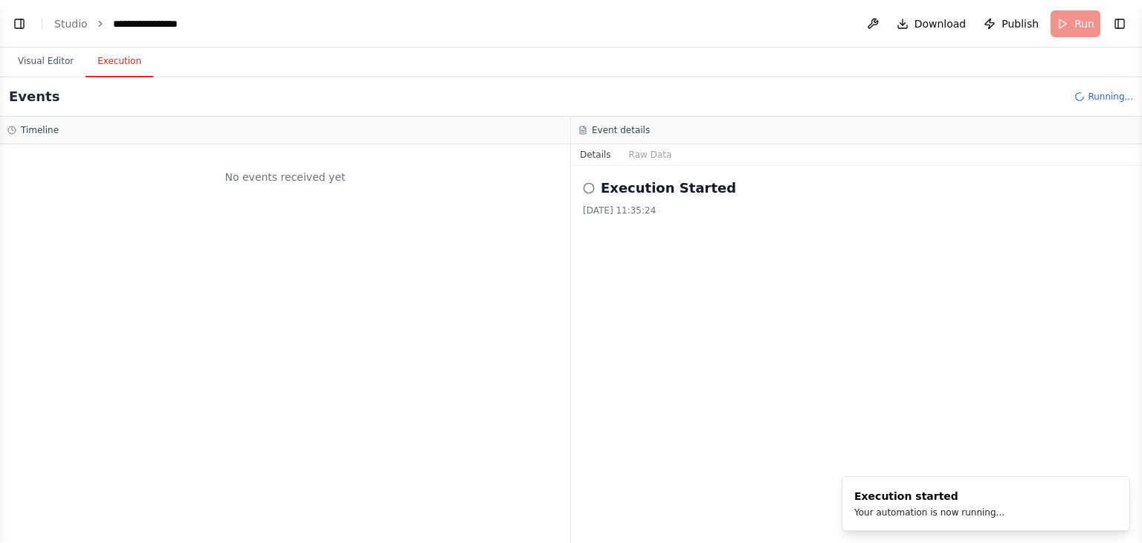
click at [874, 420] on div "Execution Started [DATE] 11:35:24" at bounding box center [856, 354] width 571 height 377
click at [586, 189] on icon at bounding box center [589, 188] width 12 height 12
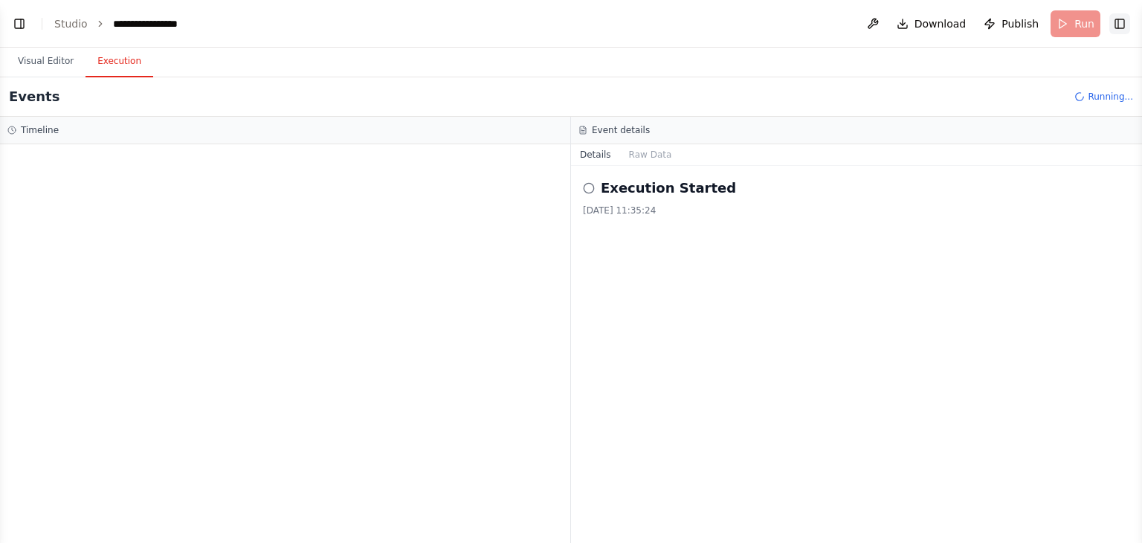
click at [1120, 27] on button "Toggle Right Sidebar" at bounding box center [1119, 23] width 21 height 21
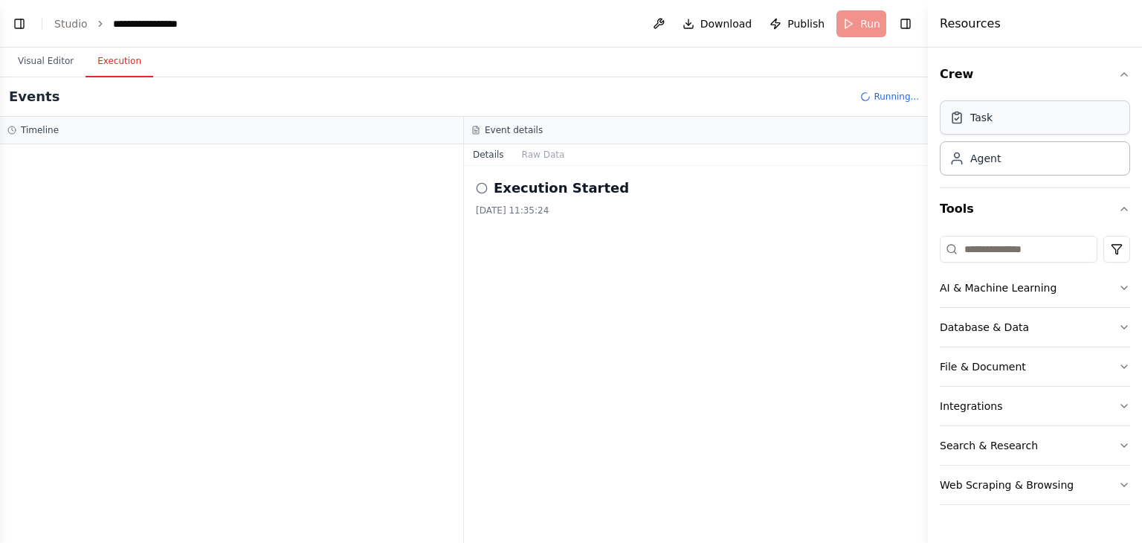
click at [1049, 126] on div "Task" at bounding box center [1034, 117] width 190 height 34
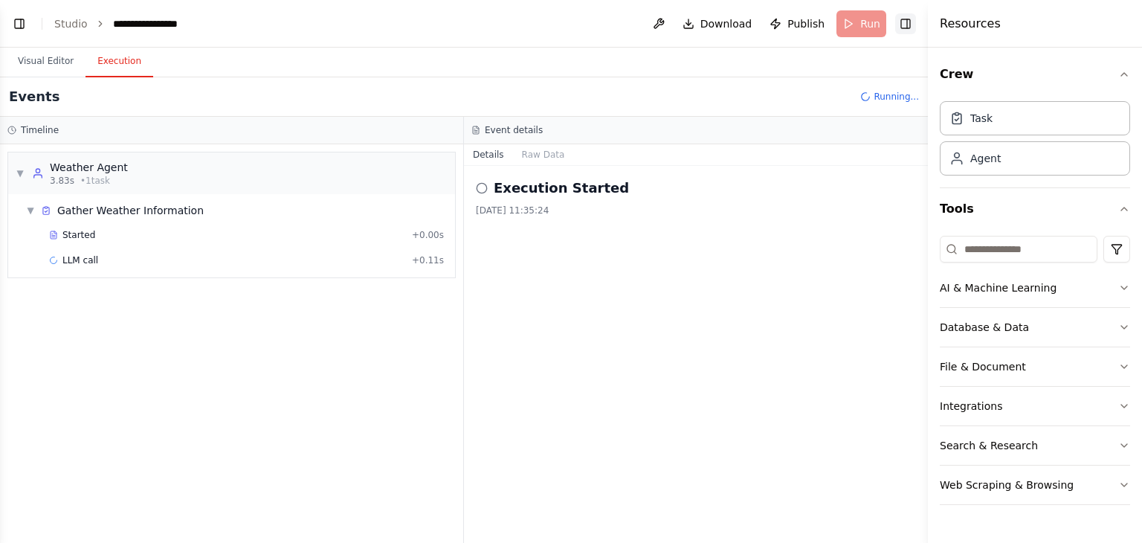
click at [907, 19] on button "Toggle Right Sidebar" at bounding box center [905, 23] width 21 height 21
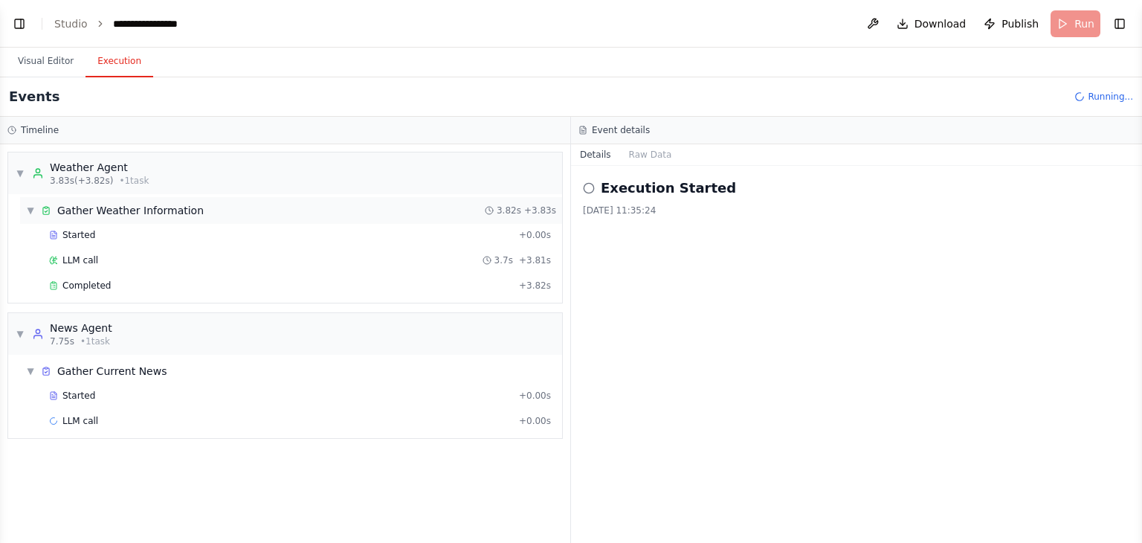
click at [363, 203] on div "▼ Gather Weather Information 3.82s + 3.83s" at bounding box center [291, 210] width 542 height 27
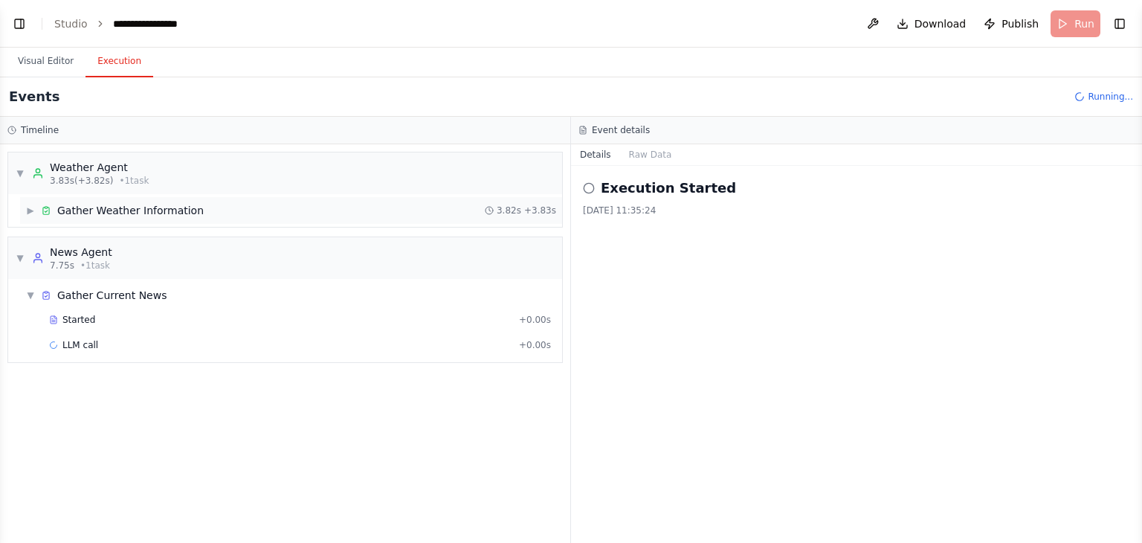
click at [363, 203] on div "▶ Gather Weather Information 3.82s + 3.83s" at bounding box center [291, 210] width 542 height 27
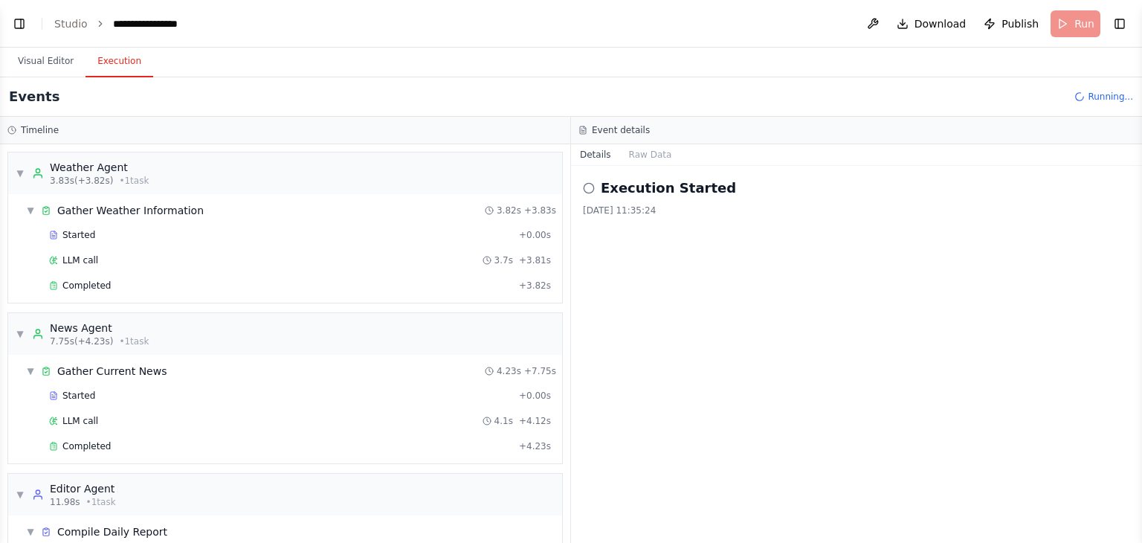
scroll to position [69, 0]
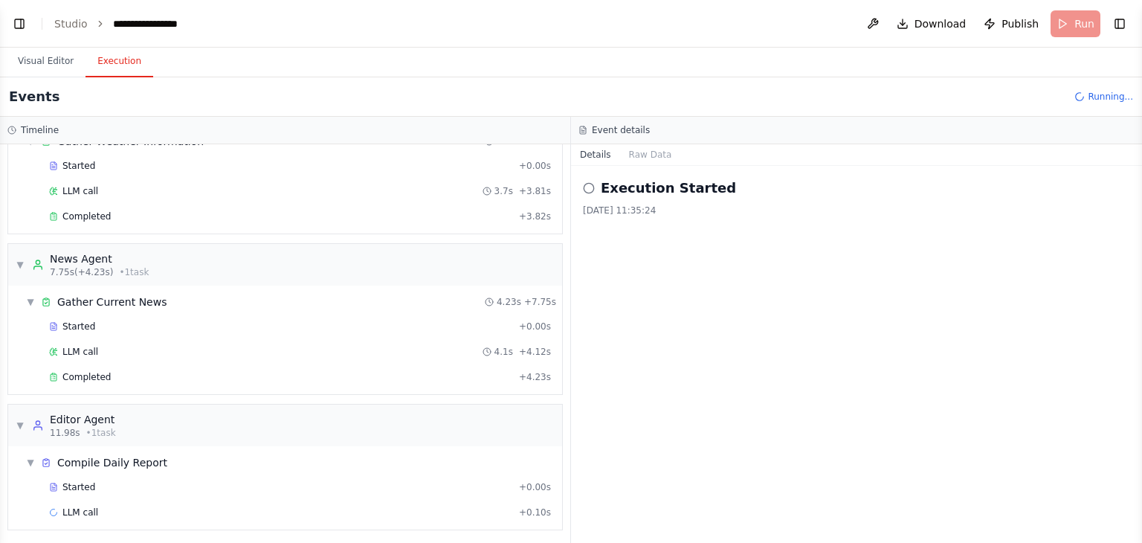
click at [589, 193] on icon at bounding box center [589, 188] width 12 height 12
click at [647, 158] on button "Raw Data" at bounding box center [650, 154] width 61 height 21
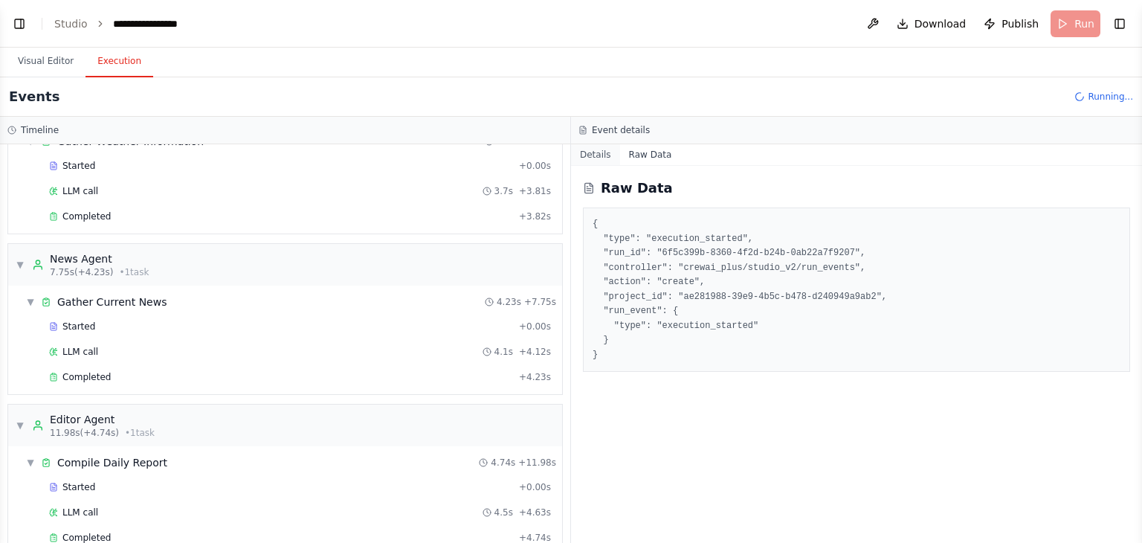
scroll to position [94, 0]
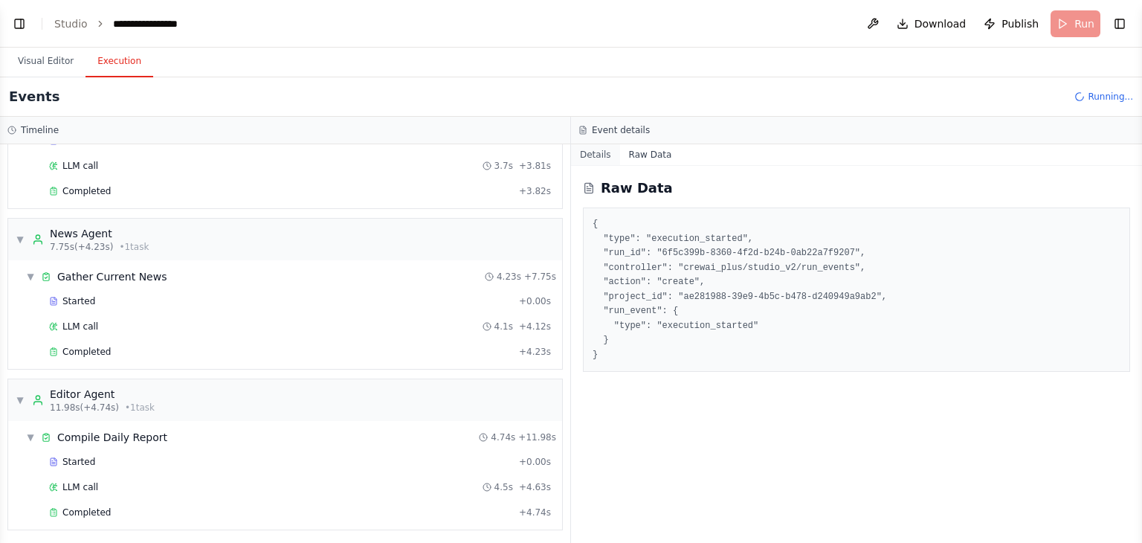
click at [600, 150] on button "Details" at bounding box center [595, 154] width 49 height 21
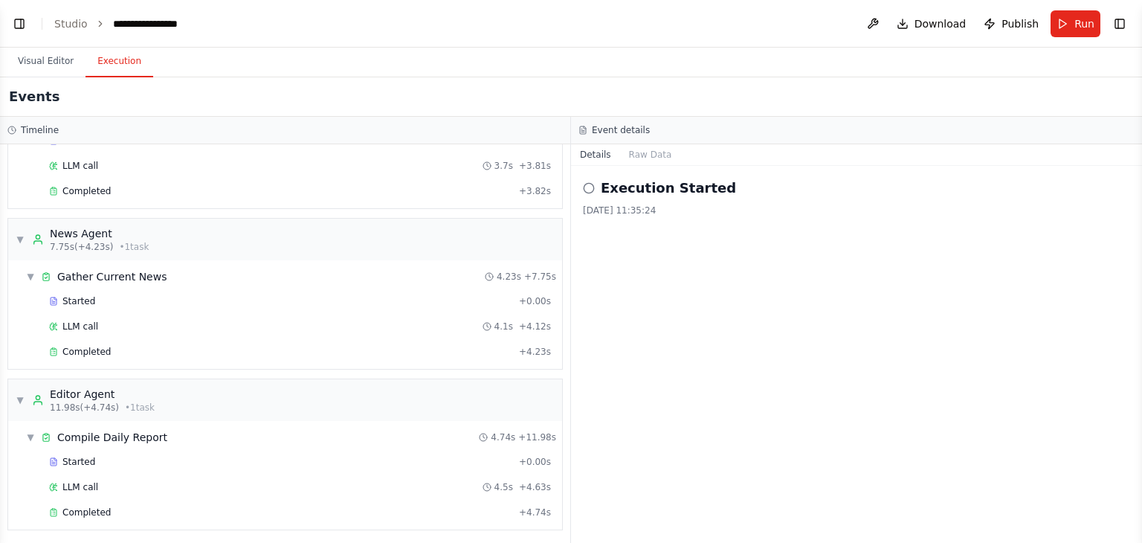
click at [586, 192] on icon at bounding box center [589, 188] width 12 height 12
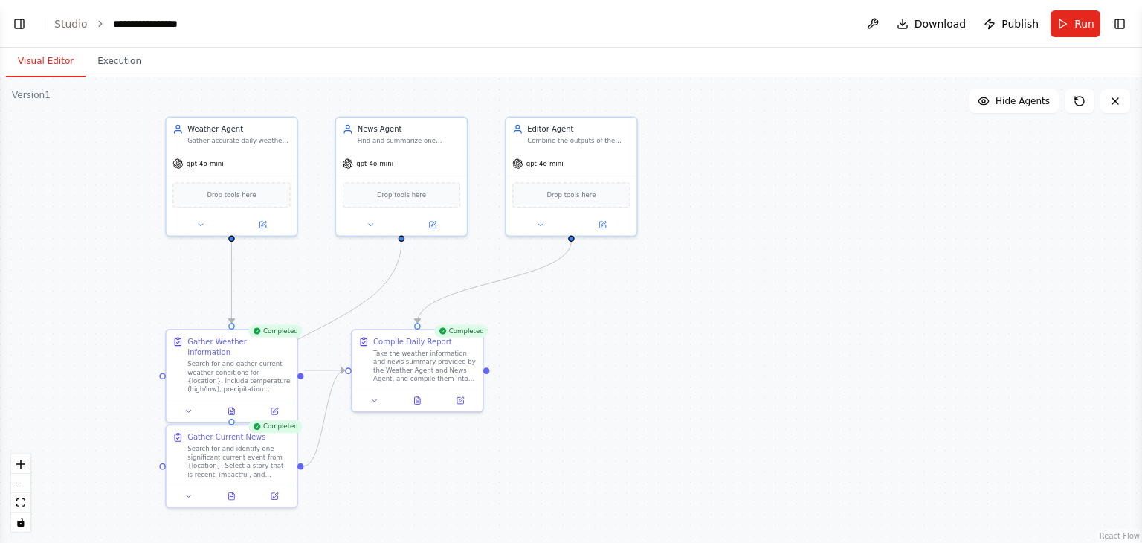
click at [65, 62] on button "Visual Editor" at bounding box center [46, 61] width 80 height 31
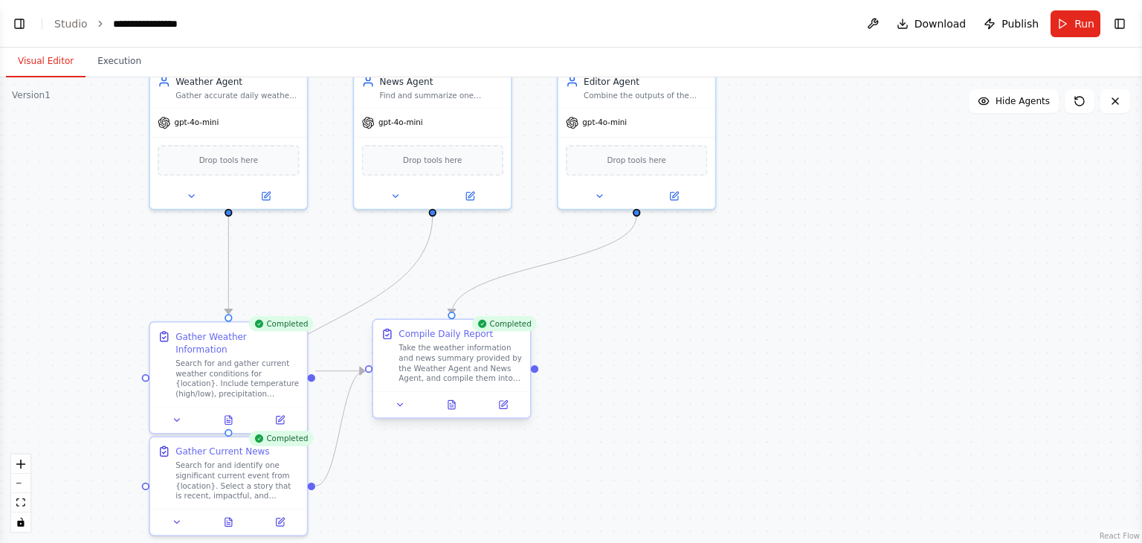
click at [473, 378] on div "Take the weather information and news summary provided by the Weather Agent and…" at bounding box center [459, 363] width 123 height 41
click at [448, 402] on icon at bounding box center [451, 404] width 7 height 8
click at [226, 412] on icon at bounding box center [228, 417] width 10 height 10
click at [114, 71] on button "Execution" at bounding box center [119, 61] width 68 height 31
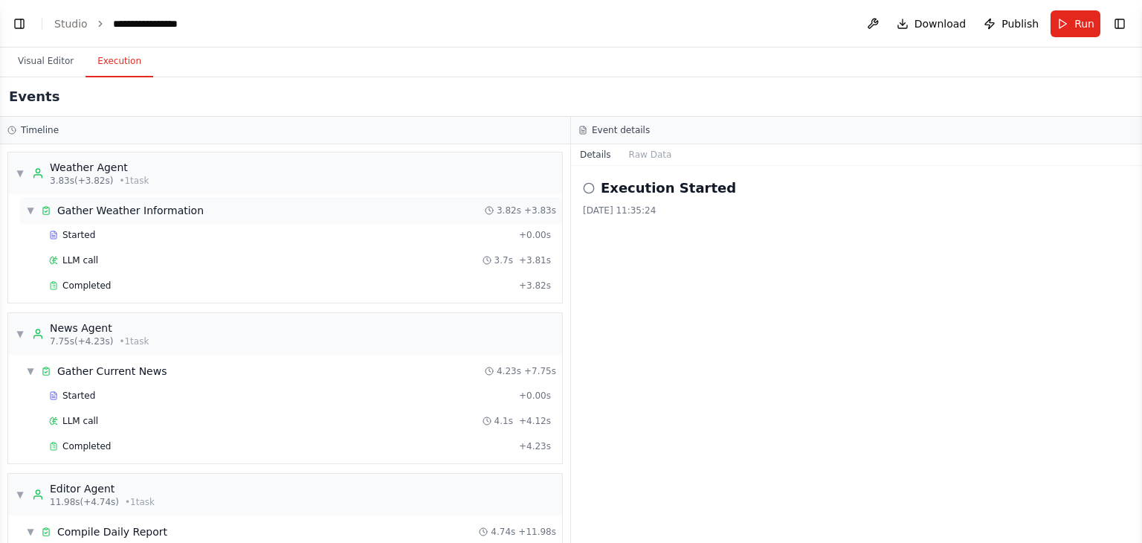
click at [33, 213] on span "▼" at bounding box center [30, 210] width 9 height 12
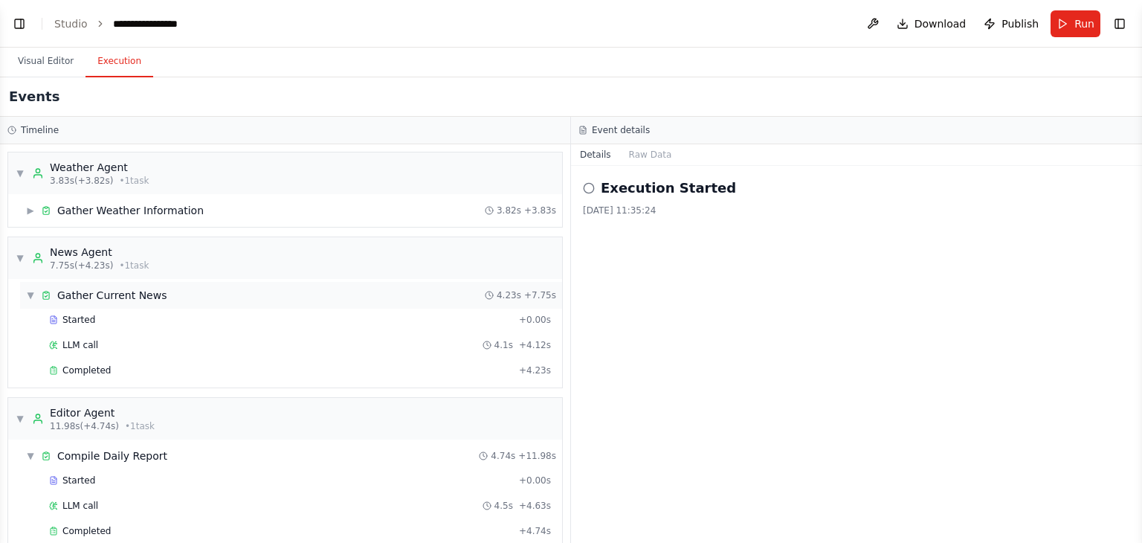
click at [30, 289] on span "▼" at bounding box center [30, 295] width 9 height 12
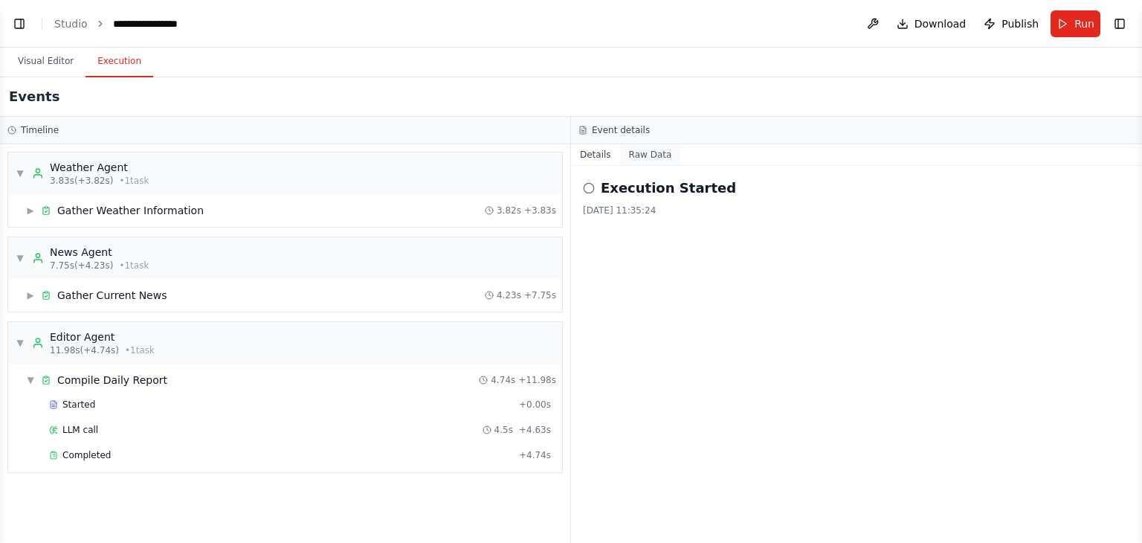
click at [645, 158] on button "Raw Data" at bounding box center [650, 154] width 61 height 21
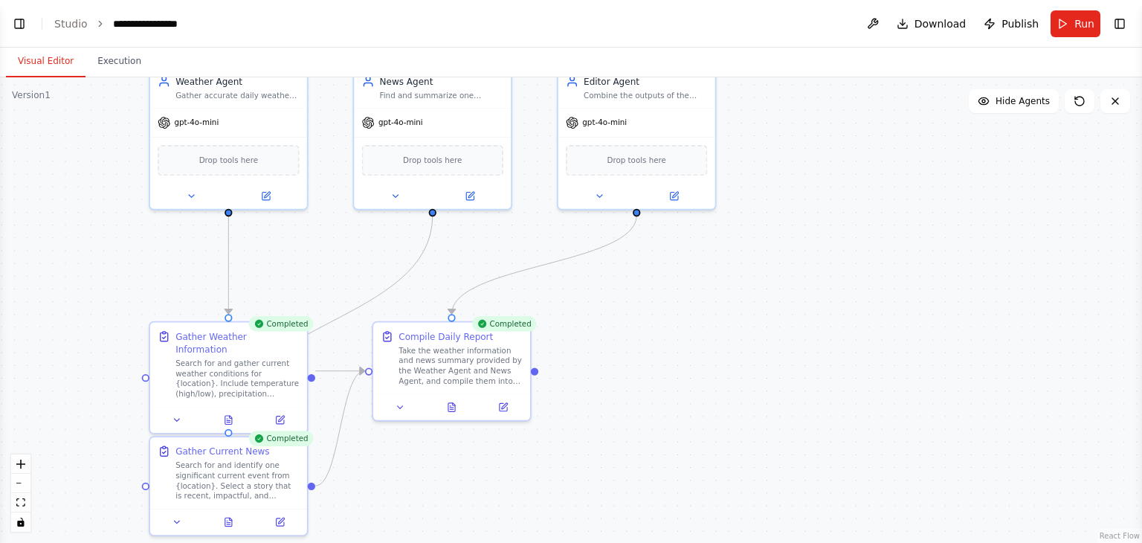
click at [33, 72] on button "Visual Editor" at bounding box center [46, 61] width 80 height 31
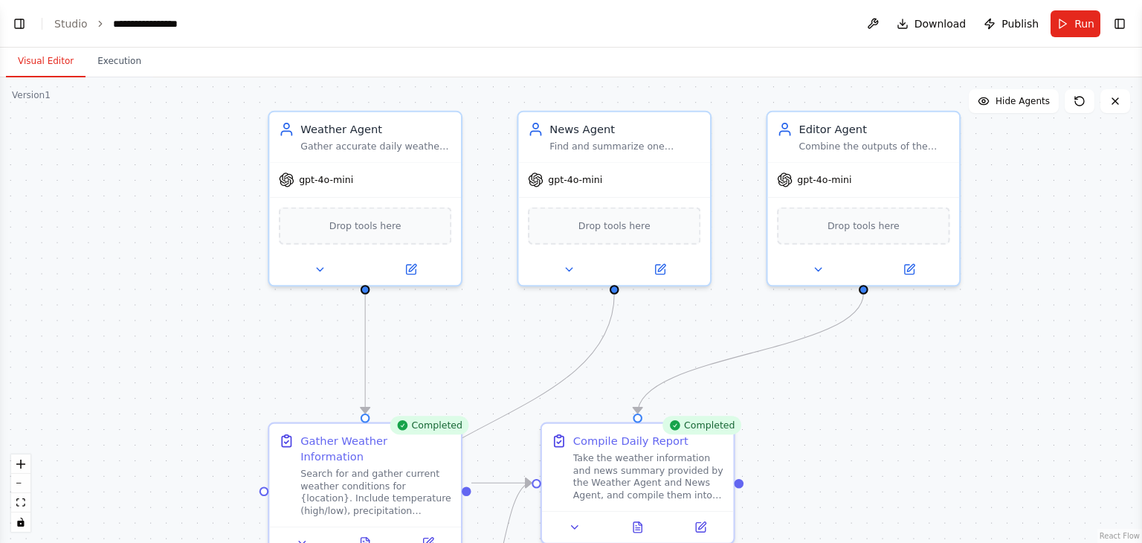
drag, startPoint x: 113, startPoint y: 192, endPoint x: 245, endPoint y: 296, distance: 167.9
click at [245, 296] on div ".deletable-edge-delete-btn { width: 20px; height: 20px; border: 0px solid #ffff…" at bounding box center [571, 309] width 1142 height 465
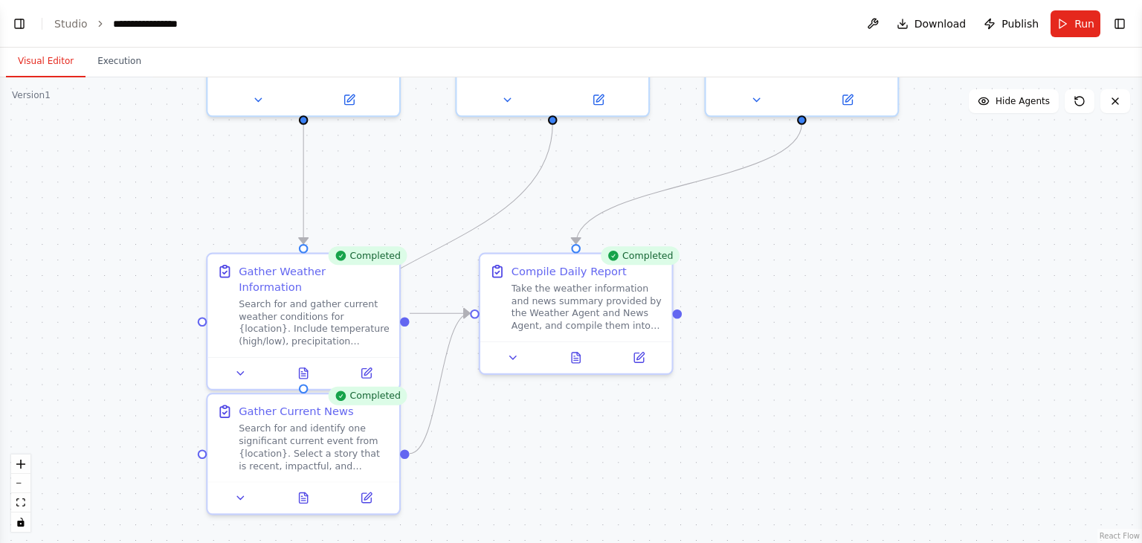
drag, startPoint x: 245, startPoint y: 296, endPoint x: 184, endPoint y: 123, distance: 183.6
click at [184, 123] on div ".deletable-edge-delete-btn { width: 20px; height: 20px; border: 0px solid #ffff…" at bounding box center [571, 309] width 1142 height 465
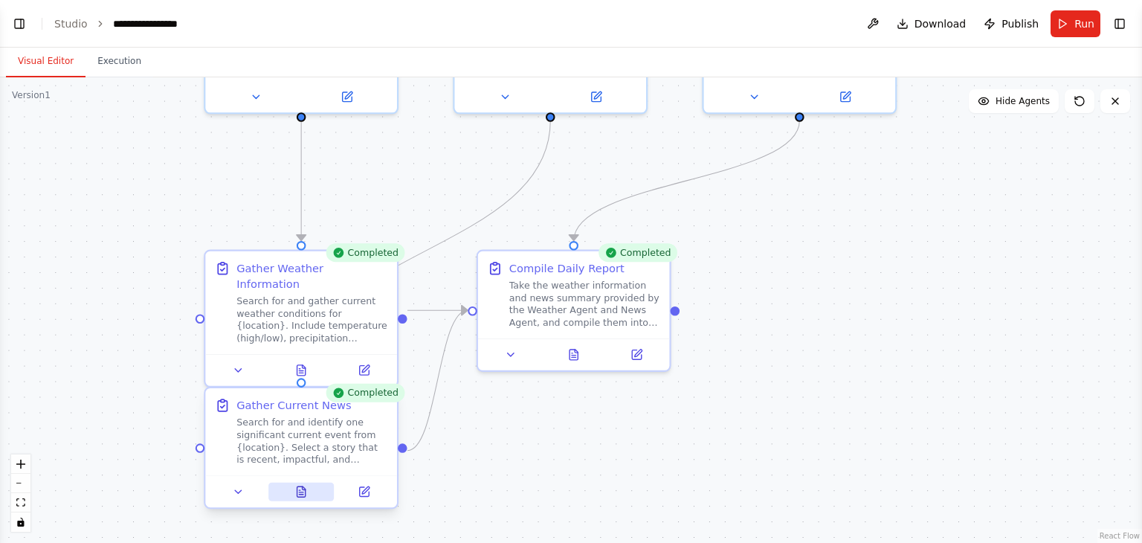
click at [306, 499] on button at bounding box center [301, 491] width 66 height 19
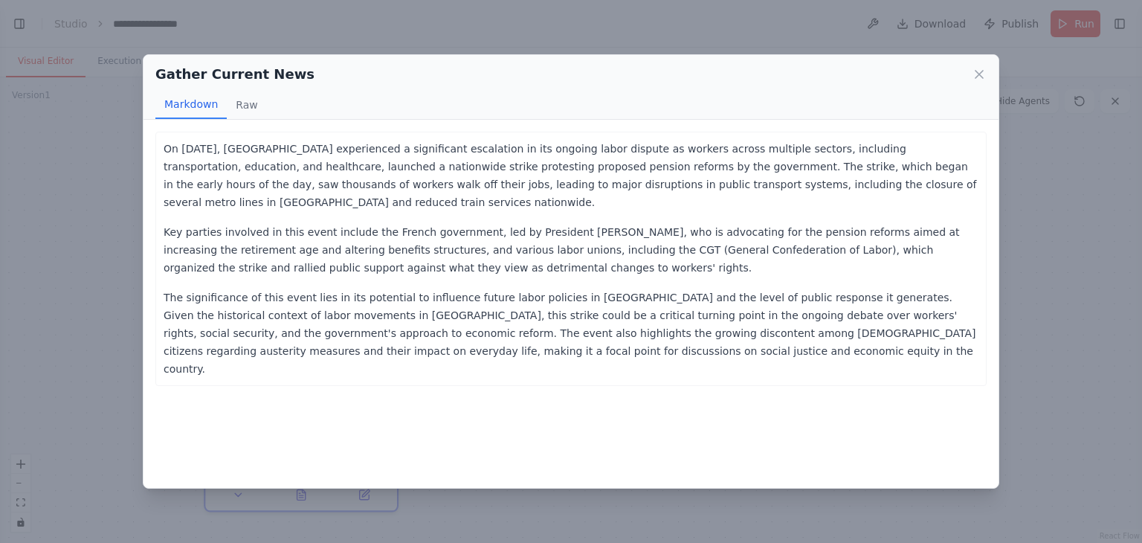
click at [83, 247] on div "Gather Current News Markdown Raw On [DATE], [GEOGRAPHIC_DATA] experienced a sig…" at bounding box center [571, 271] width 1142 height 543
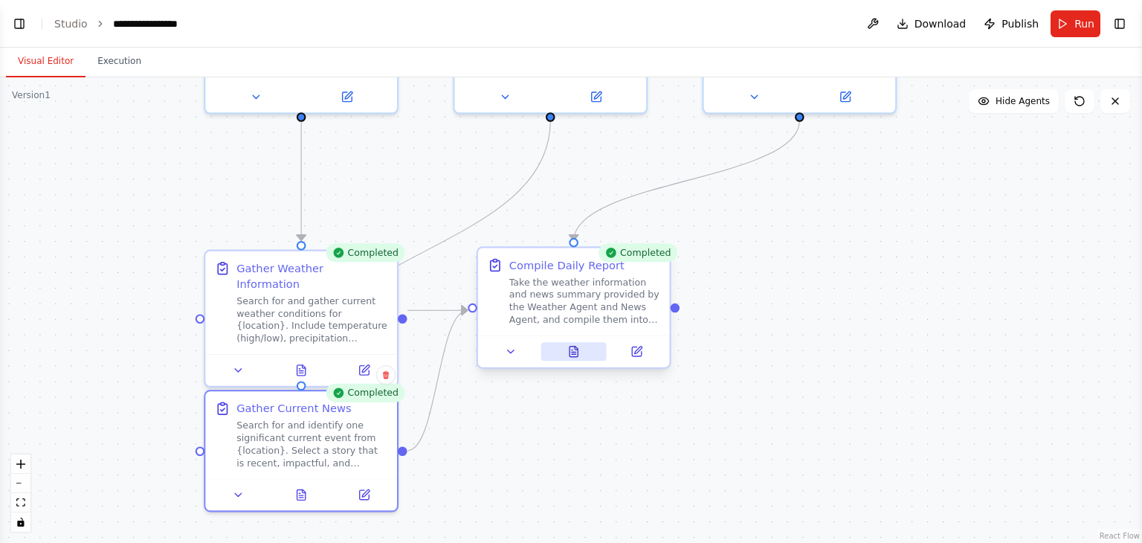
click at [586, 349] on button at bounding box center [573, 351] width 66 height 19
